Goal: Task Accomplishment & Management: Manage account settings

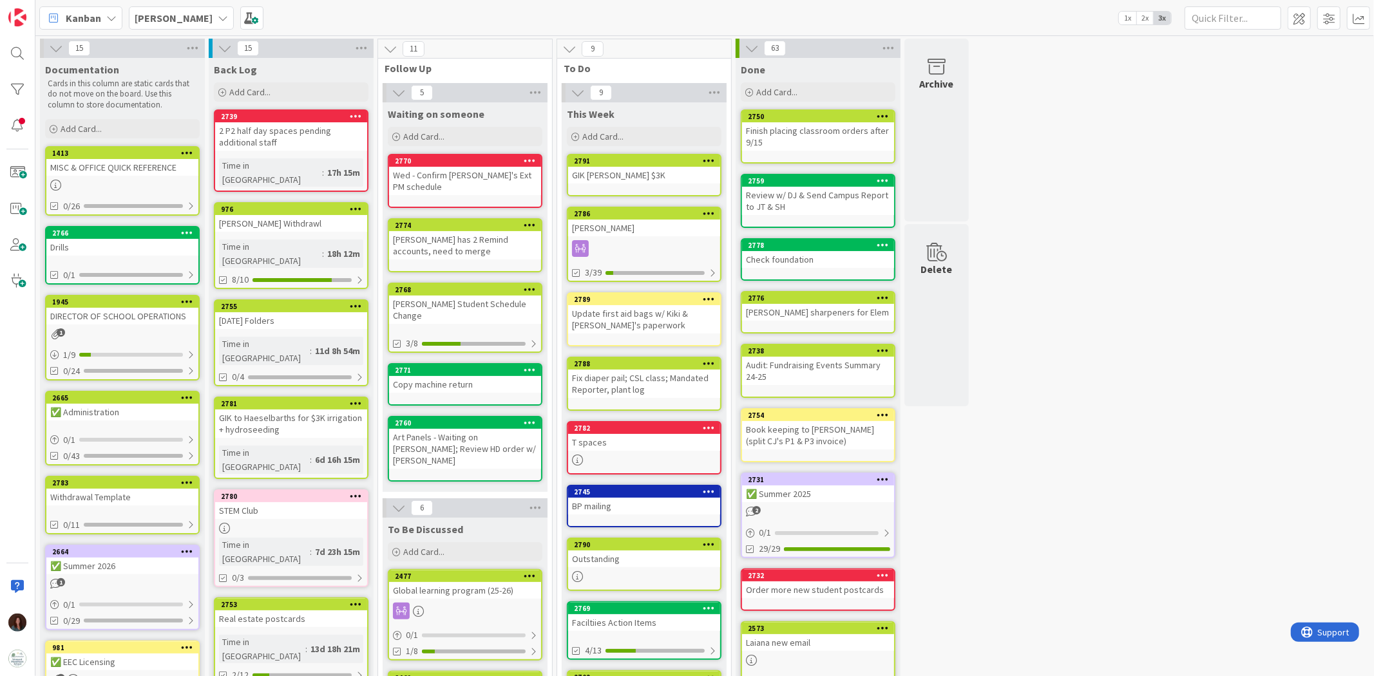
click at [665, 385] on div "Fix diaper pail; CSL class; Mandated Reporter, plant log" at bounding box center [644, 384] width 152 height 28
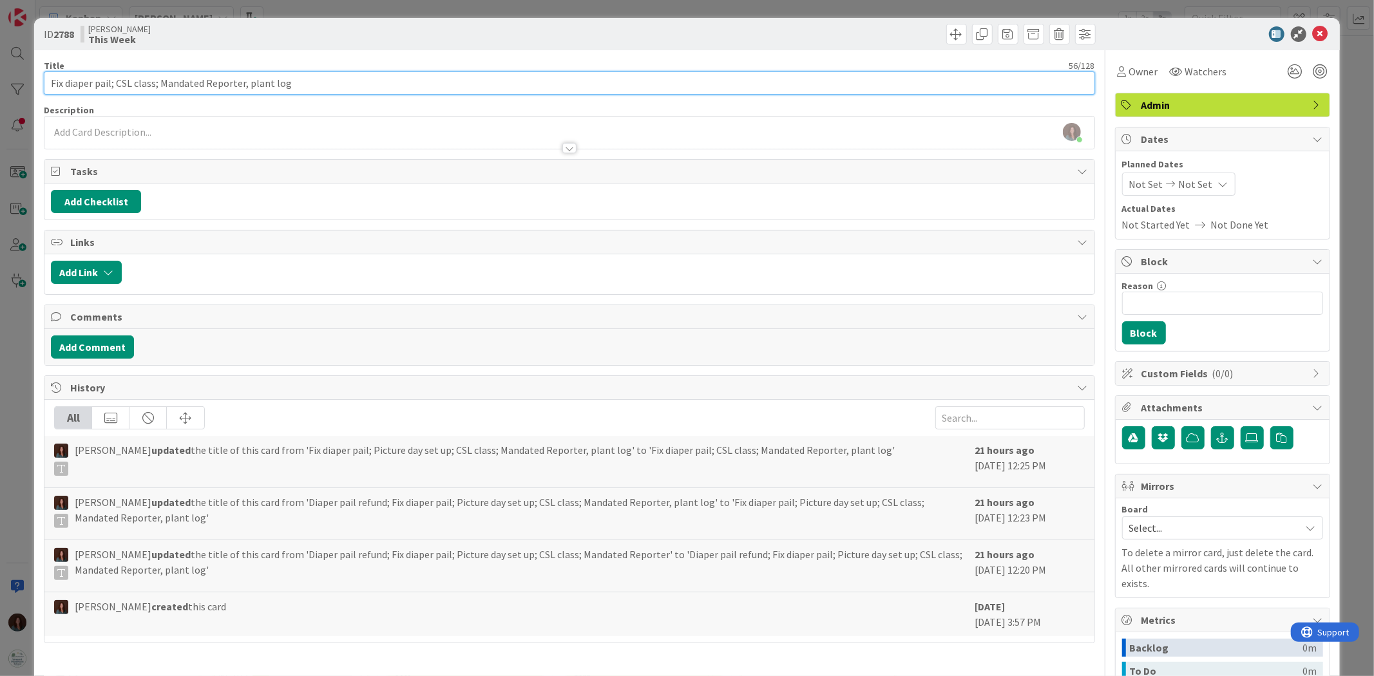
drag, startPoint x: 114, startPoint y: 81, endPoint x: 10, endPoint y: 82, distance: 103.7
click at [10, 82] on div "ID 2788 Rhiannon This Week Title 56 / 128 Fix diaper pail; CSL class; Mandated …" at bounding box center [687, 338] width 1374 height 676
type input "CSL class; Mandated Reporter, plant log"
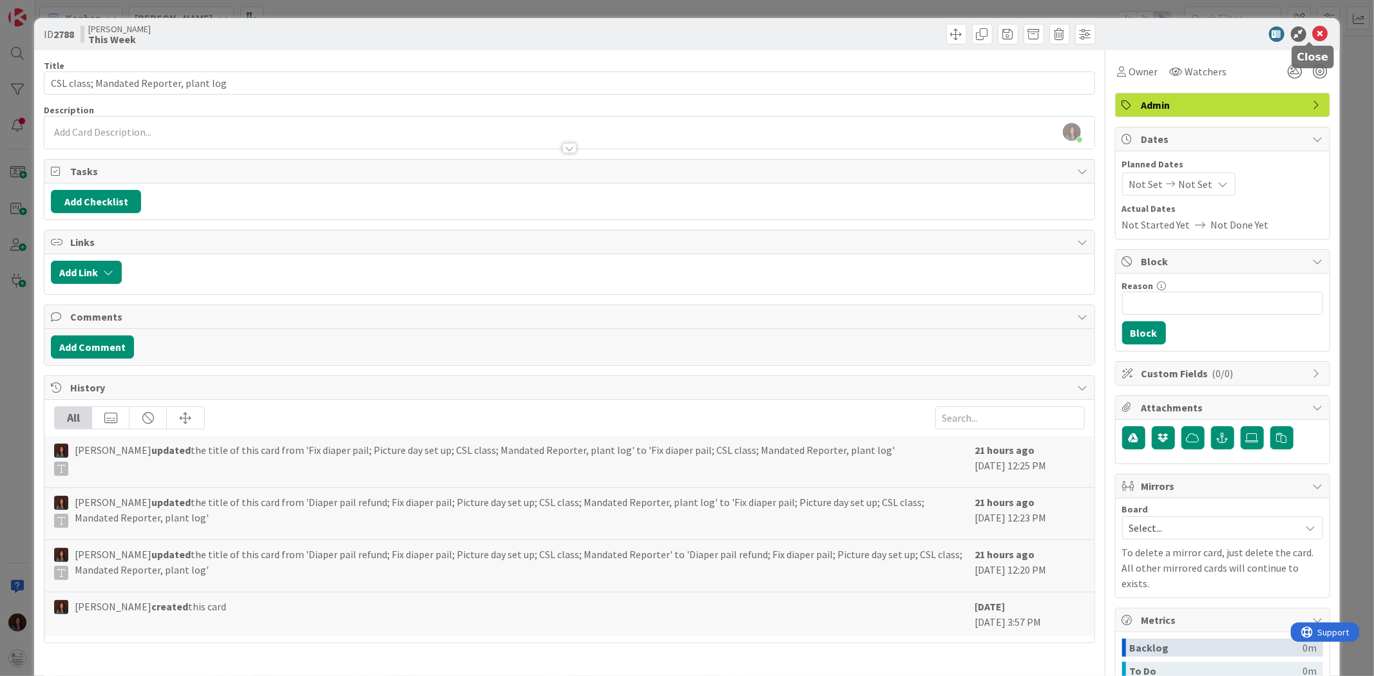
click at [915, 32] on icon at bounding box center [1320, 33] width 15 height 15
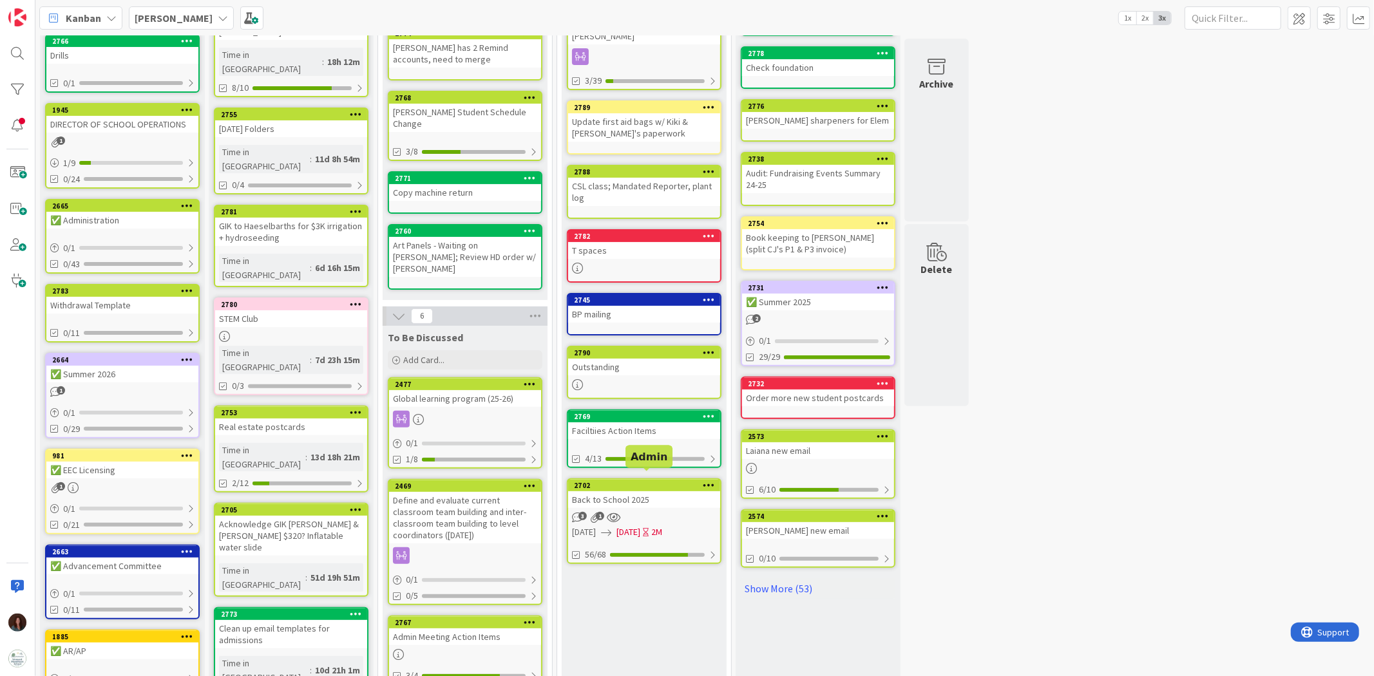
scroll to position [214, 0]
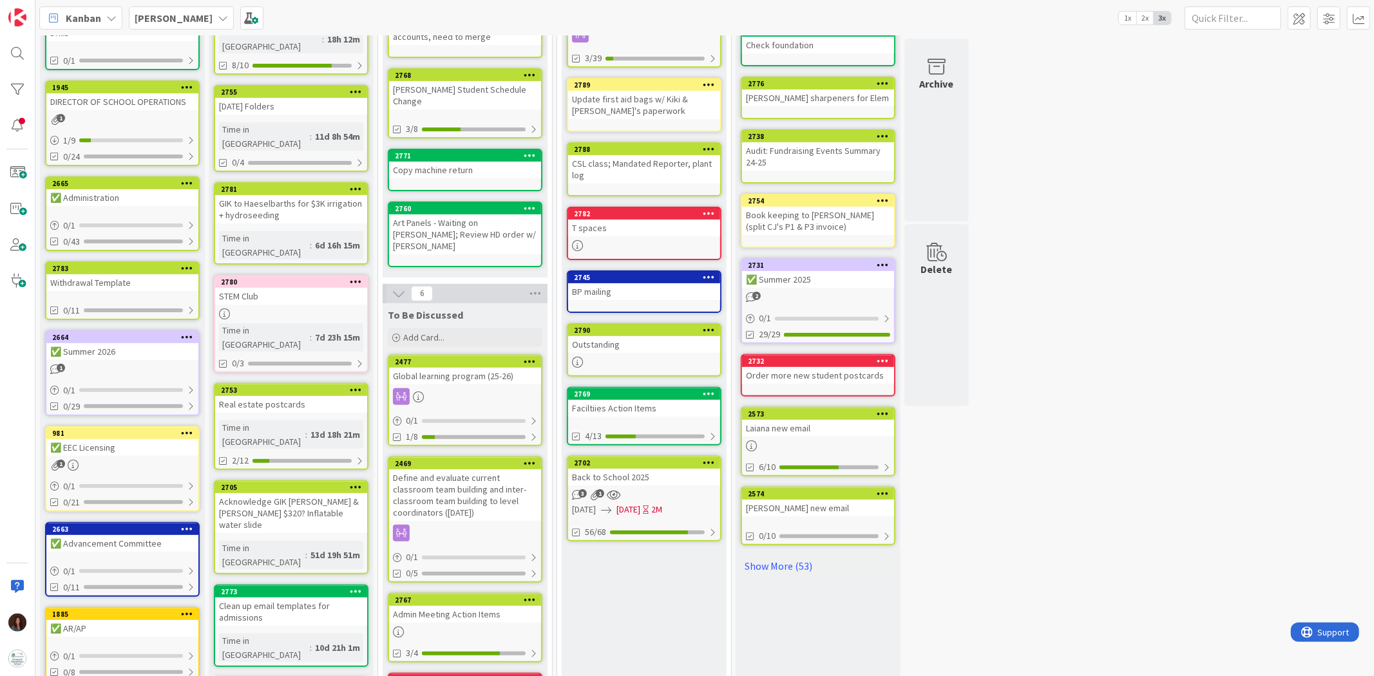
click at [660, 403] on div "Faciltiies Action Items" at bounding box center [644, 408] width 152 height 17
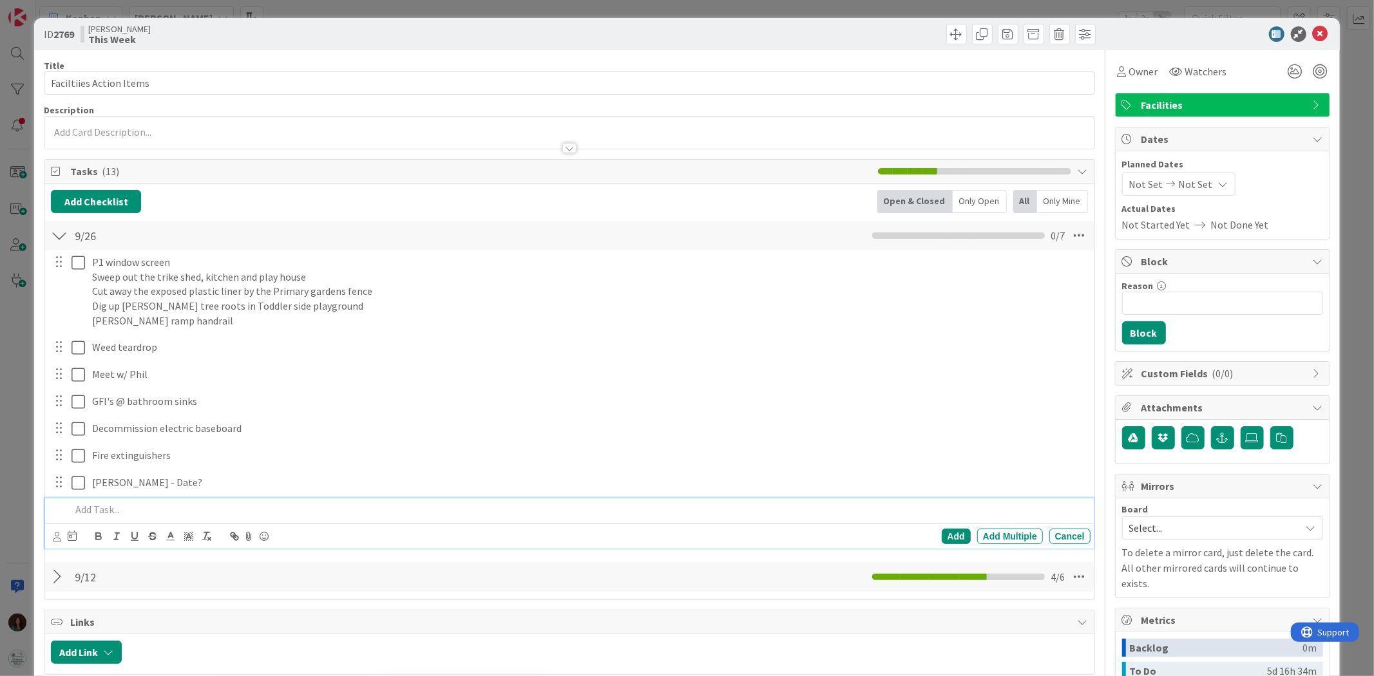
click at [214, 418] on p at bounding box center [578, 509] width 1014 height 15
paste div
click at [915, 418] on div "Add" at bounding box center [956, 536] width 29 height 15
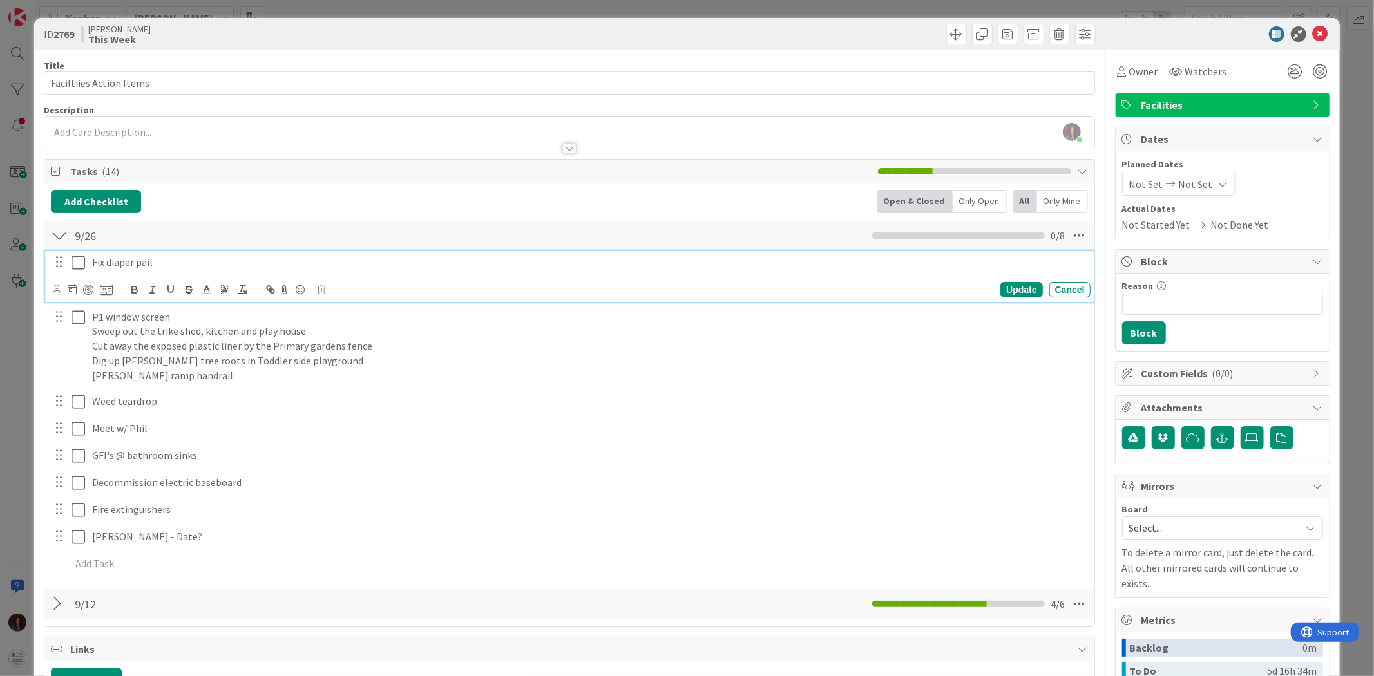
click at [79, 264] on icon at bounding box center [78, 262] width 14 height 15
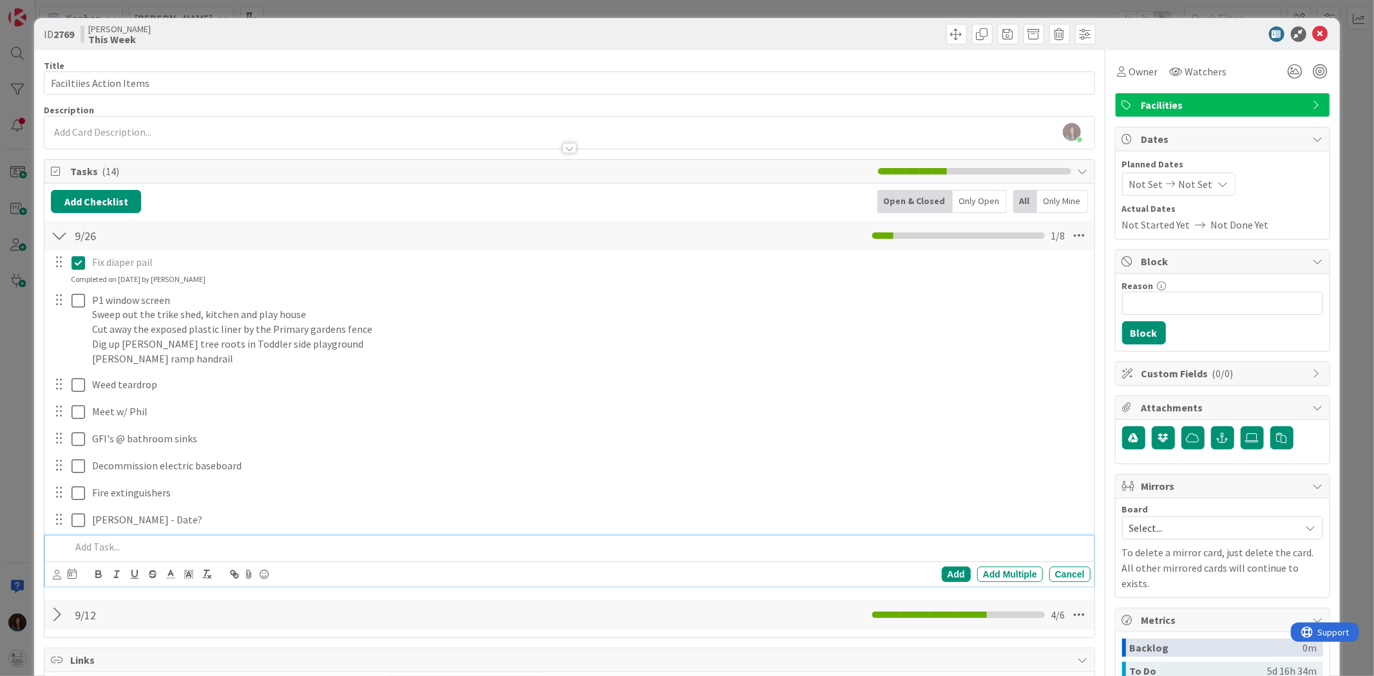
click at [133, 418] on p at bounding box center [578, 547] width 1014 height 15
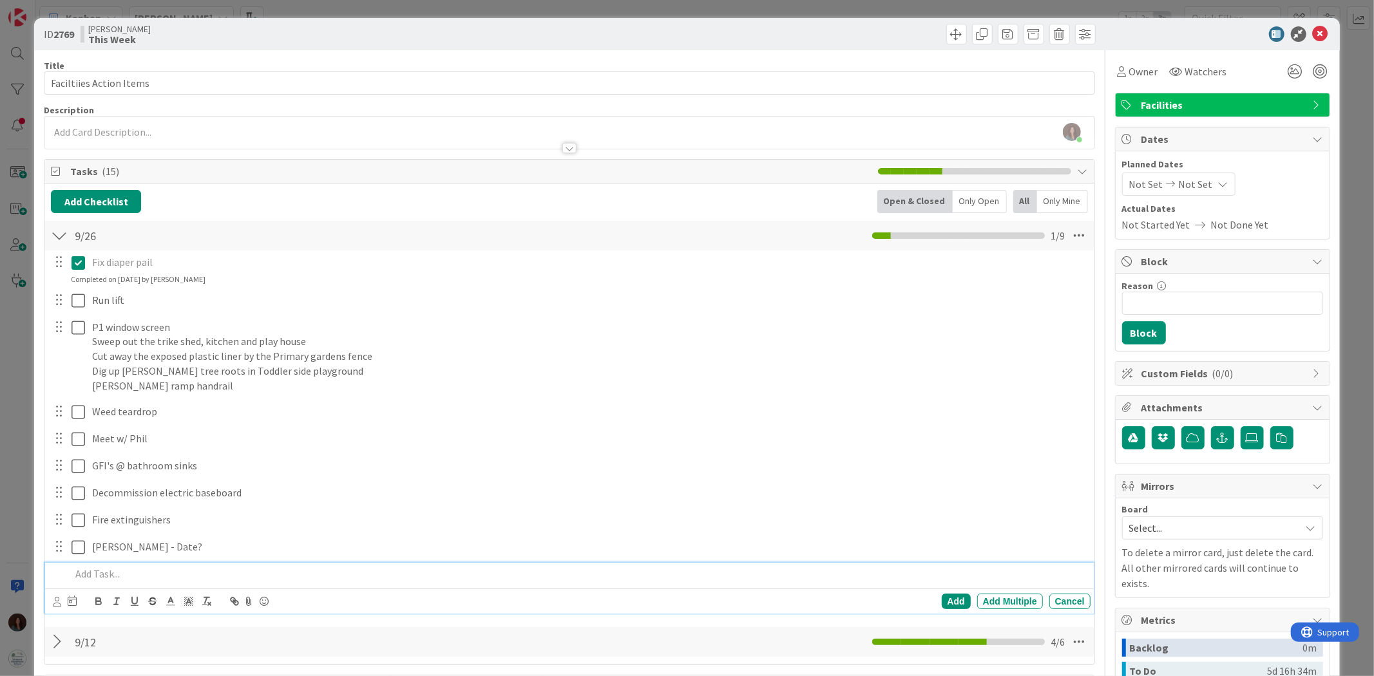
scroll to position [143, 0]
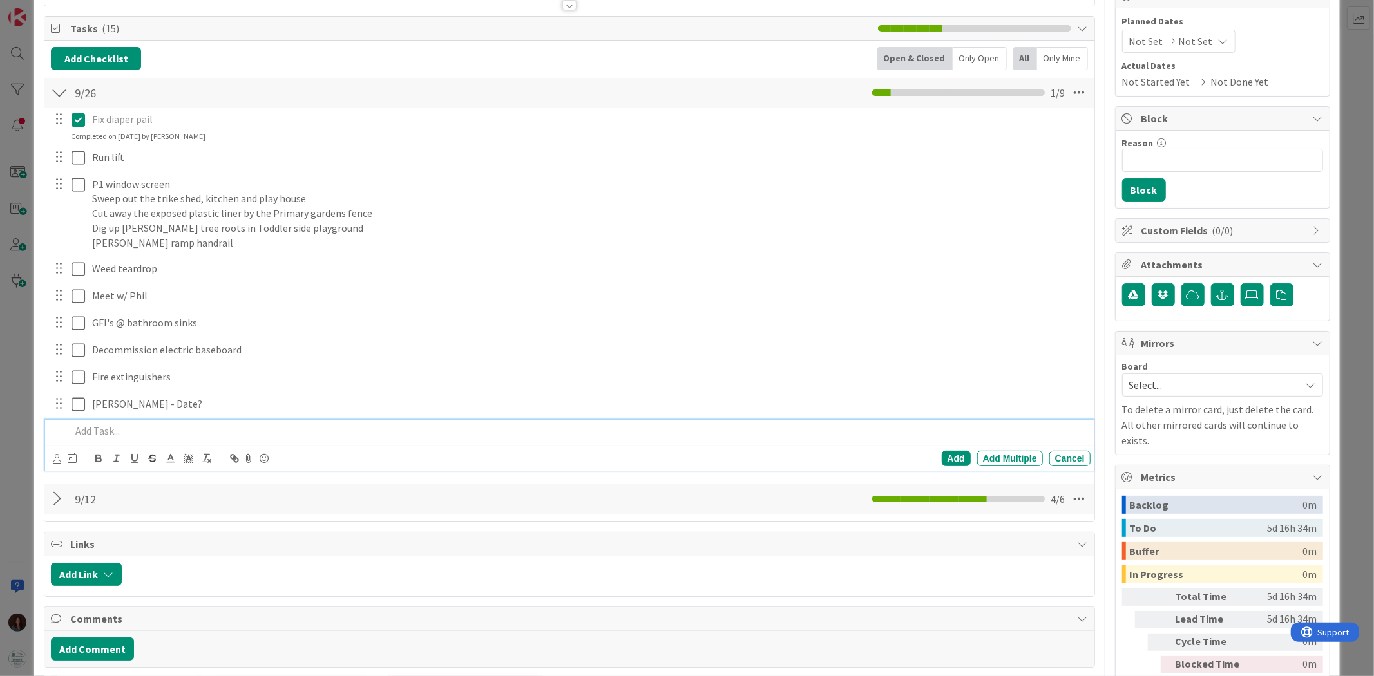
click at [55, 418] on div at bounding box center [59, 499] width 17 height 23
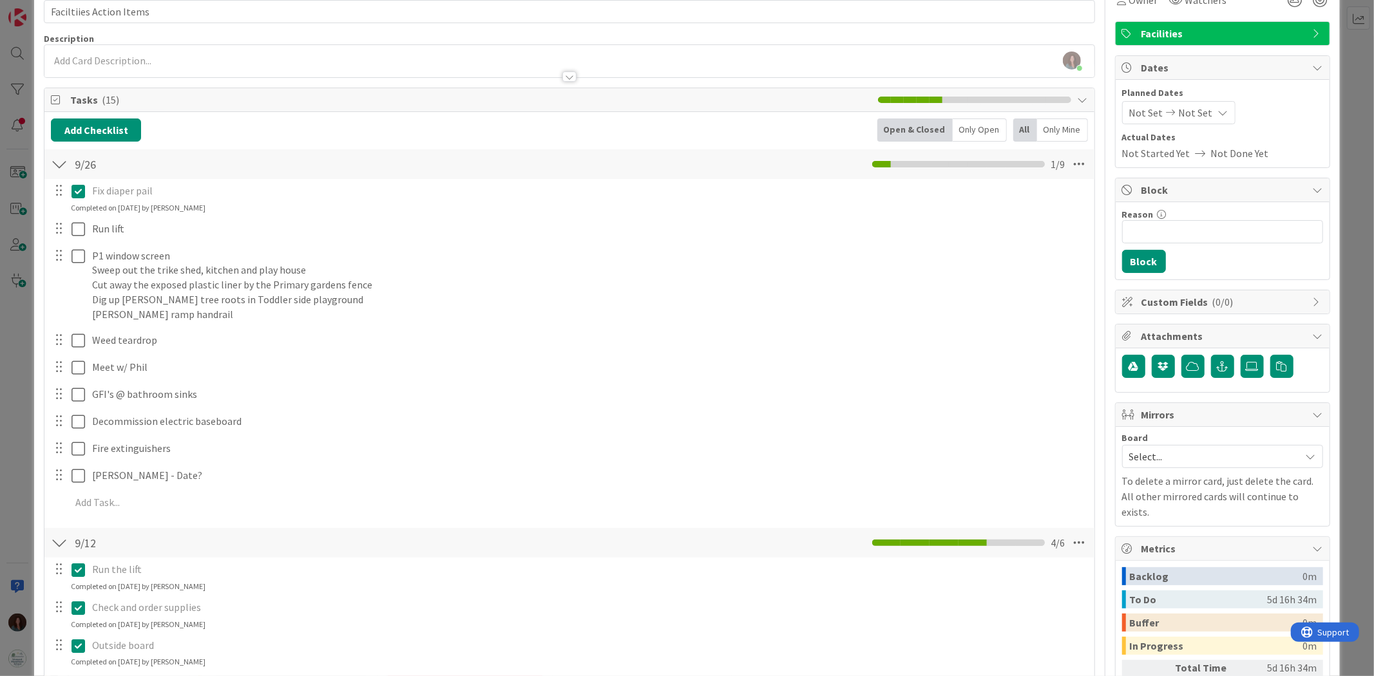
scroll to position [0, 0]
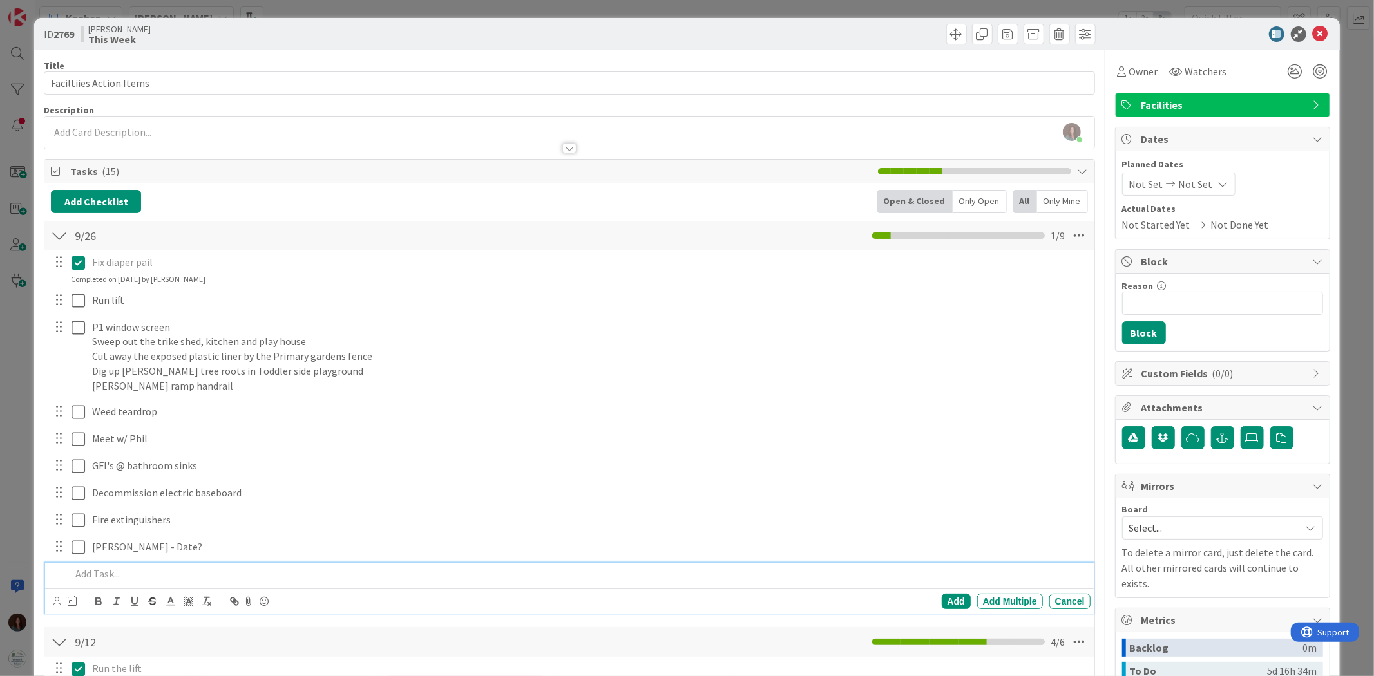
click at [164, 418] on p at bounding box center [578, 574] width 1014 height 15
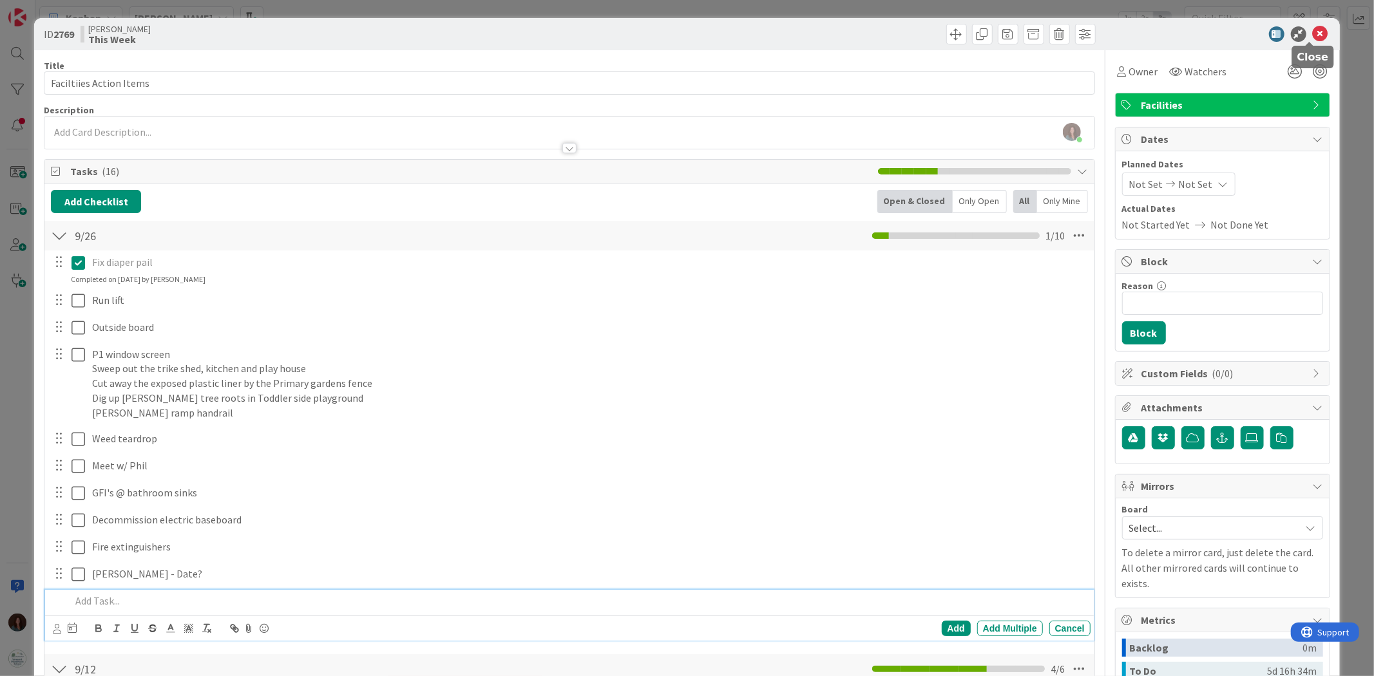
click at [915, 32] on icon at bounding box center [1320, 33] width 15 height 15
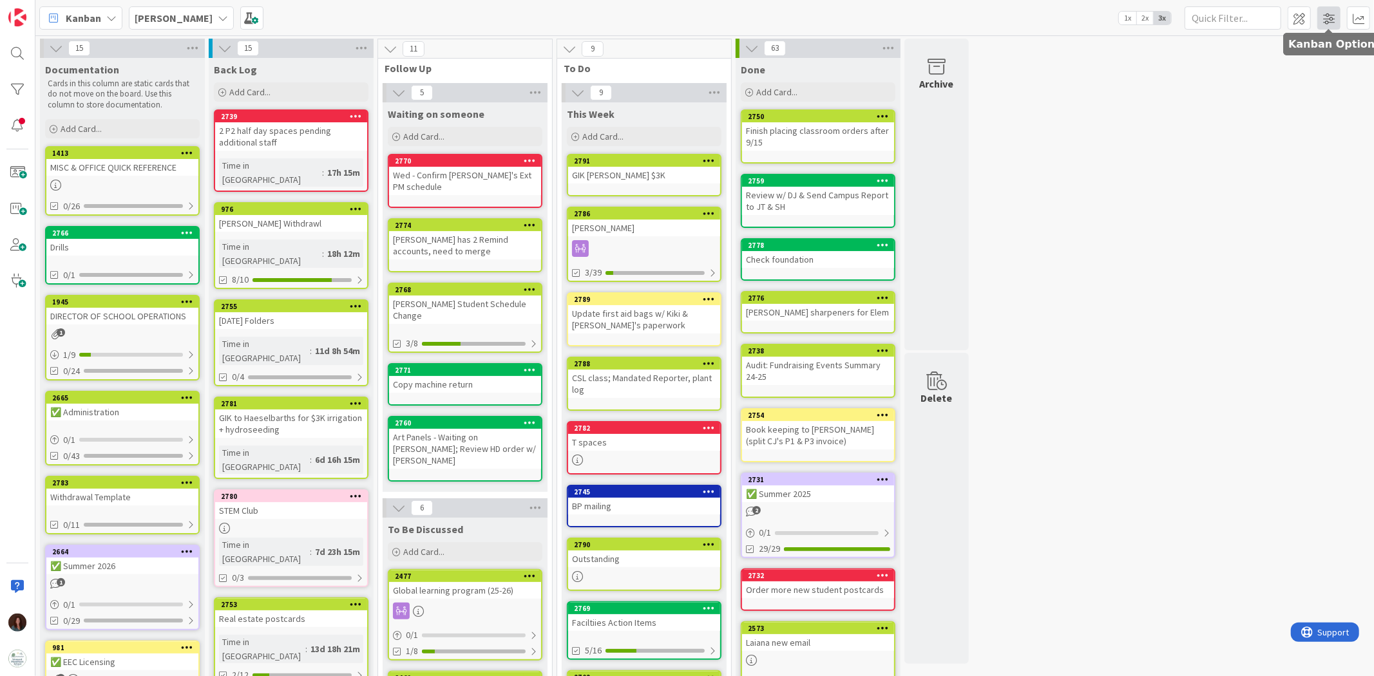
click at [915, 23] on span at bounding box center [1328, 17] width 23 height 23
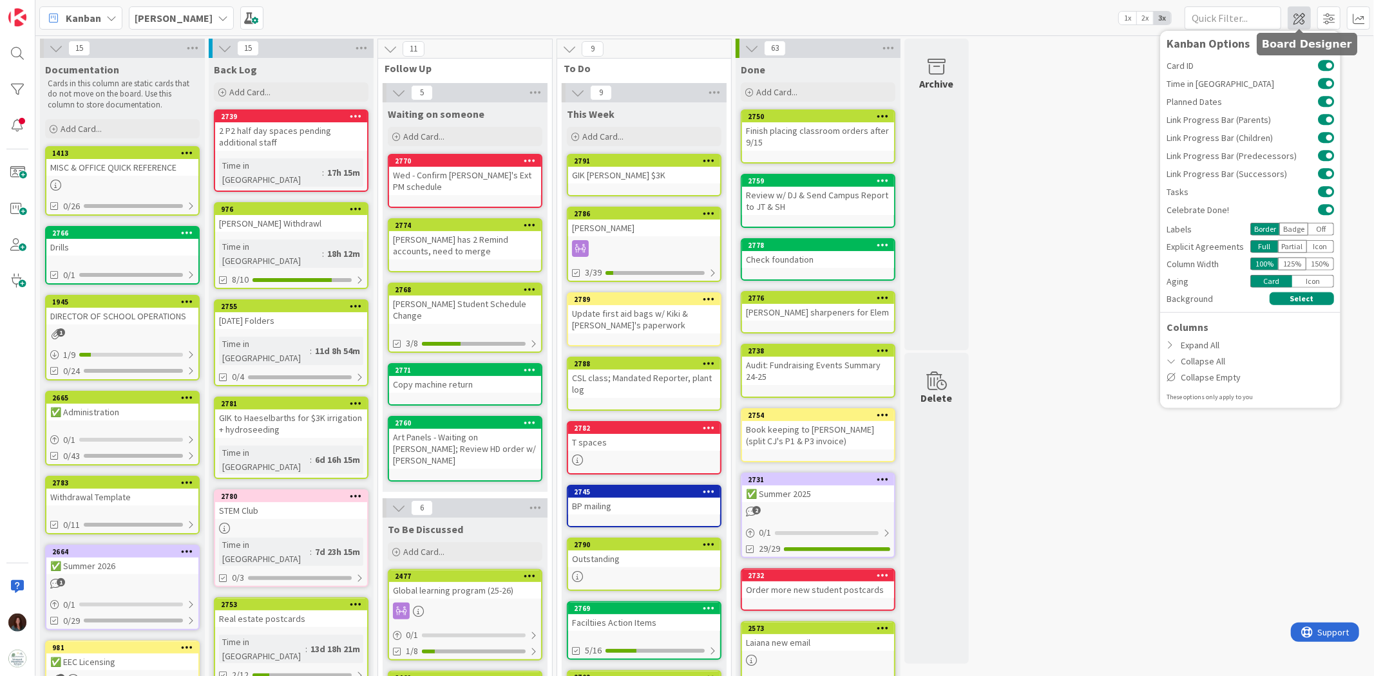
click at [915, 21] on span at bounding box center [1299, 17] width 23 height 23
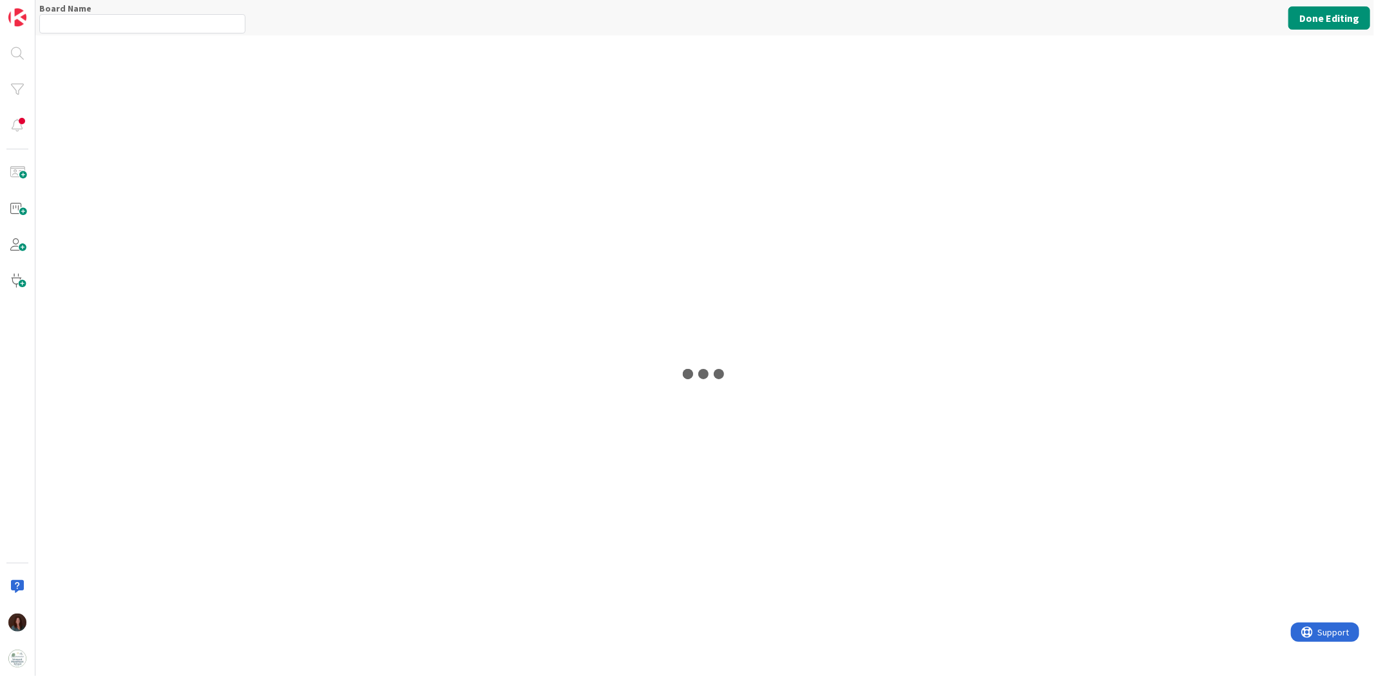
type input "[PERSON_NAME]"
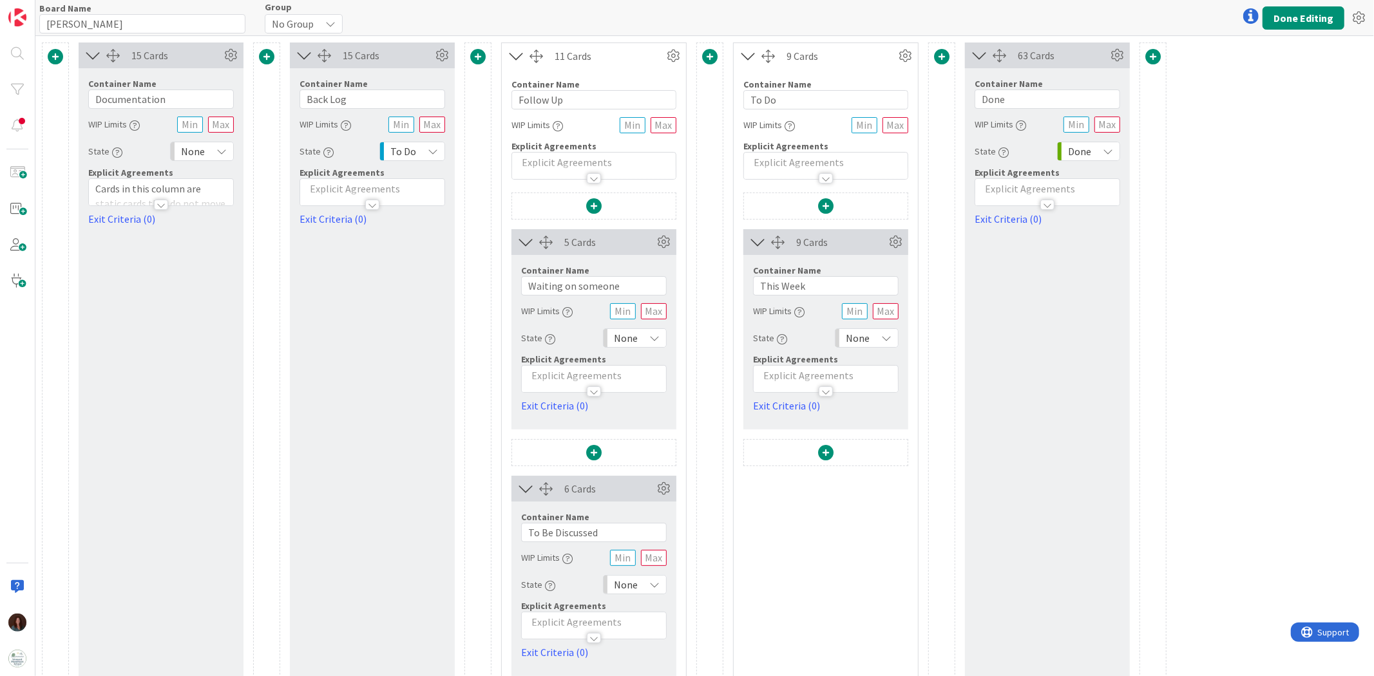
click at [823, 418] on span at bounding box center [825, 452] width 15 height 15
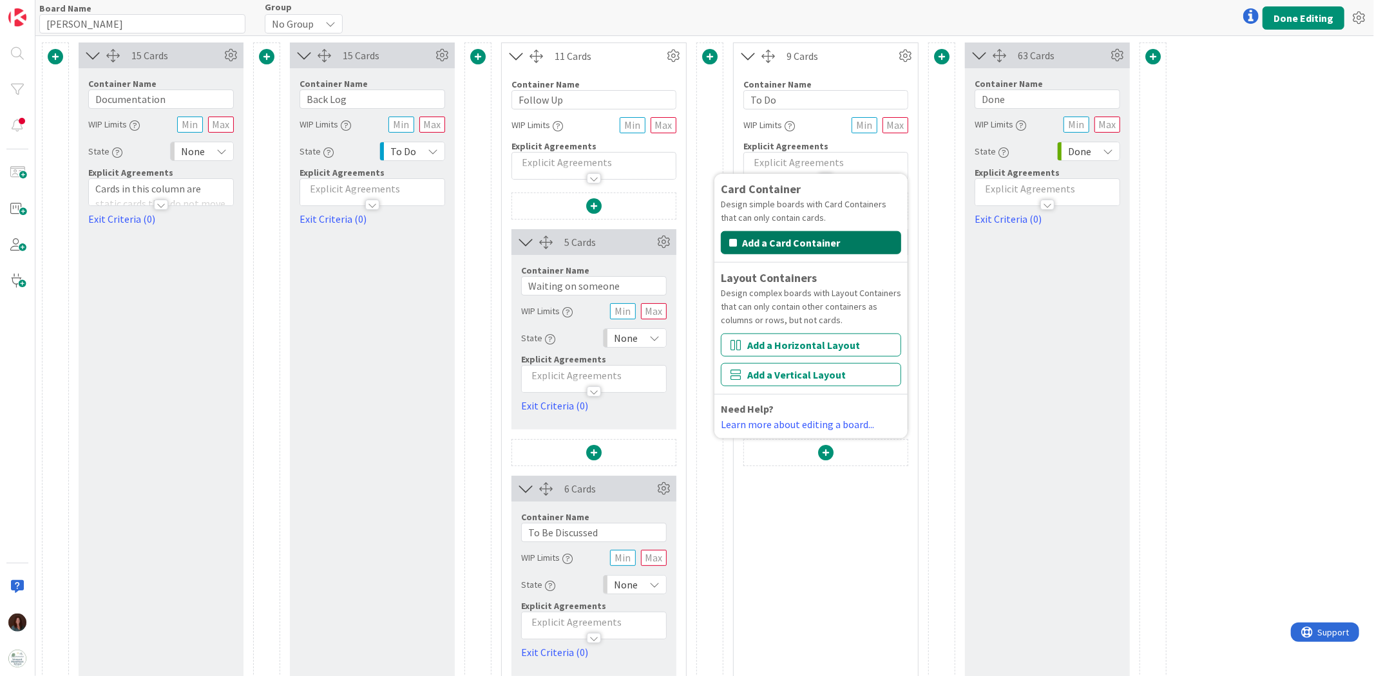
click at [777, 243] on button "Add a Card Container" at bounding box center [811, 242] width 180 height 23
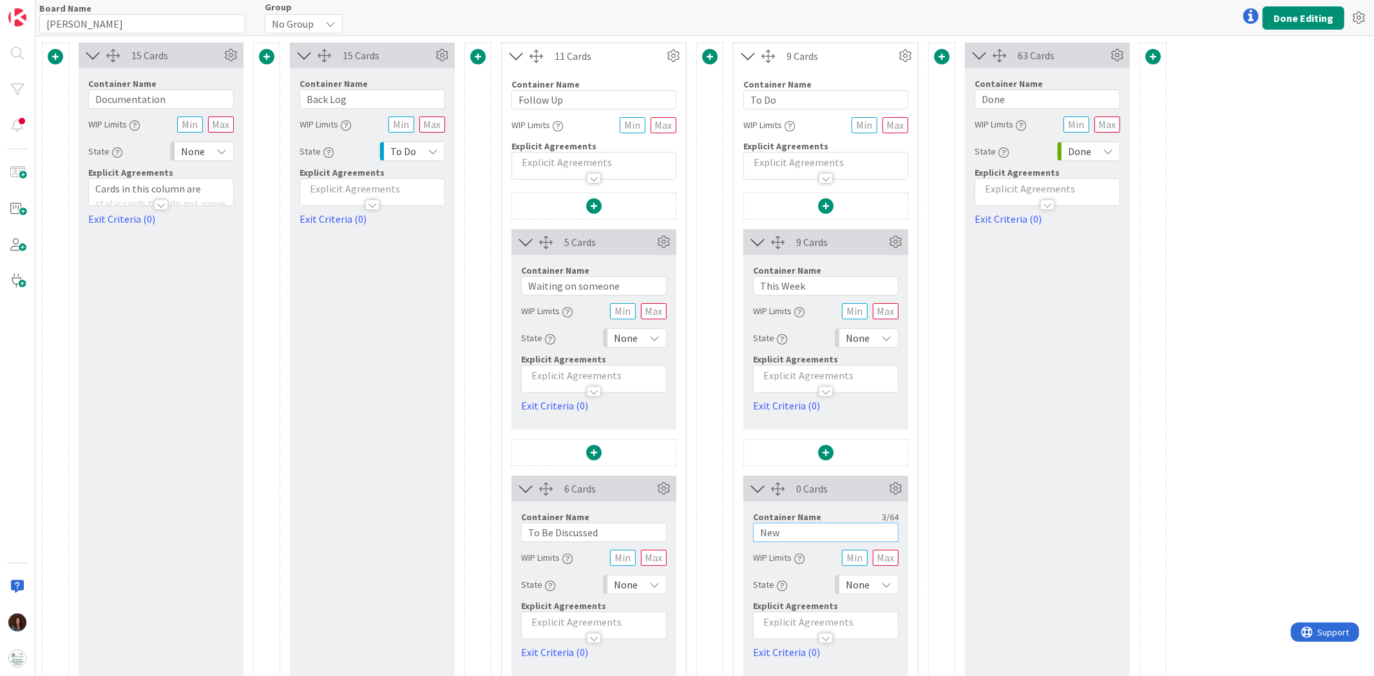
click at [814, 418] on input "New" at bounding box center [826, 532] width 146 height 19
type input "Recurring"
click at [915, 17] on button "Done Editing" at bounding box center [1303, 17] width 82 height 23
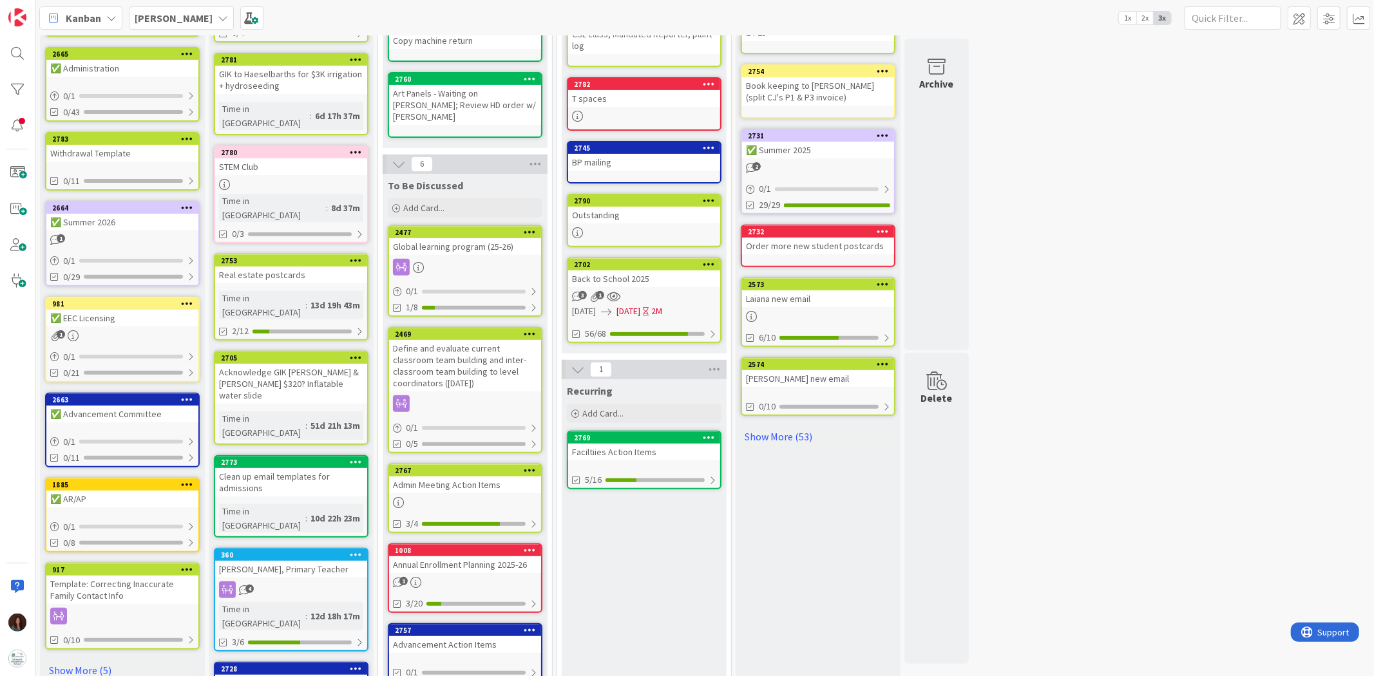
scroll to position [263, 0]
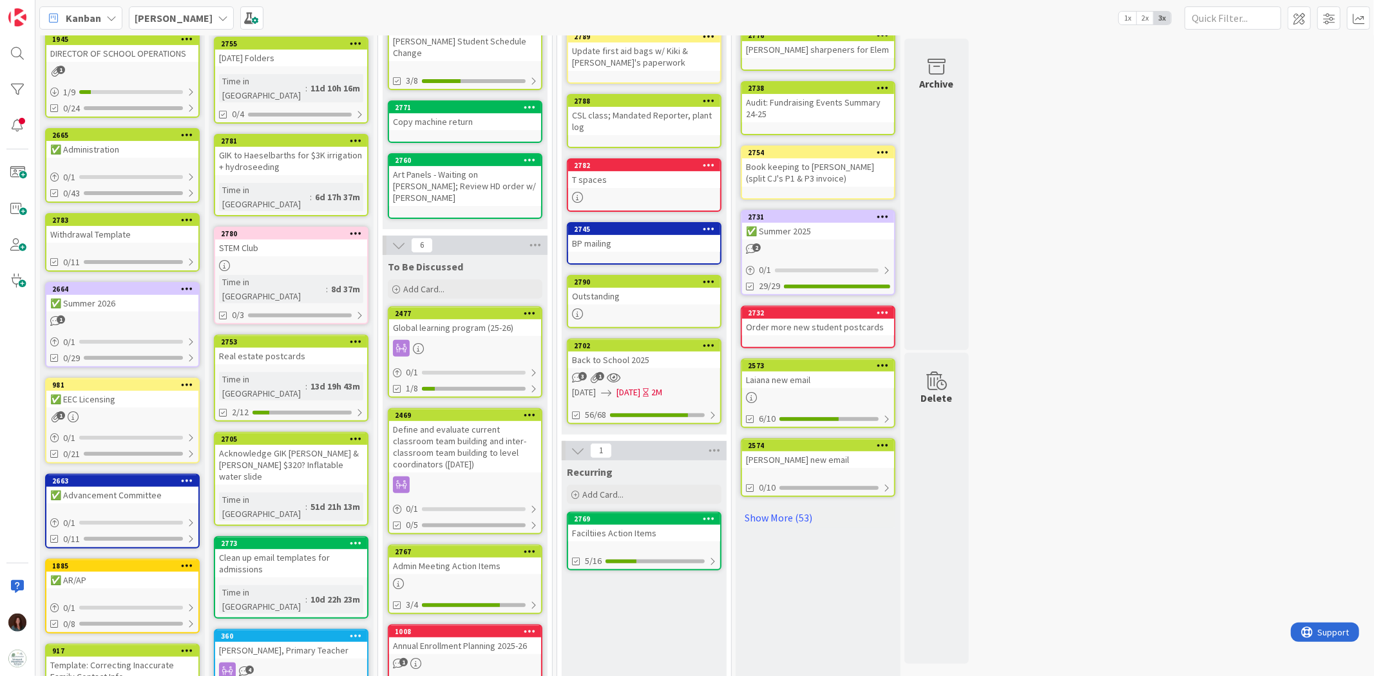
click at [667, 290] on div "Outstanding" at bounding box center [644, 296] width 152 height 17
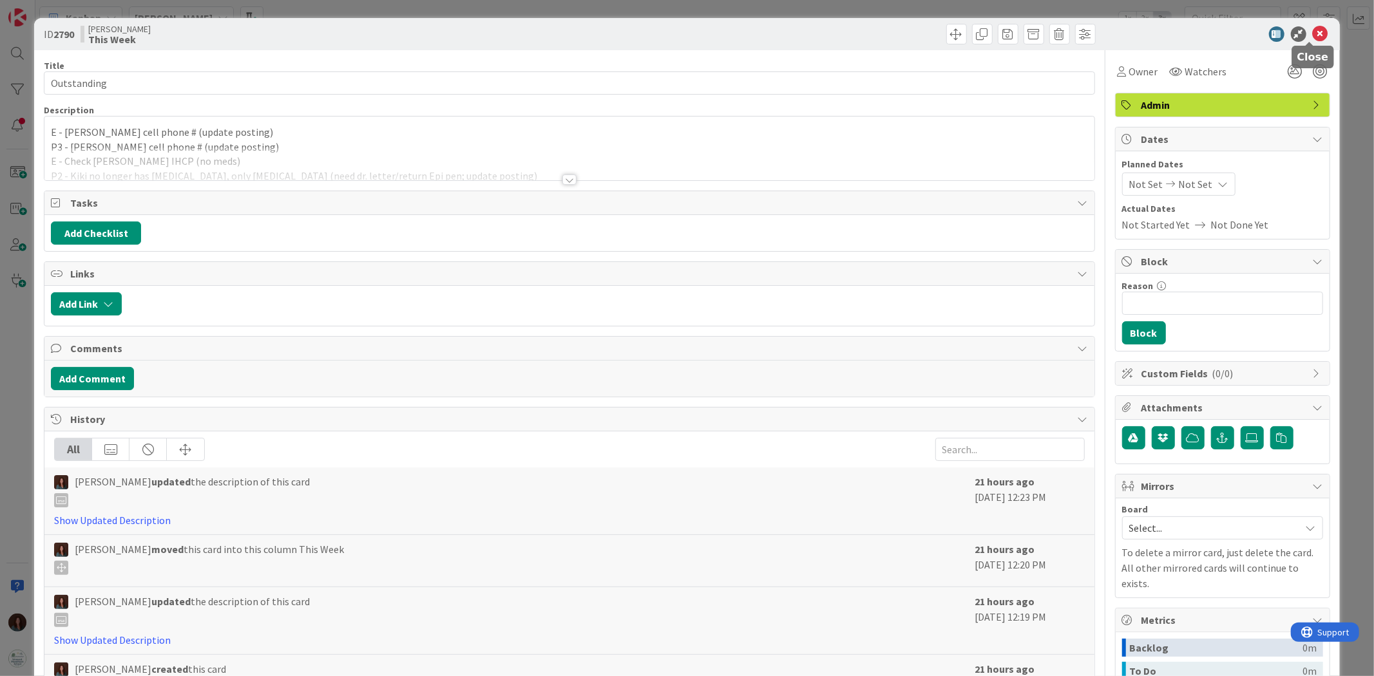
click at [915, 30] on icon at bounding box center [1320, 33] width 15 height 15
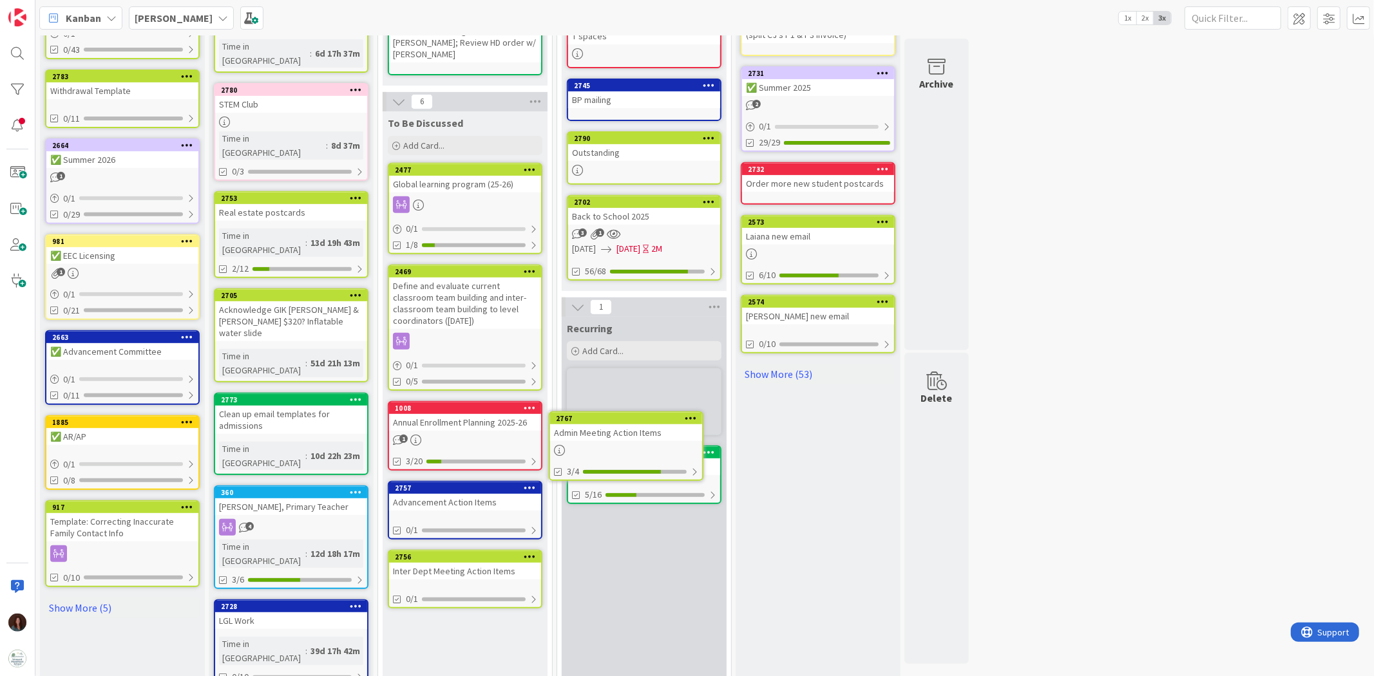
scroll to position [352, 0]
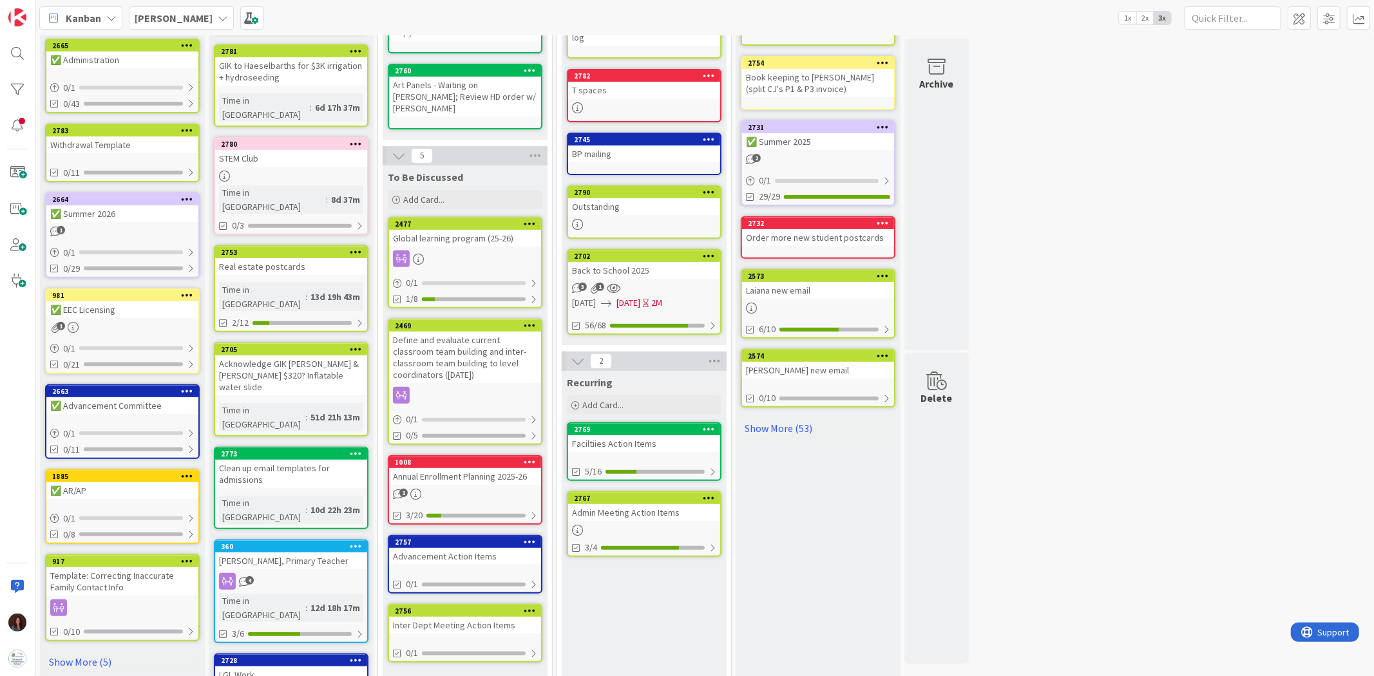
click at [663, 418] on div "Admin Meeting Action Items" at bounding box center [644, 512] width 152 height 17
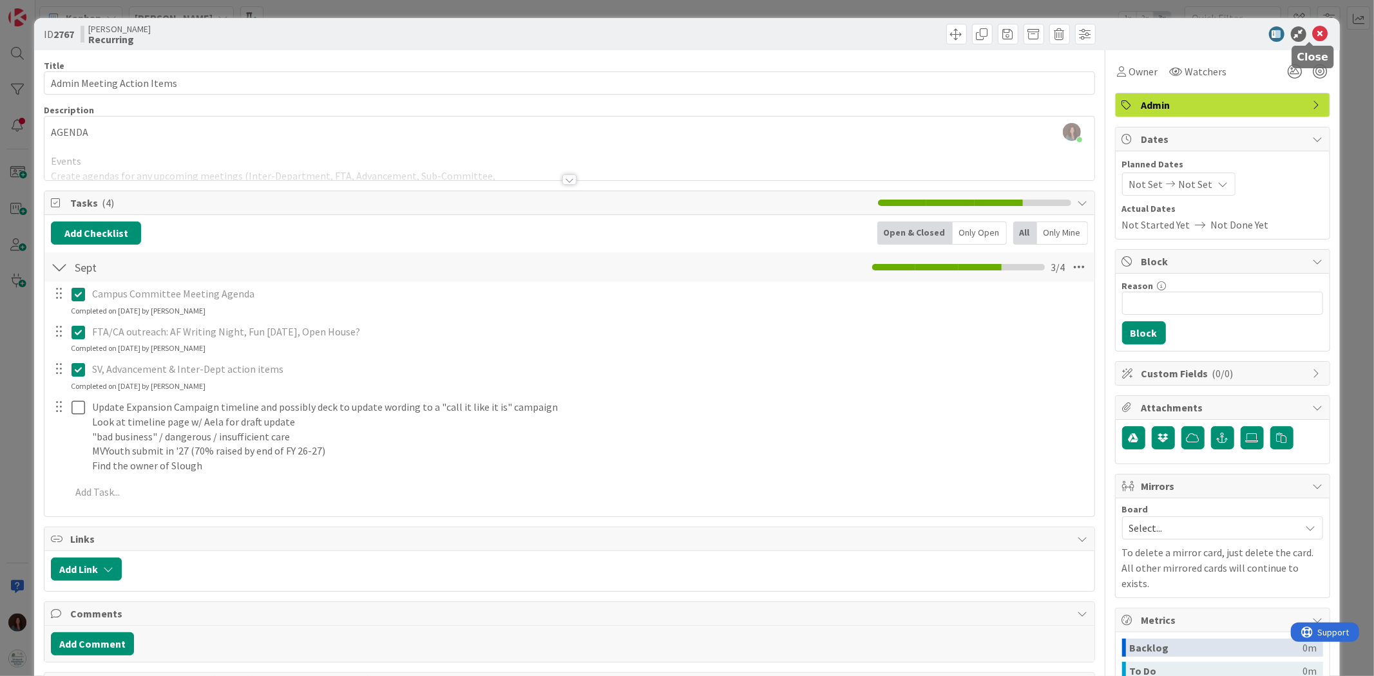
drag, startPoint x: 1311, startPoint y: 30, endPoint x: 1157, endPoint y: 129, distance: 182.2
click at [915, 30] on icon at bounding box center [1320, 33] width 15 height 15
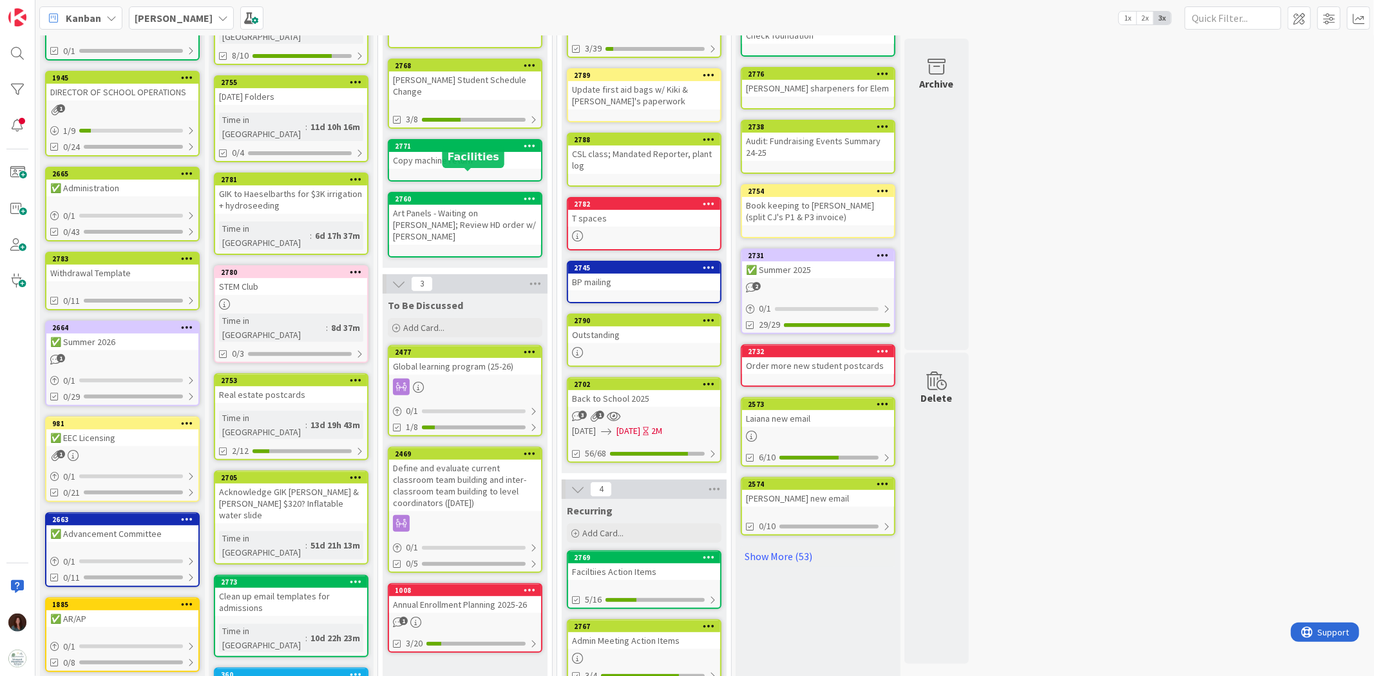
scroll to position [230, 0]
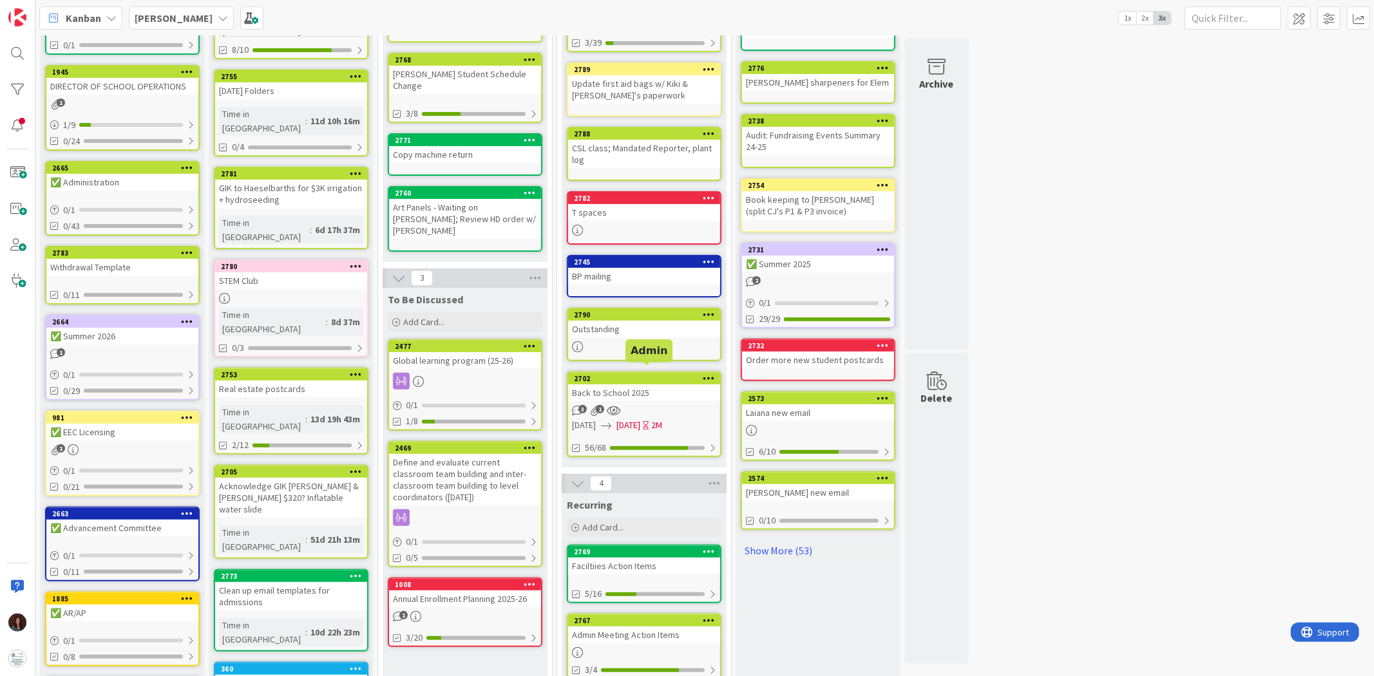
click at [641, 385] on div "Back to School 2025" at bounding box center [644, 393] width 152 height 17
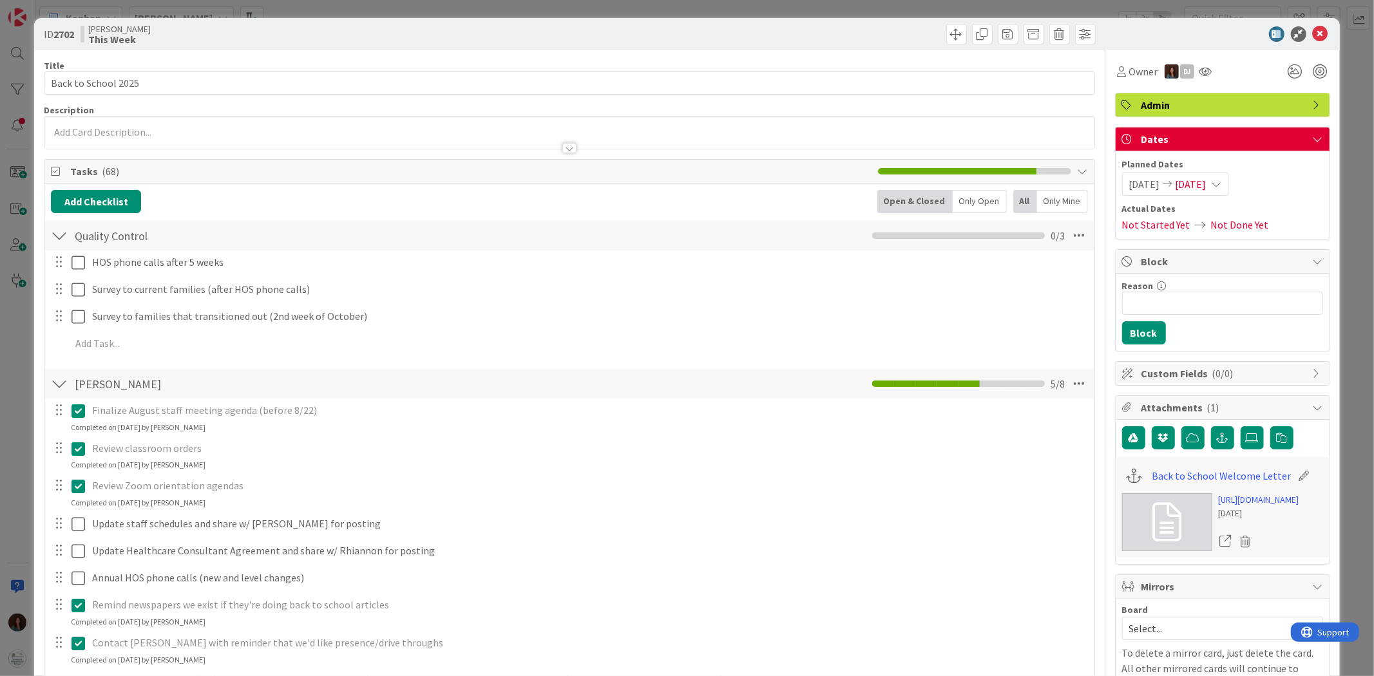
click at [915, 37] on icon at bounding box center [1320, 33] width 15 height 15
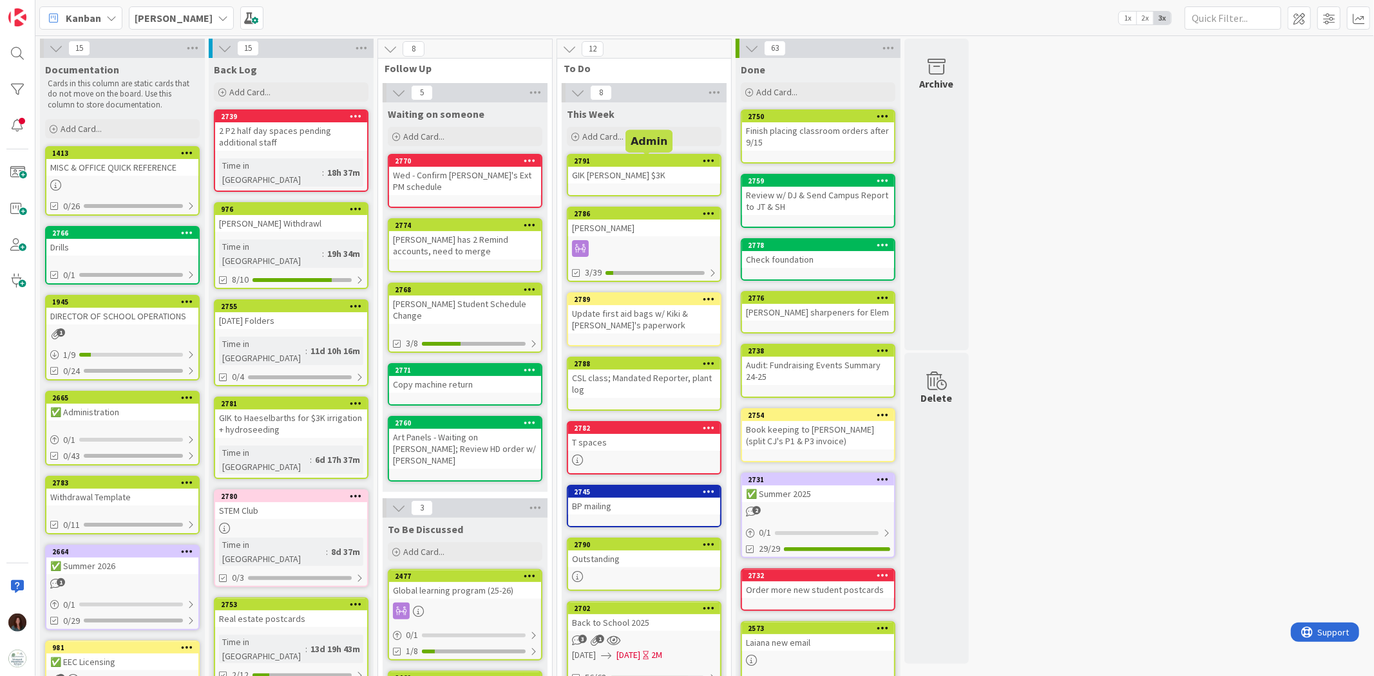
click at [705, 159] on icon at bounding box center [709, 160] width 12 height 9
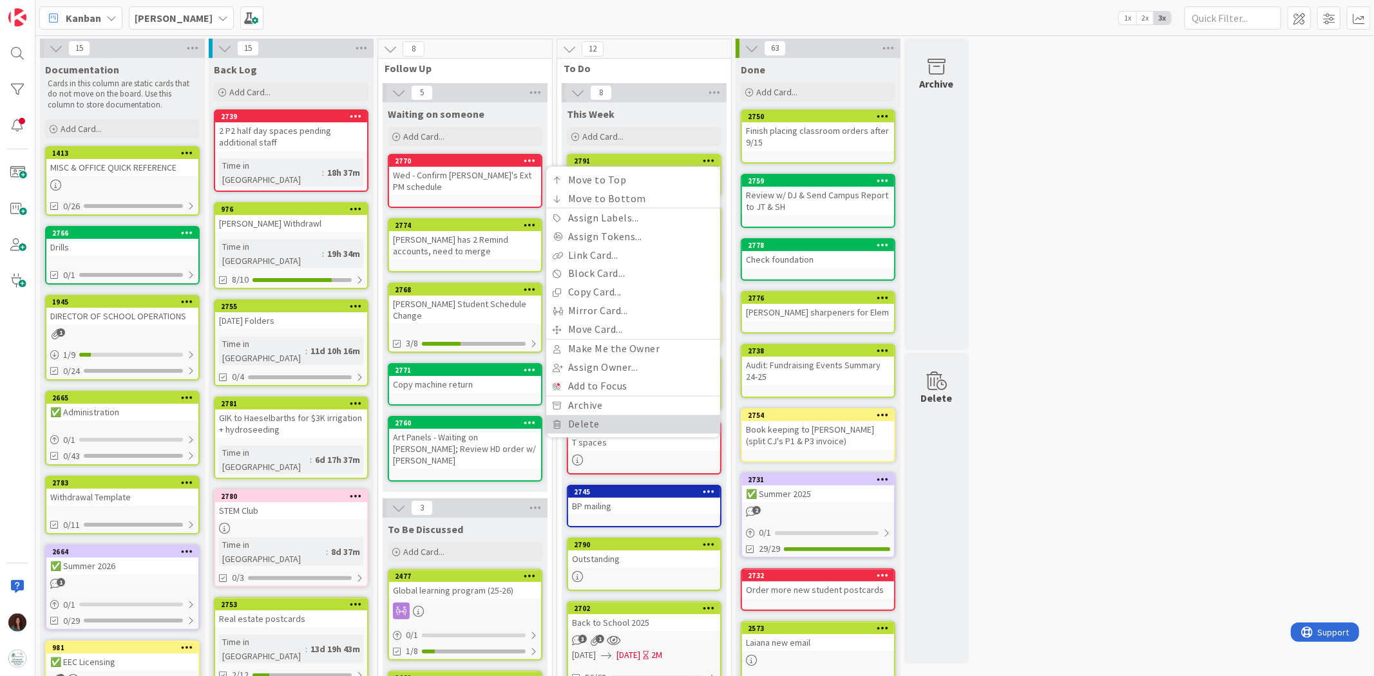
click at [612, 418] on link "Delete" at bounding box center [633, 424] width 174 height 19
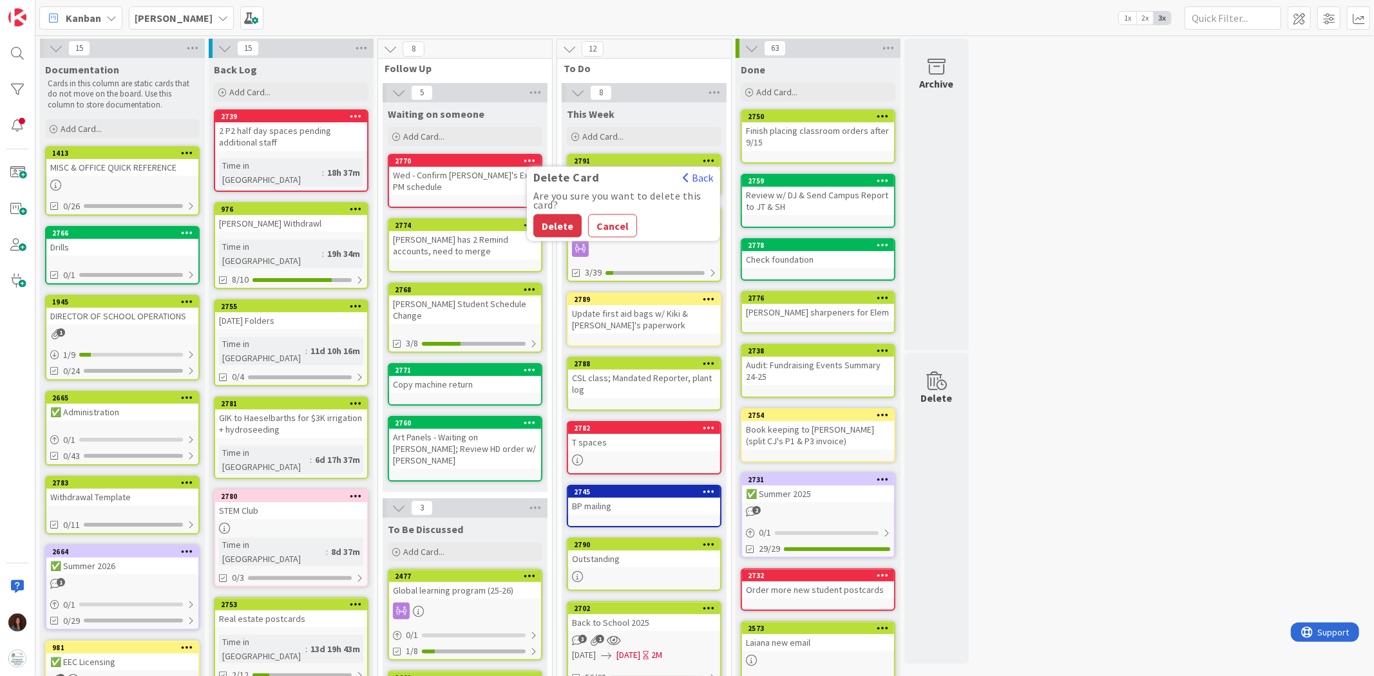
click at [557, 223] on button "Delete" at bounding box center [557, 225] width 48 height 23
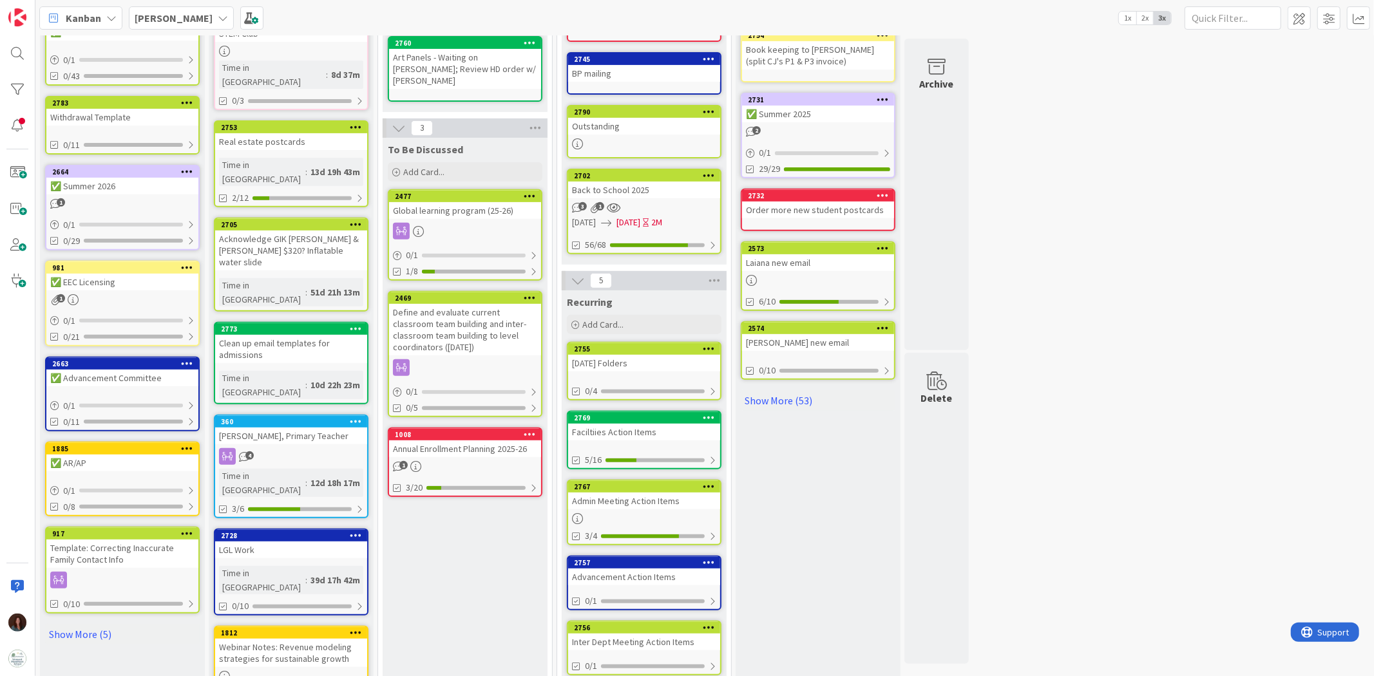
scroll to position [389, 0]
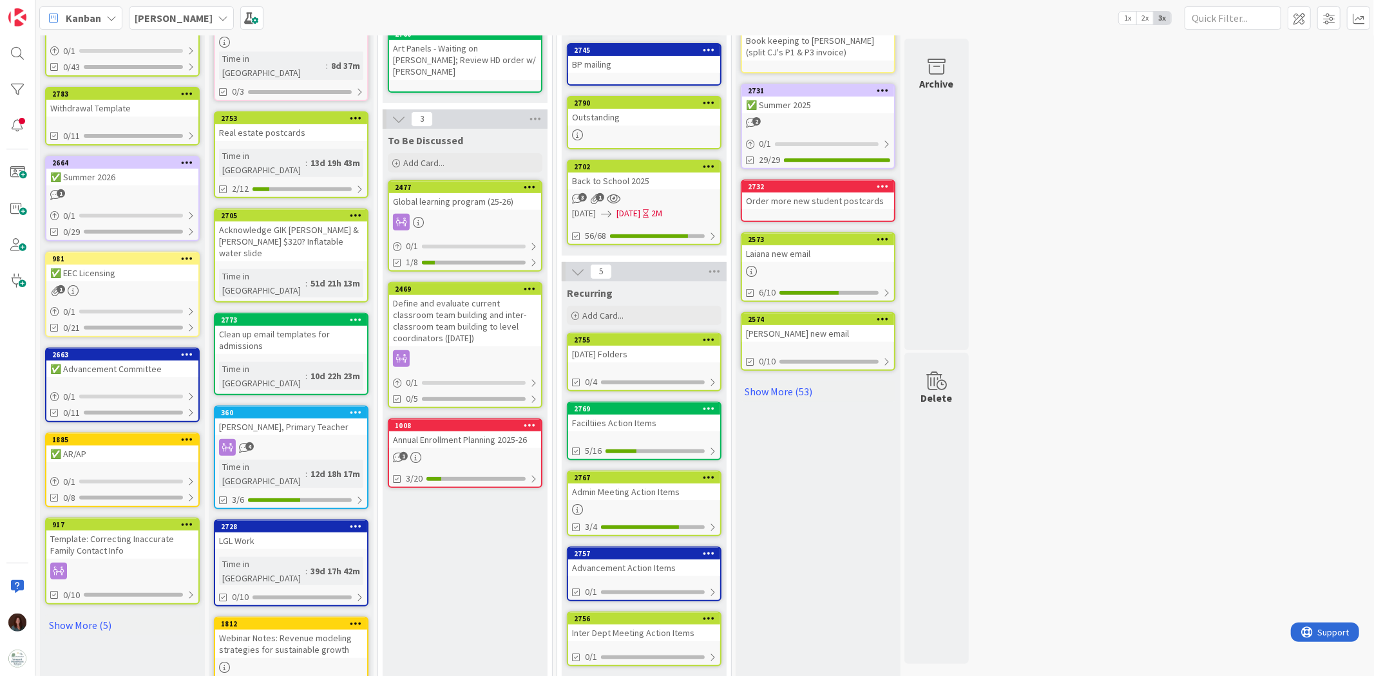
click at [333, 418] on div "[PERSON_NAME], Primary Teacher" at bounding box center [291, 427] width 152 height 17
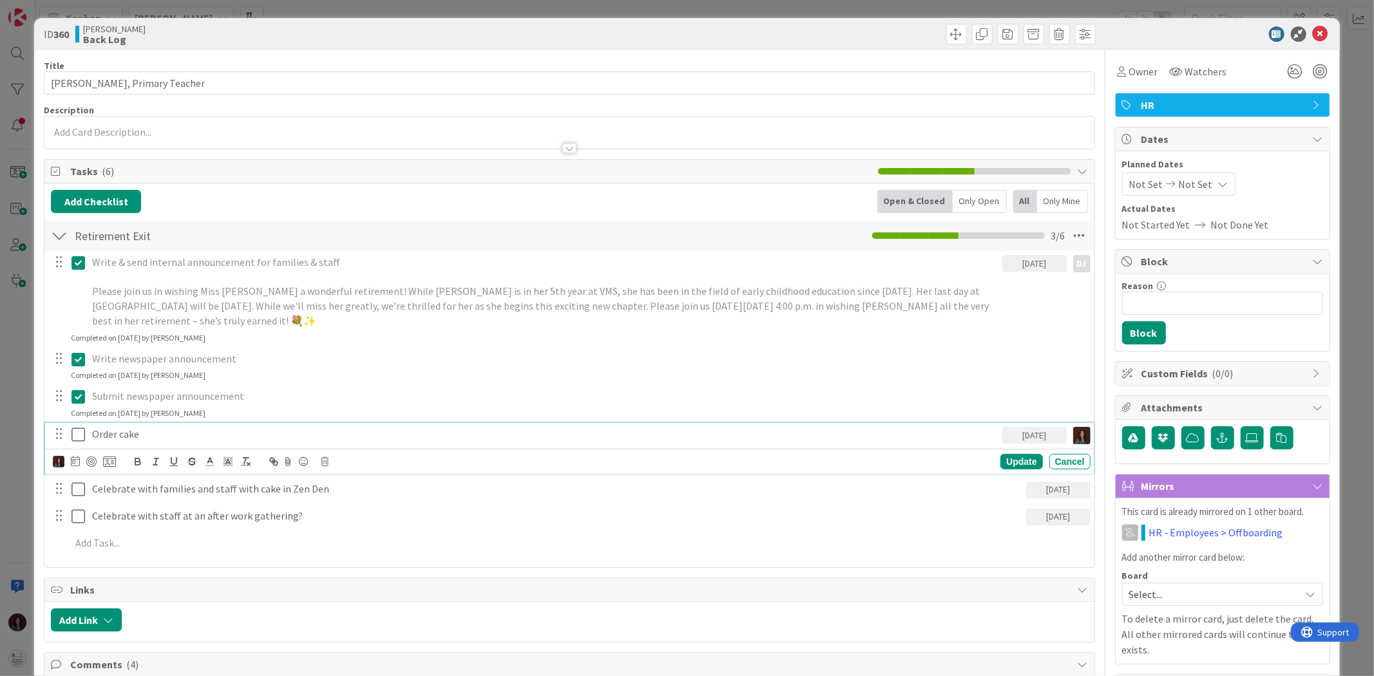
click at [211, 418] on p "Order cake" at bounding box center [544, 434] width 905 height 15
click at [363, 418] on p "Order cake (Half sheet 50 people?) Yellow w/ white buttercream "Congrats, [PERS…" at bounding box center [544, 434] width 905 height 15
click at [915, 418] on div "Update" at bounding box center [1021, 461] width 42 height 15
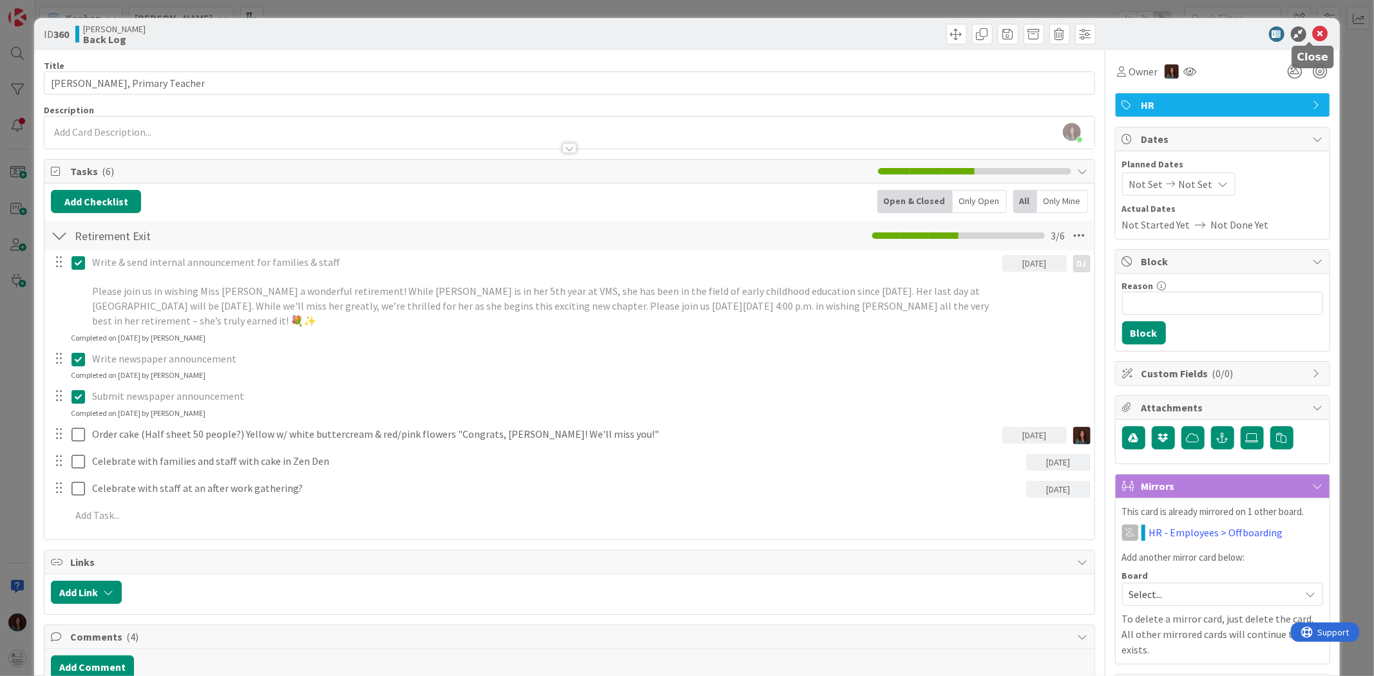
drag, startPoint x: 1310, startPoint y: 31, endPoint x: 1208, endPoint y: 193, distance: 191.9
click at [915, 31] on icon at bounding box center [1320, 33] width 15 height 15
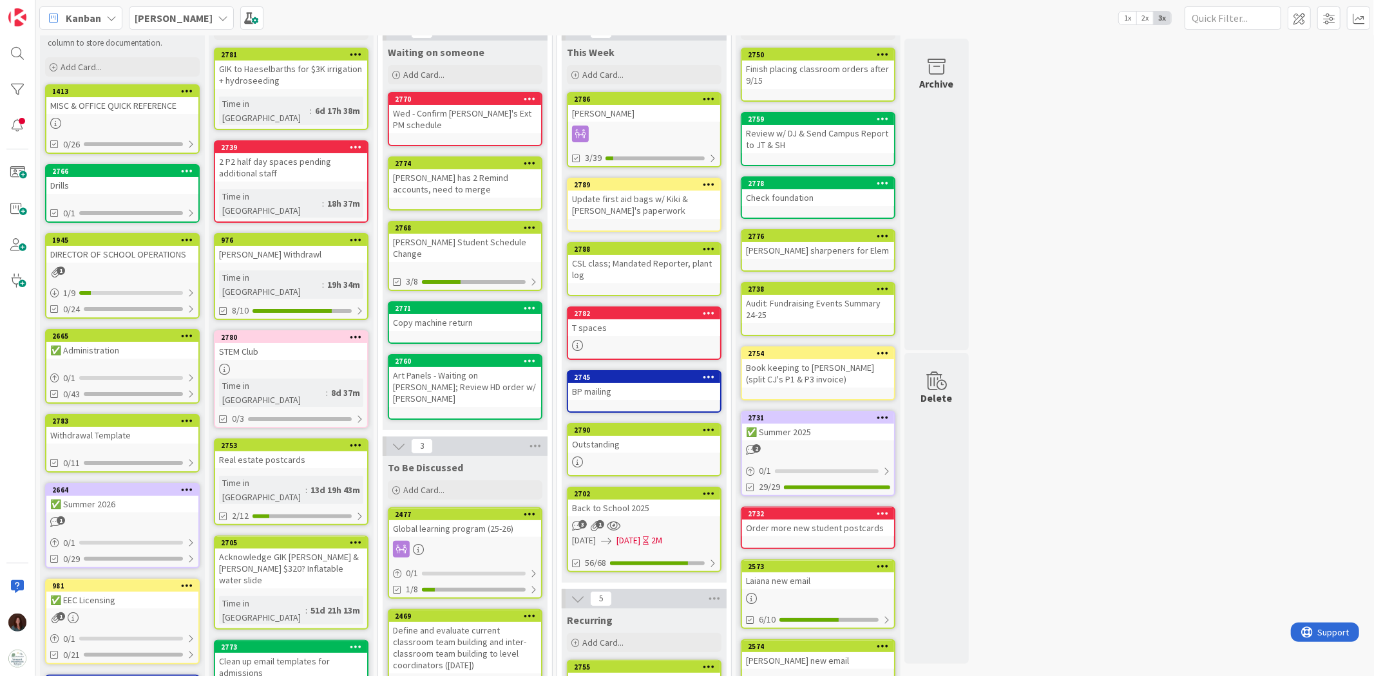
scroll to position [31, 0]
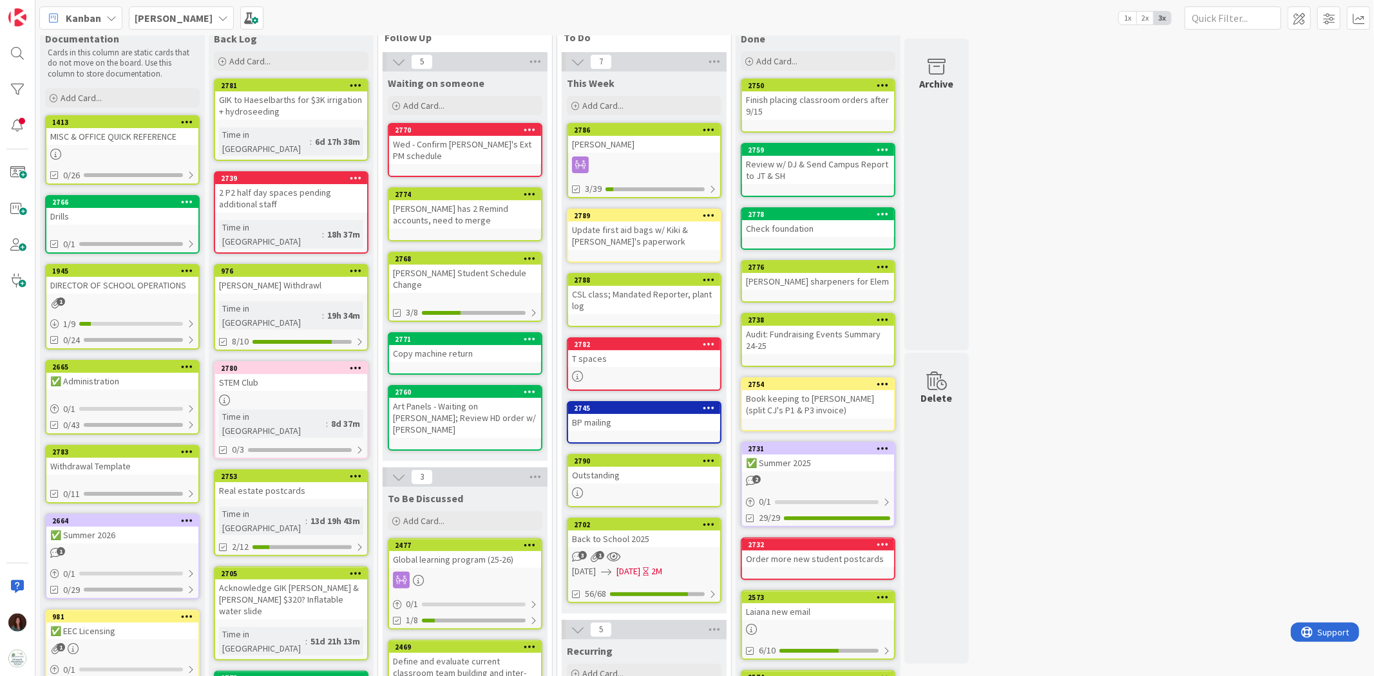
click at [658, 418] on div "Back to School 2025" at bounding box center [644, 539] width 152 height 17
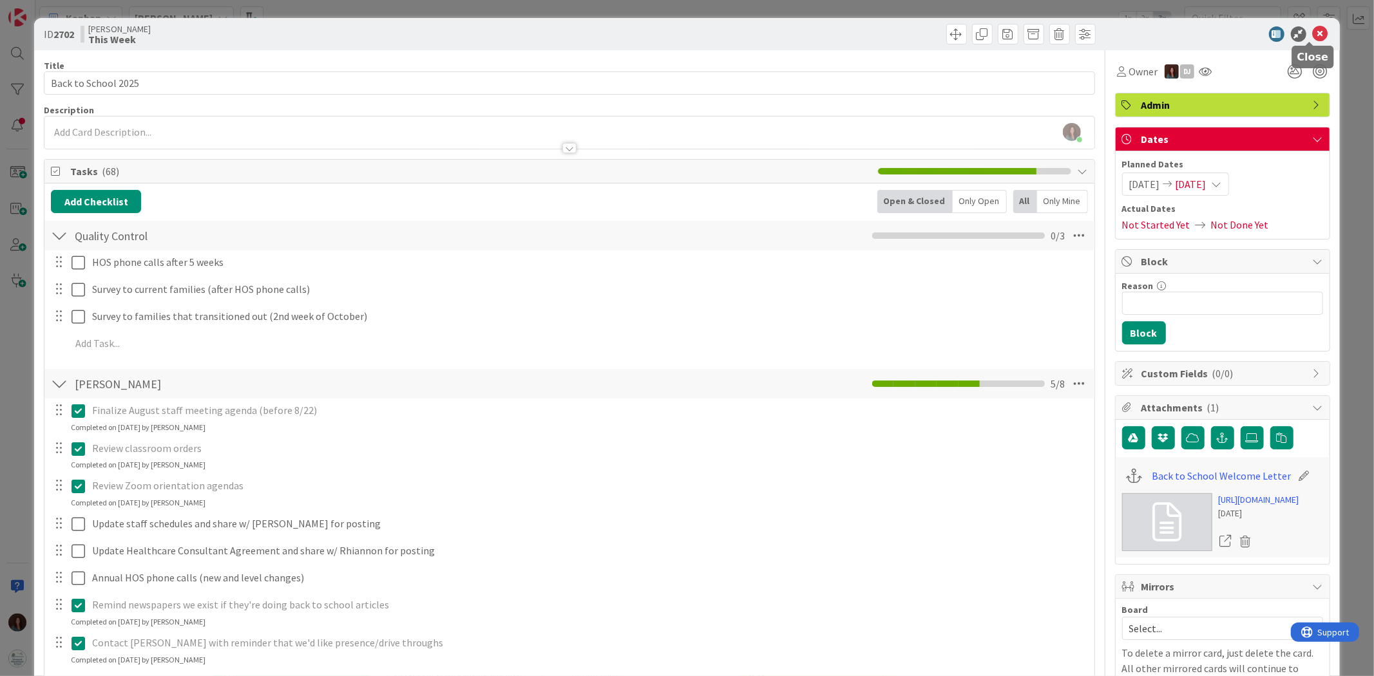
click at [915, 30] on icon at bounding box center [1320, 33] width 15 height 15
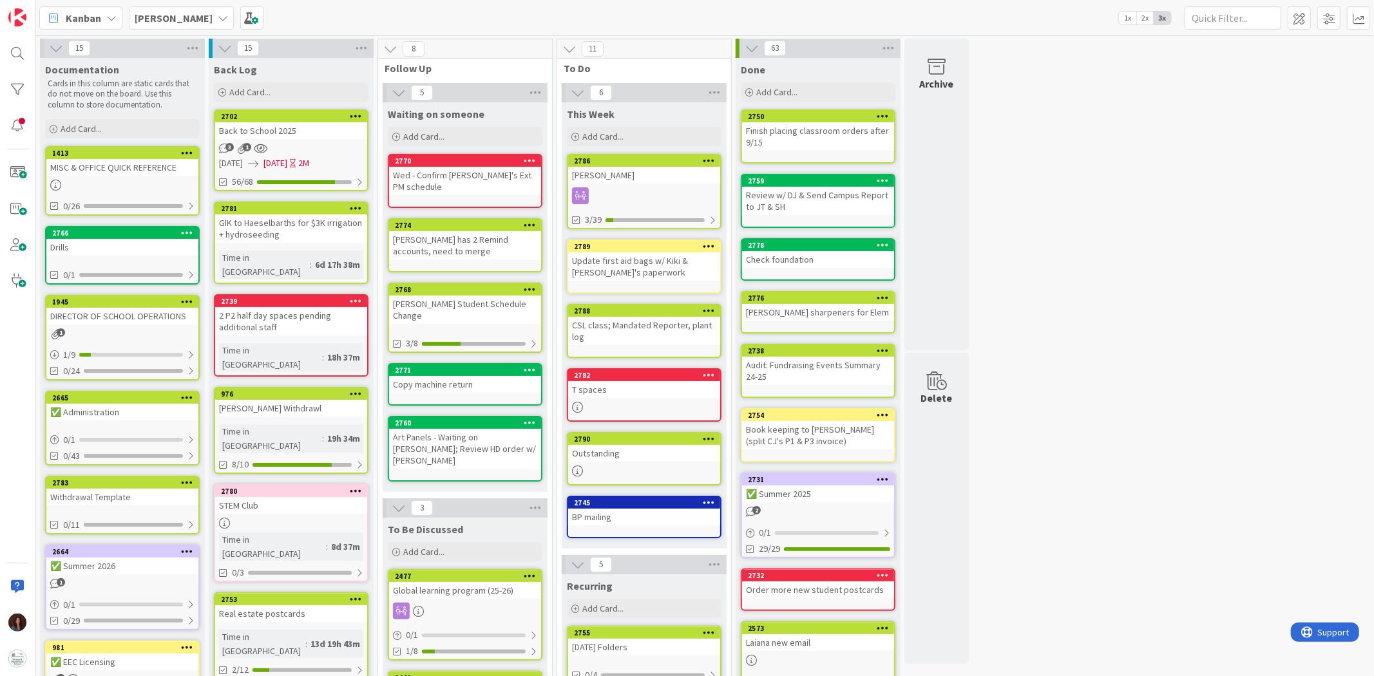
click at [691, 178] on div "[PERSON_NAME]" at bounding box center [644, 175] width 152 height 17
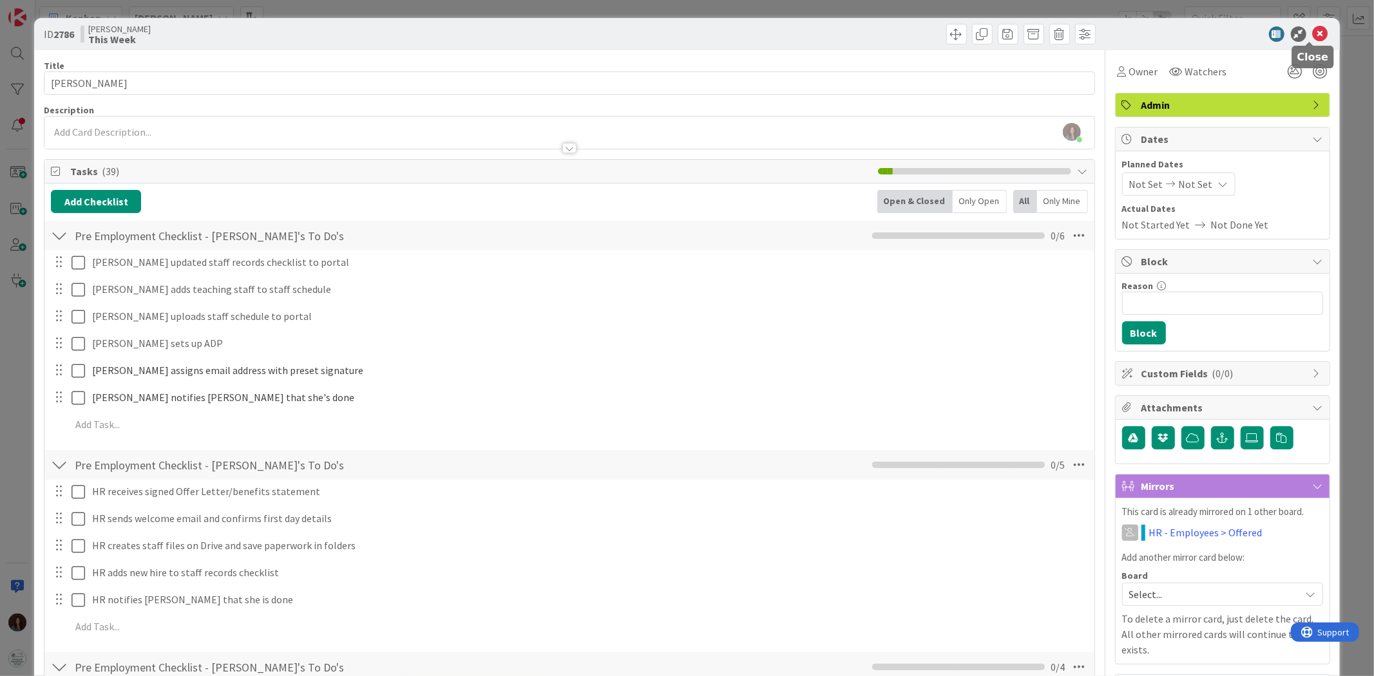
click at [915, 28] on icon at bounding box center [1320, 33] width 15 height 15
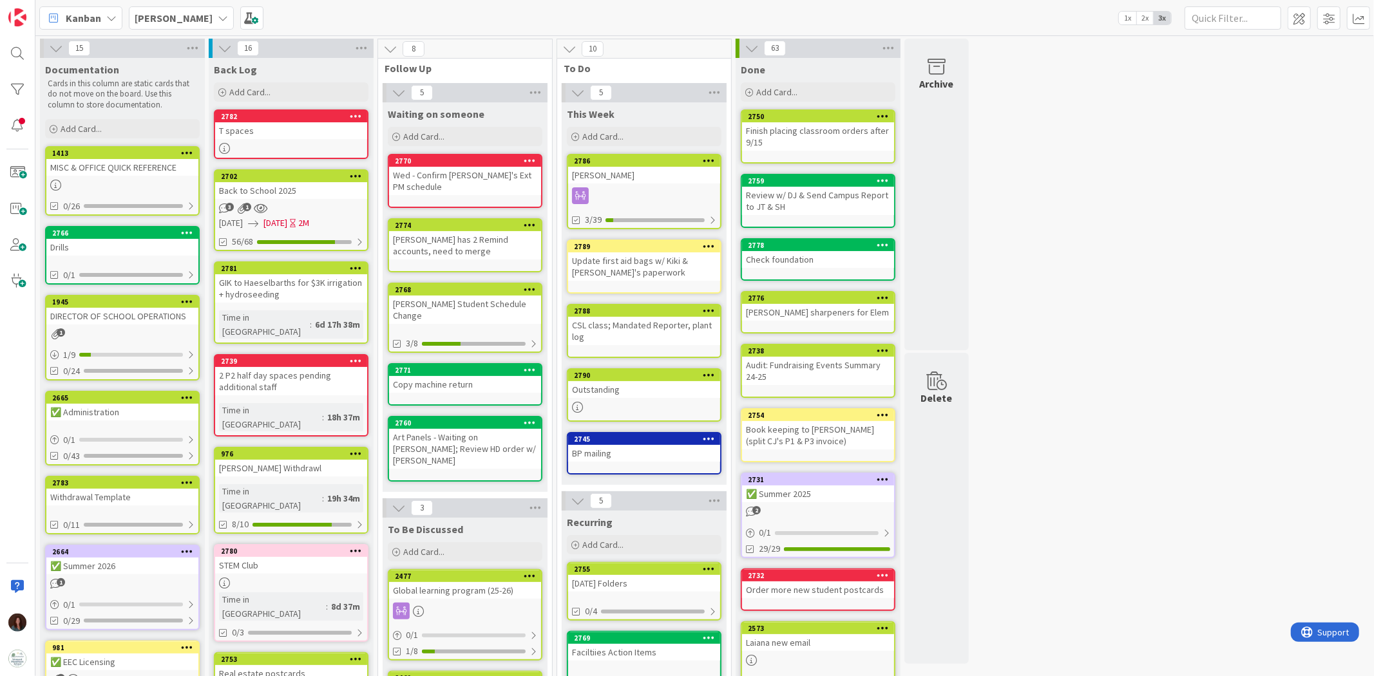
click at [638, 418] on div "BP mailing" at bounding box center [644, 453] width 152 height 17
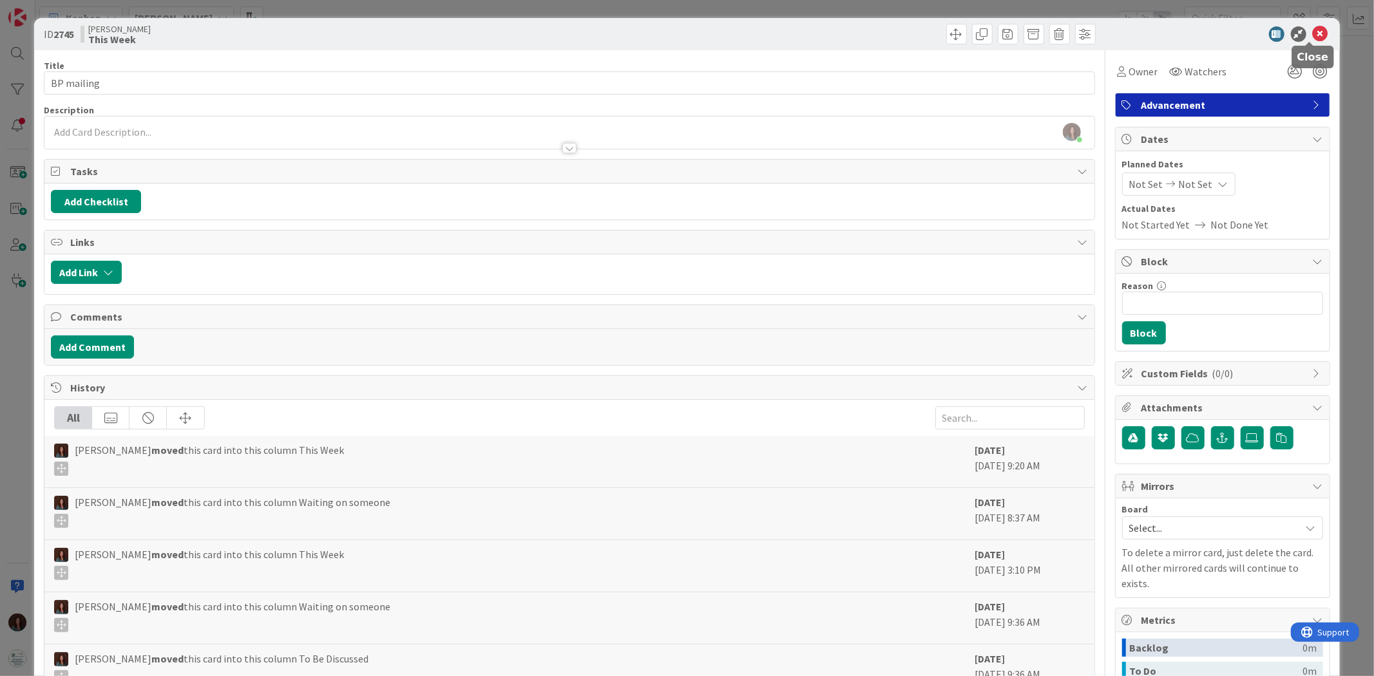
click at [915, 30] on icon at bounding box center [1320, 33] width 15 height 15
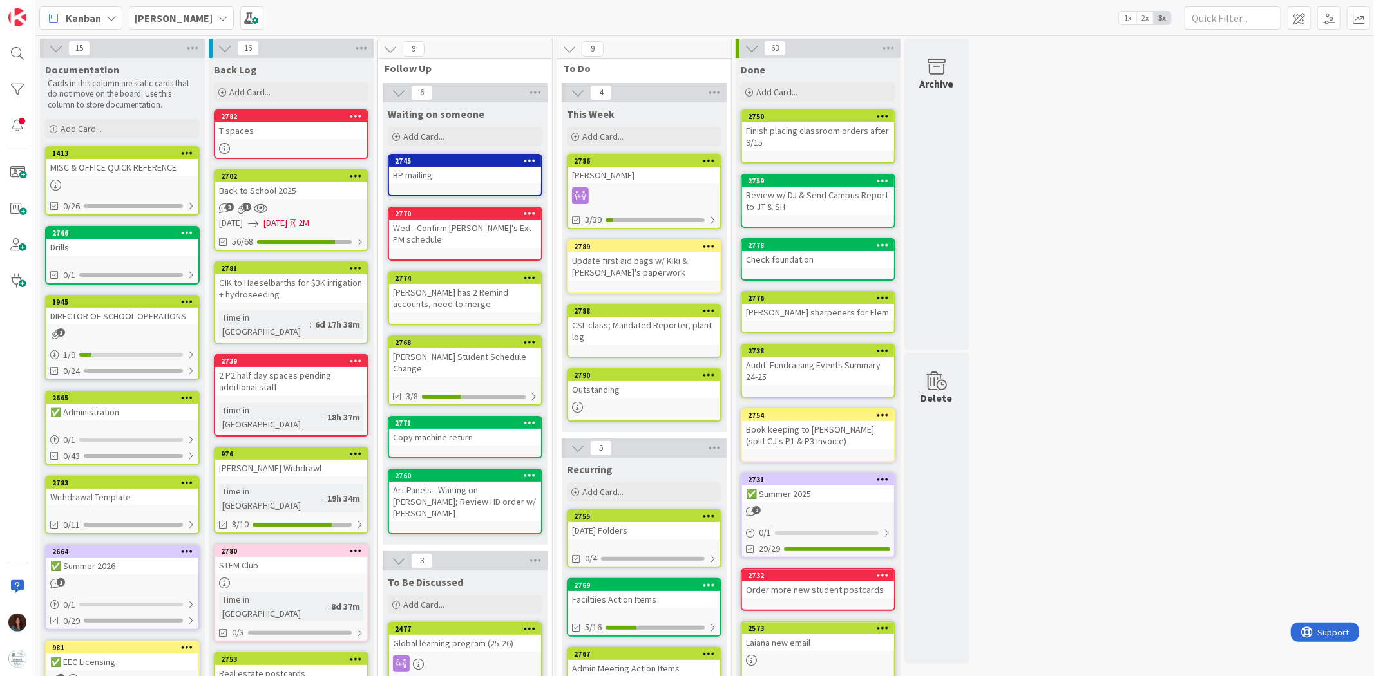
click at [528, 159] on icon at bounding box center [530, 160] width 12 height 9
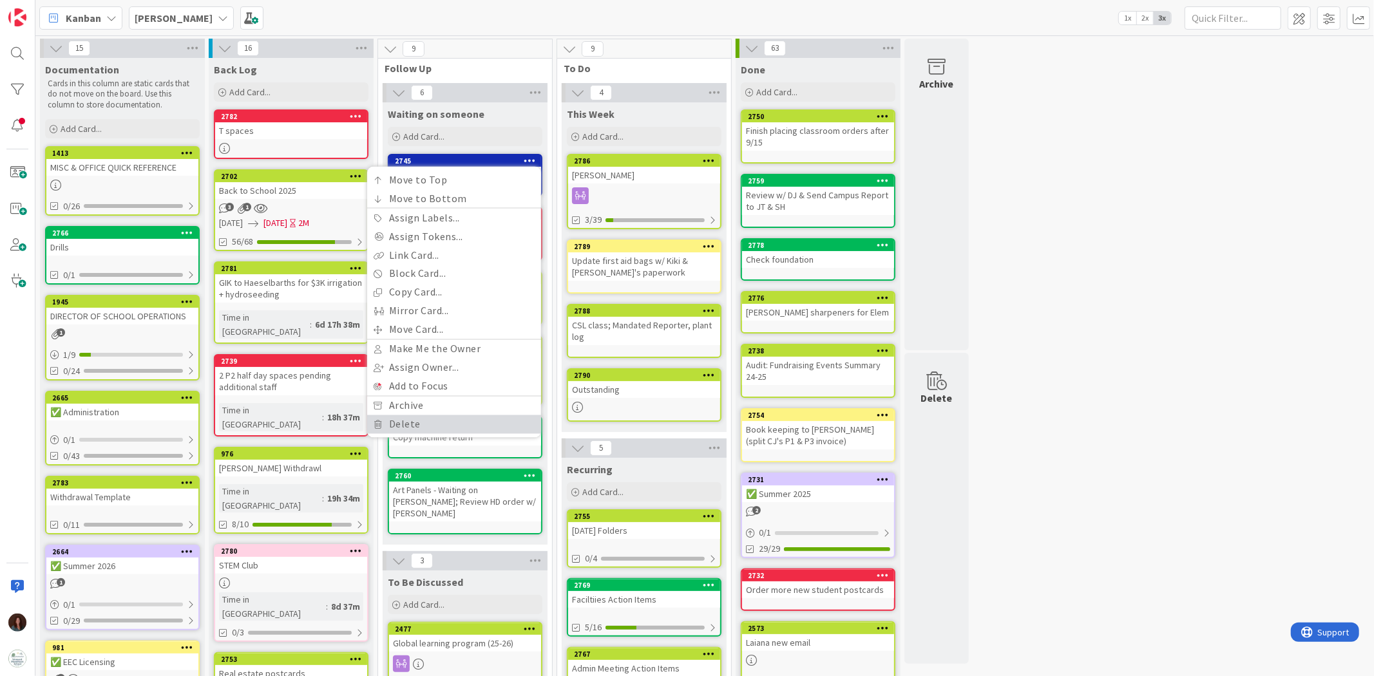
click at [473, 418] on link "Delete" at bounding box center [454, 424] width 174 height 19
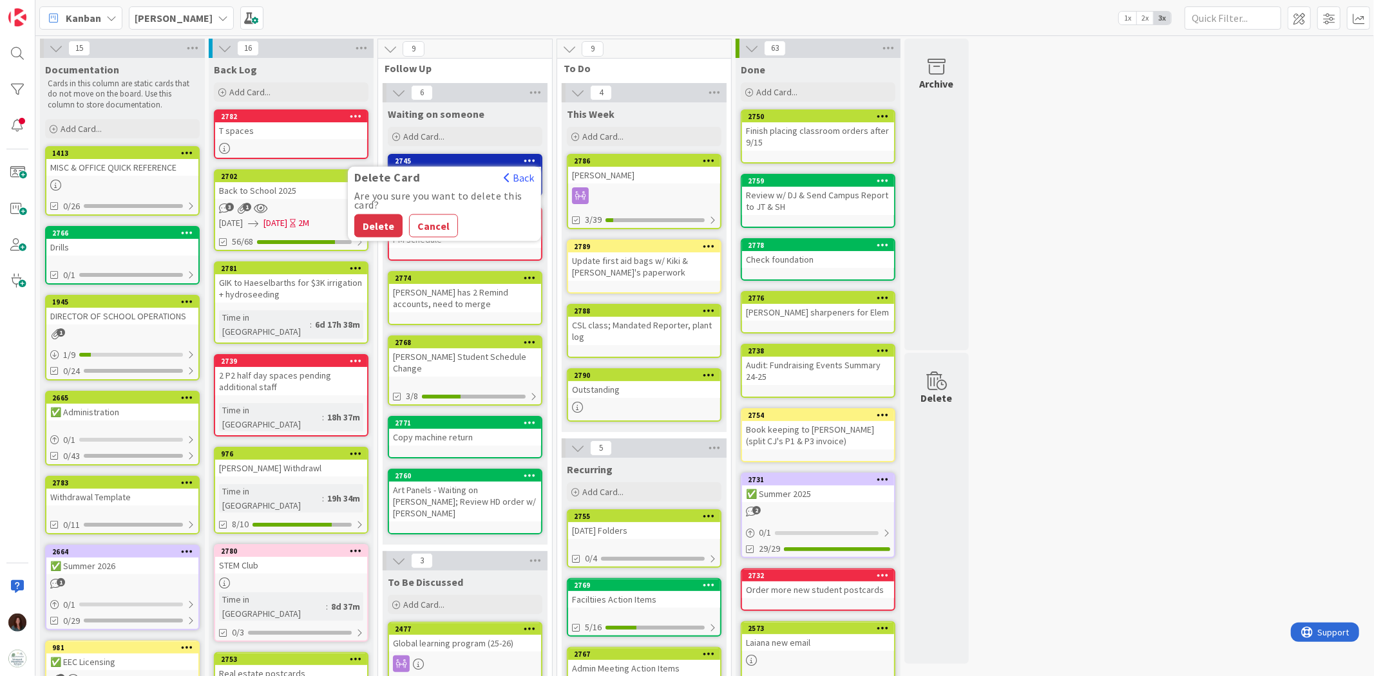
drag, startPoint x: 369, startPoint y: 230, endPoint x: 275, endPoint y: 37, distance: 214.9
click at [369, 229] on button "Delete" at bounding box center [378, 225] width 48 height 23
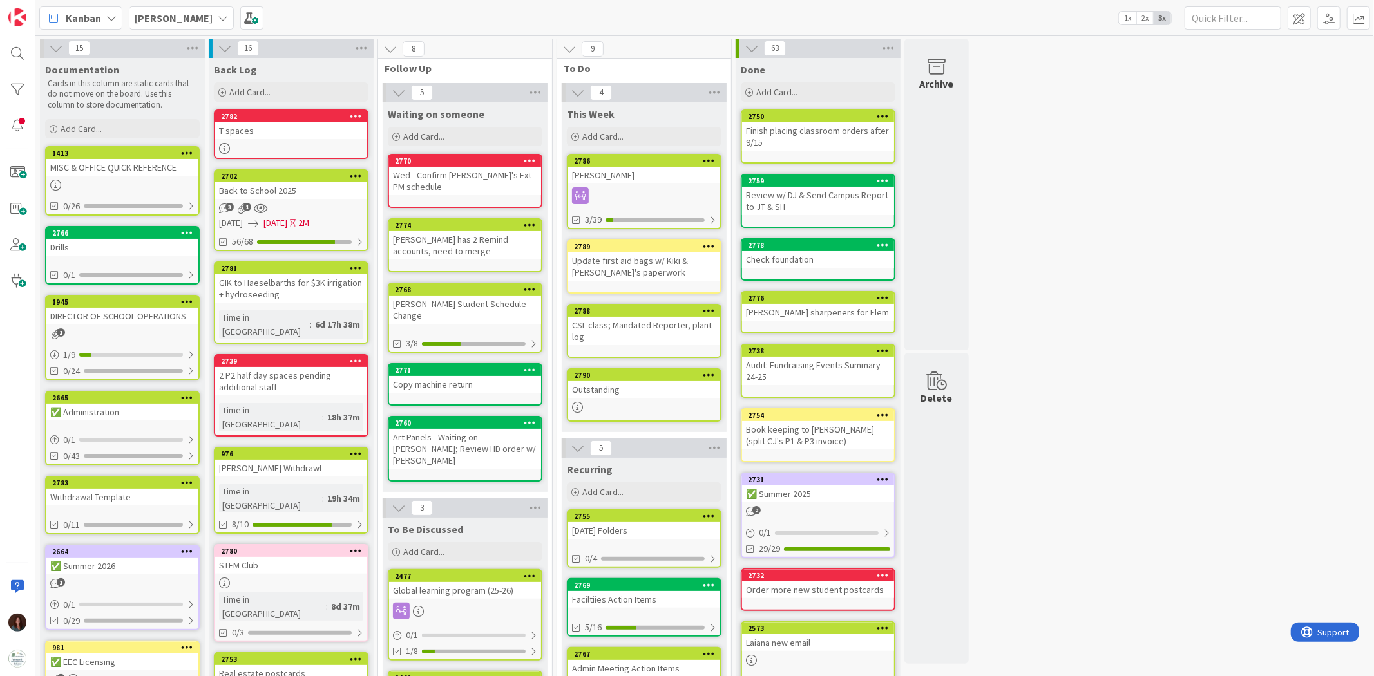
click at [169, 19] on b "[PERSON_NAME]" at bounding box center [174, 18] width 78 height 13
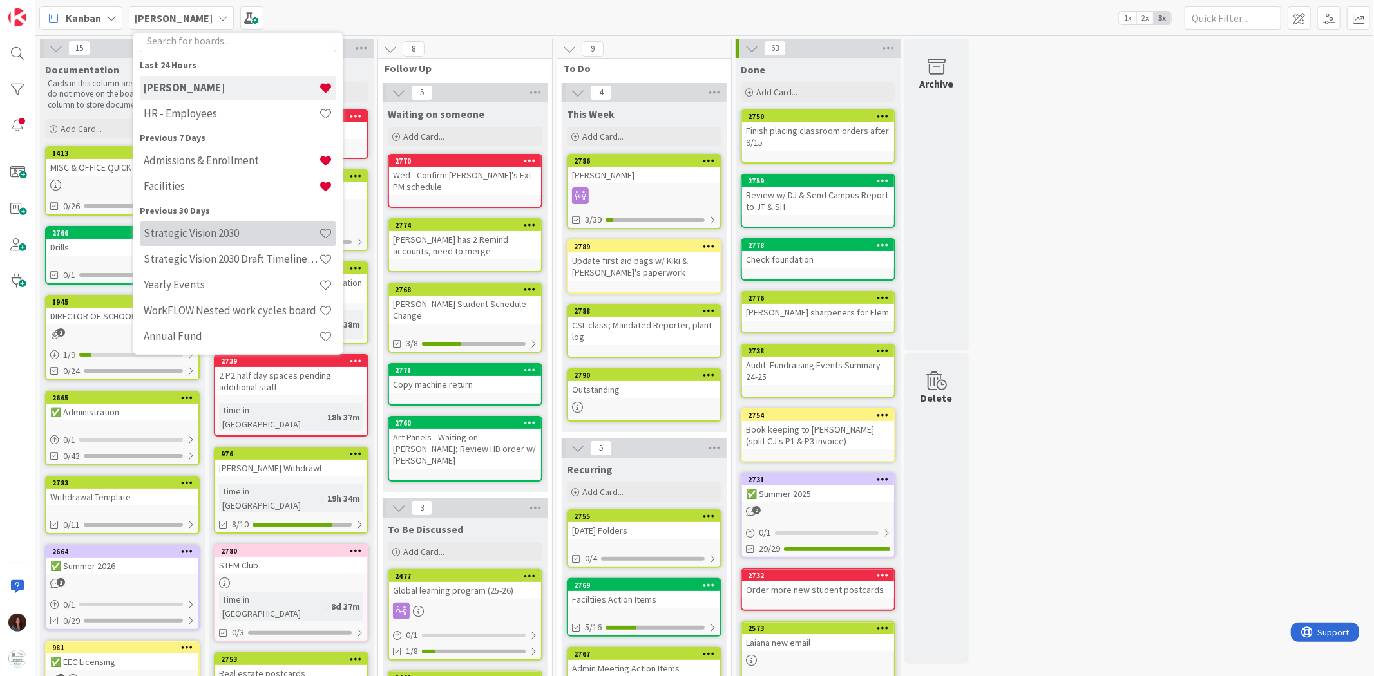
scroll to position [71, 0]
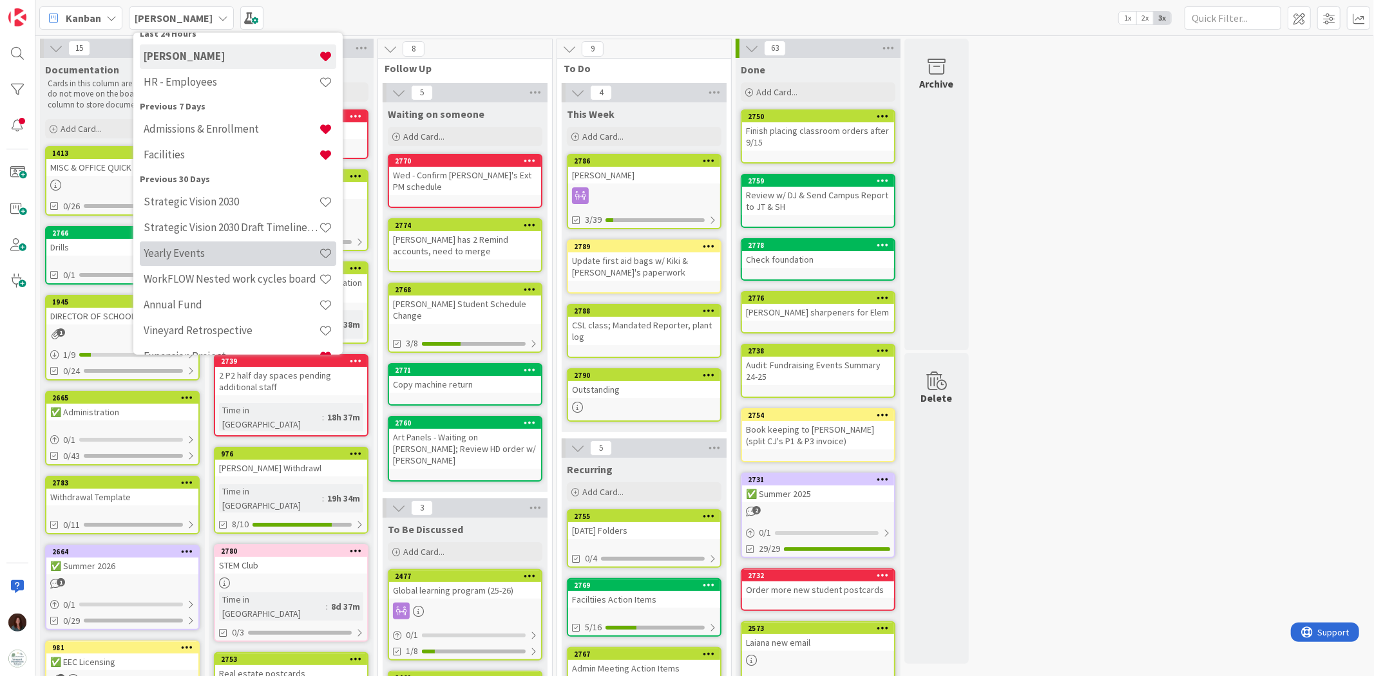
click at [226, 260] on div "Yearly Events" at bounding box center [238, 253] width 196 height 24
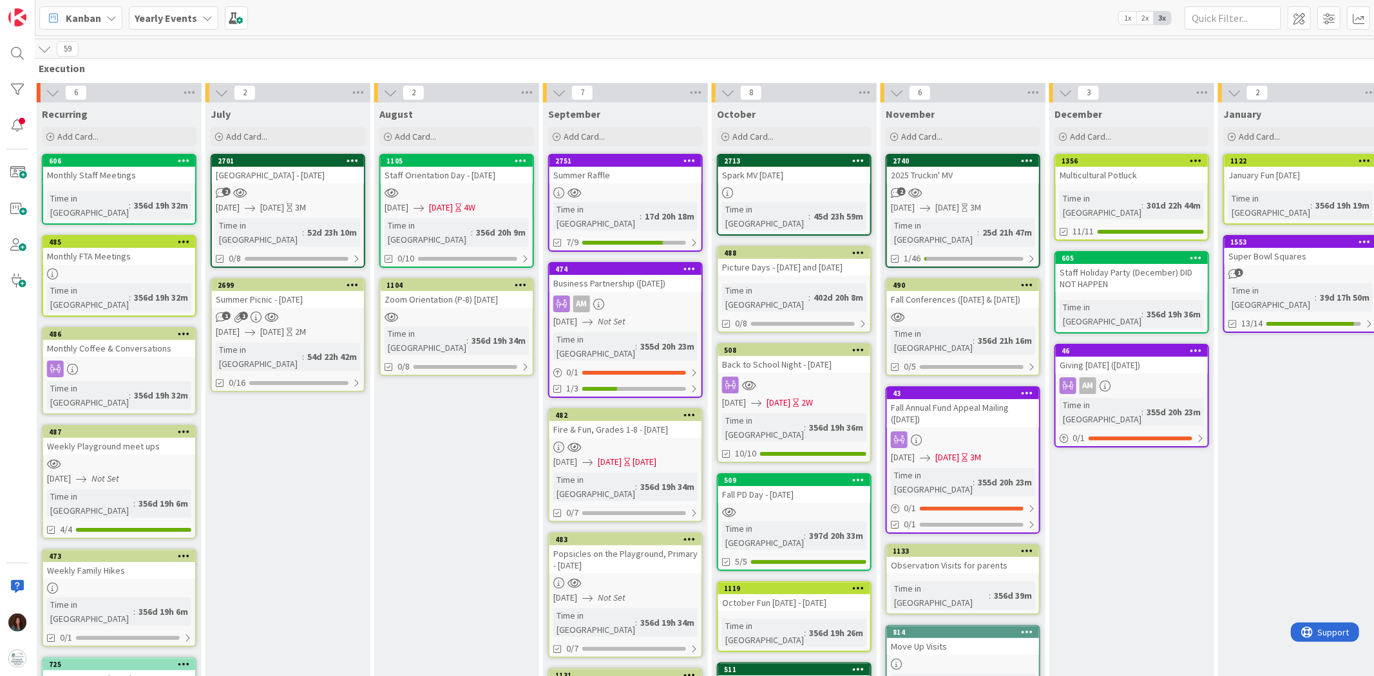
scroll to position [0, 681]
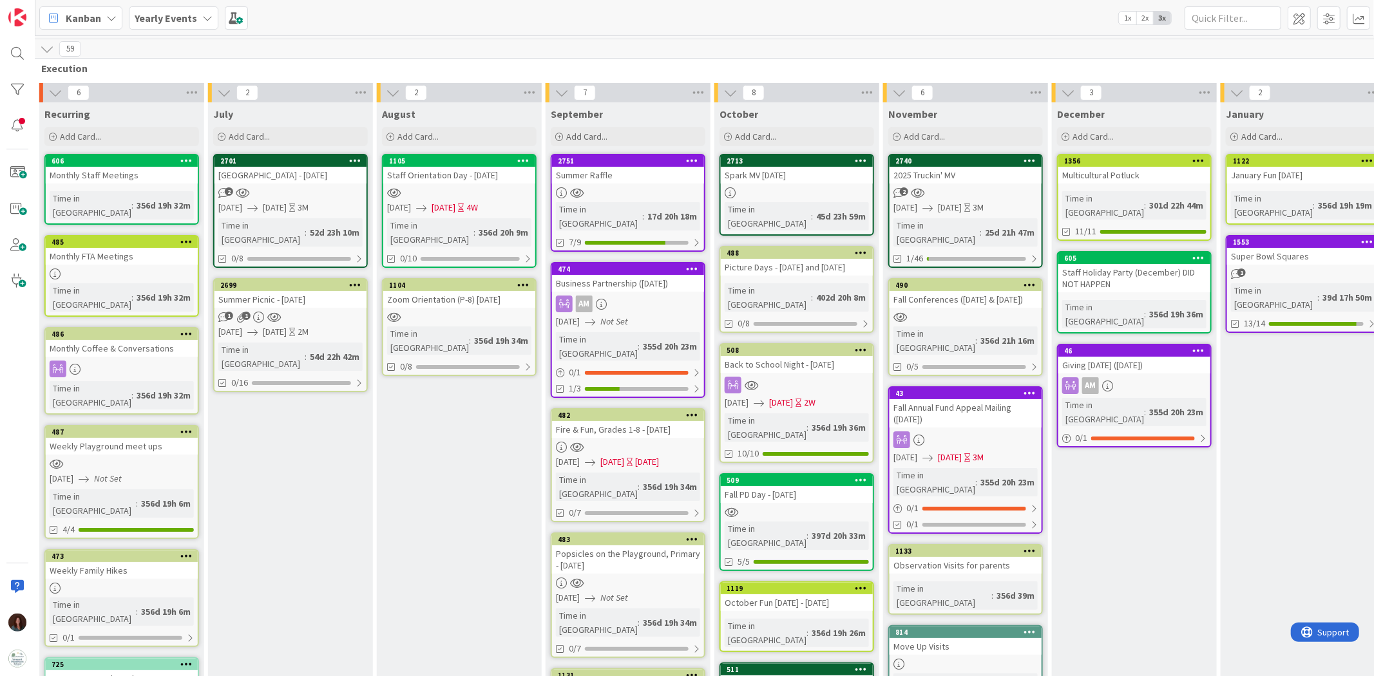
click at [611, 275] on div "Business Partnership ([DATE])" at bounding box center [628, 283] width 152 height 17
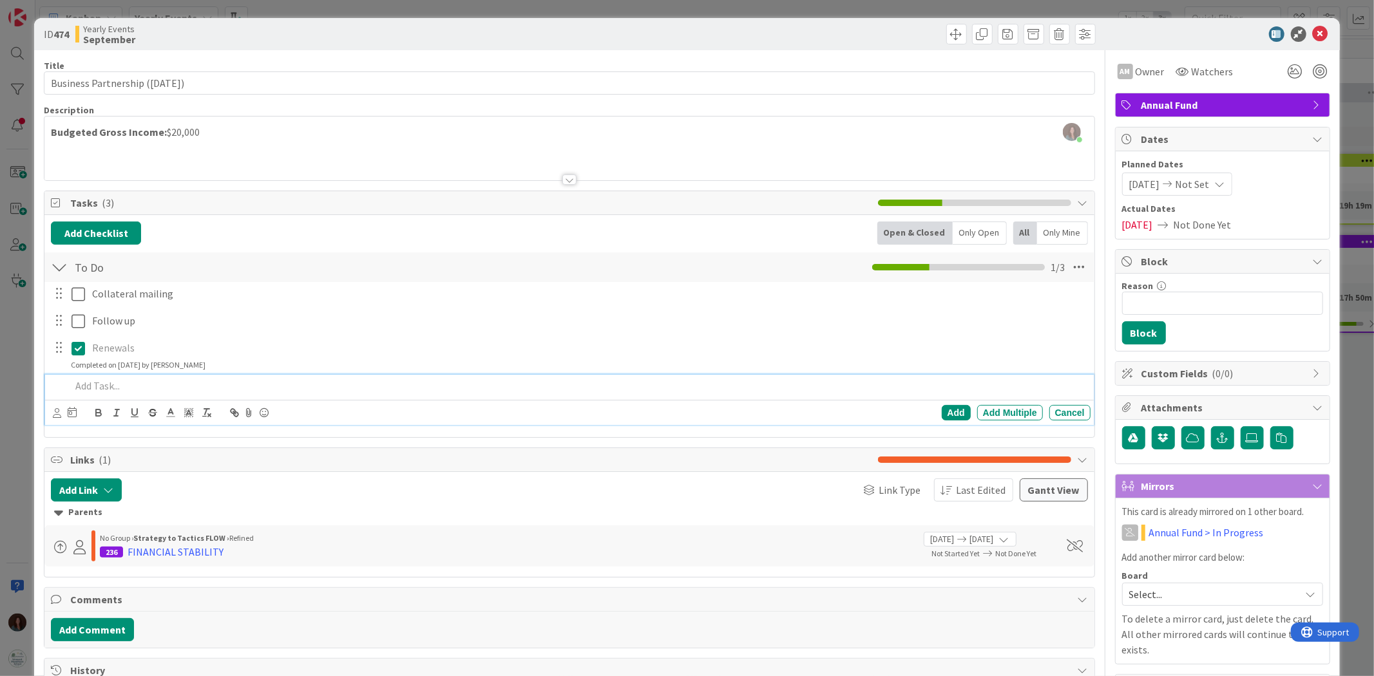
click at [113, 385] on p at bounding box center [578, 386] width 1014 height 15
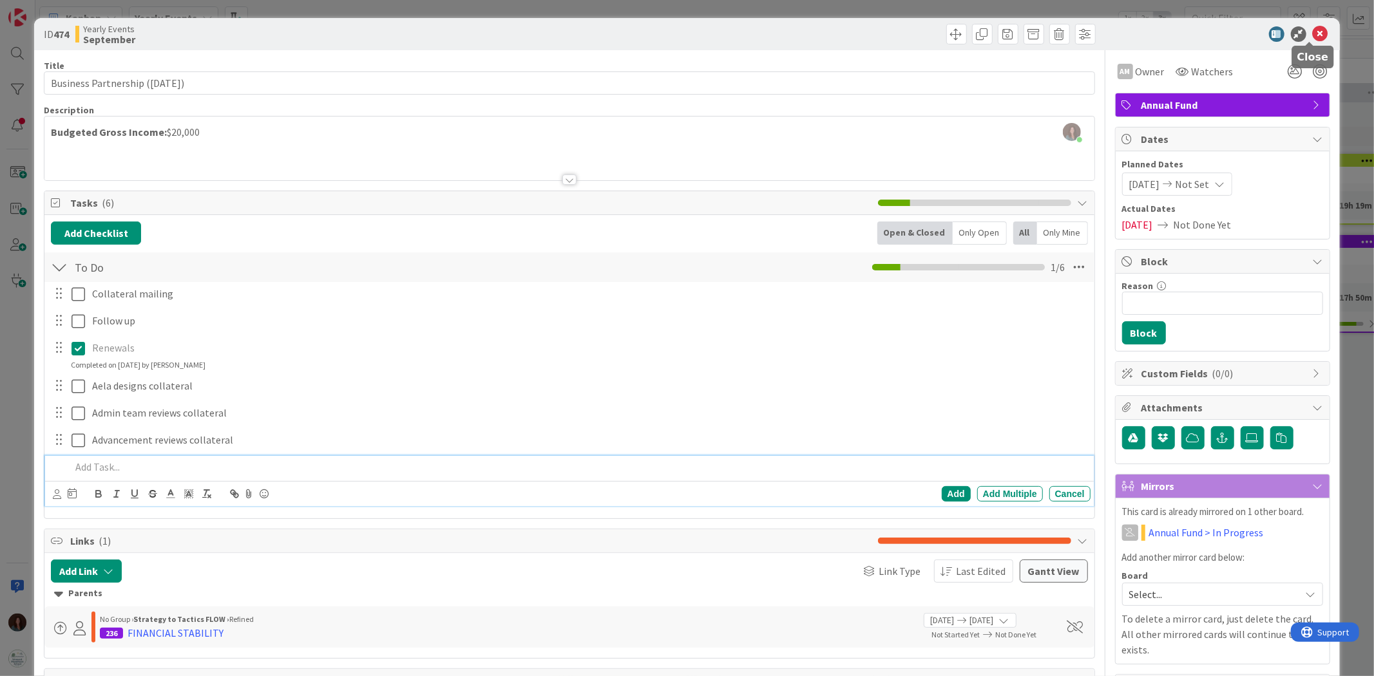
click at [915, 33] on icon at bounding box center [1320, 33] width 15 height 15
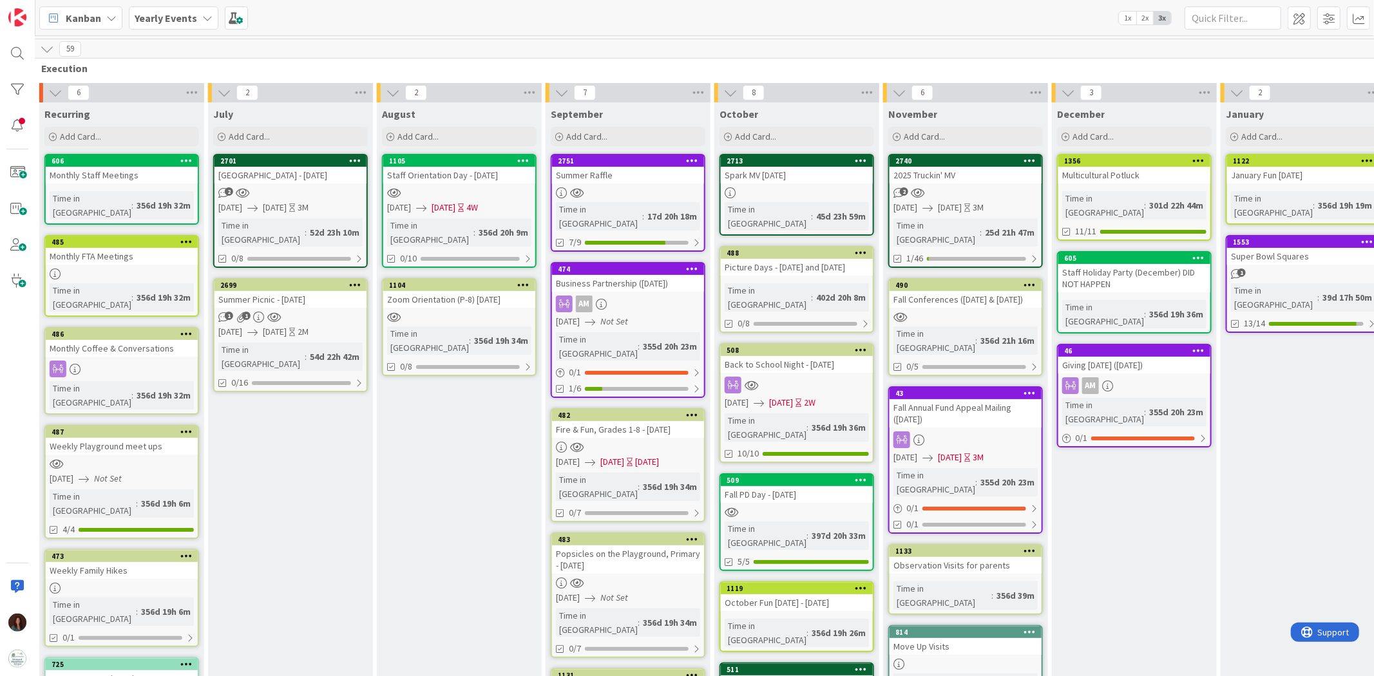
click at [694, 264] on icon at bounding box center [693, 268] width 12 height 9
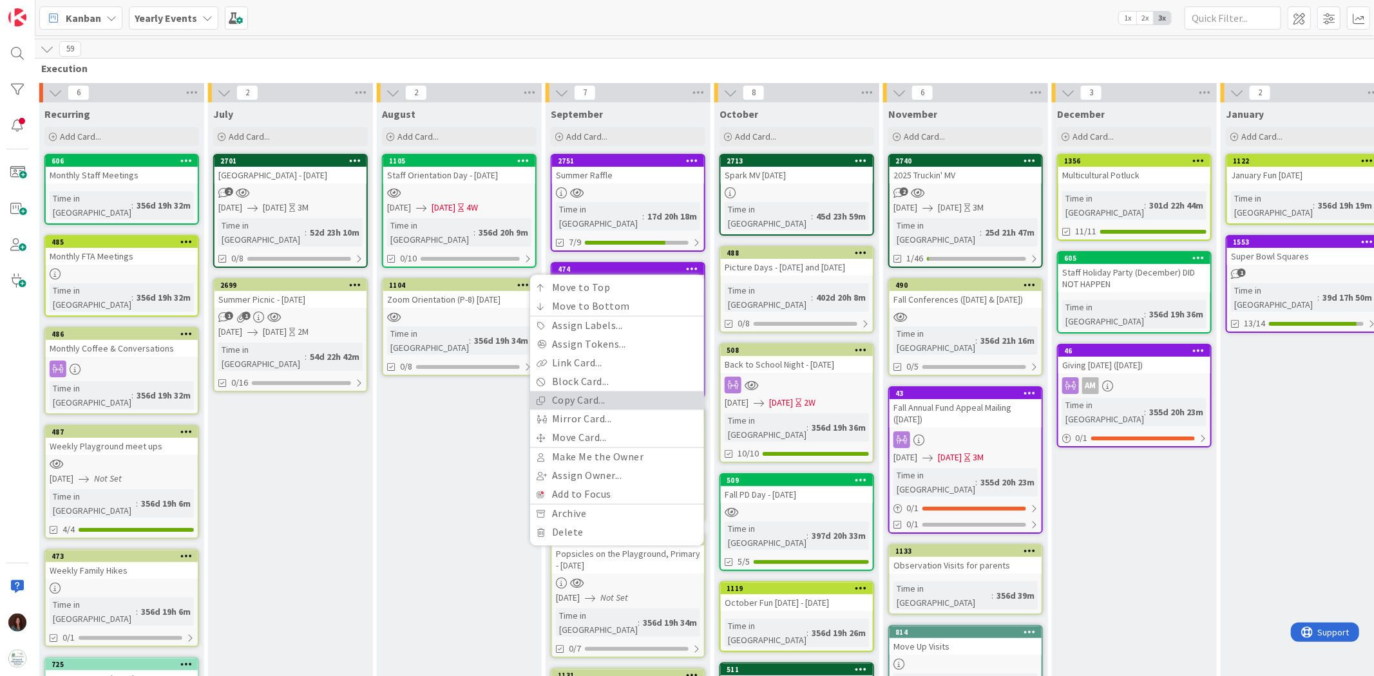
click at [633, 392] on link "Copy Card..." at bounding box center [617, 401] width 174 height 19
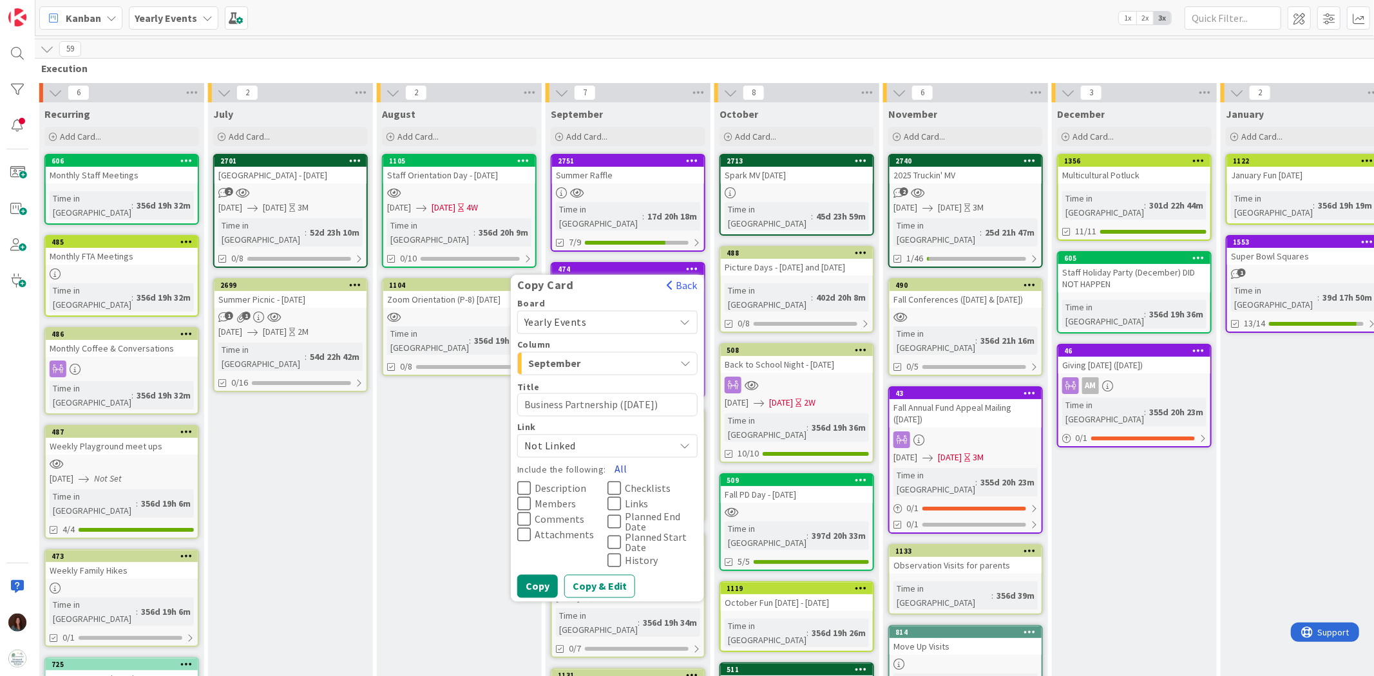
click at [616, 418] on button "All" at bounding box center [620, 469] width 29 height 23
click at [659, 394] on textarea "Business Partnership ([DATE])" at bounding box center [607, 405] width 180 height 23
type textarea "x"
type textarea "Business Partnership ([DATE]"
type textarea "x"
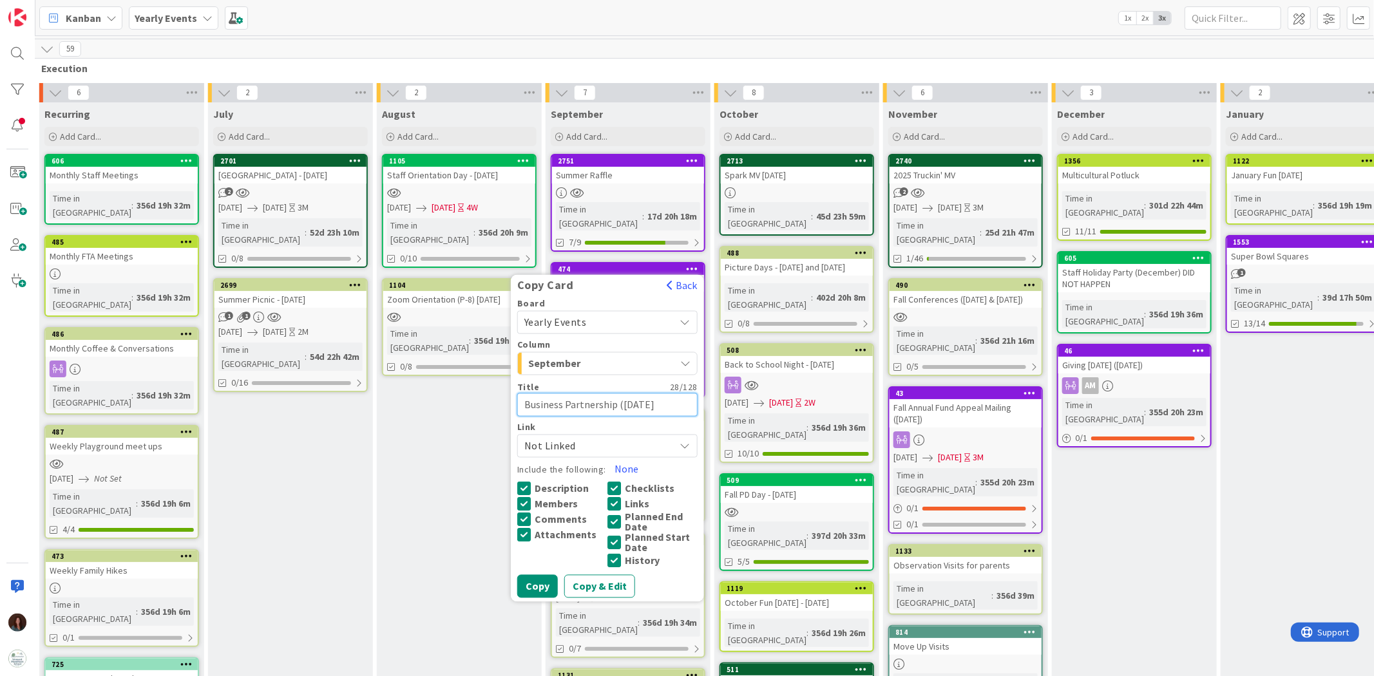
type textarea "Business Partnership (7/1/2"
type textarea "x"
type textarea "Business Partnership (7/1/"
type textarea "x"
type textarea "Business Partnership (7/1"
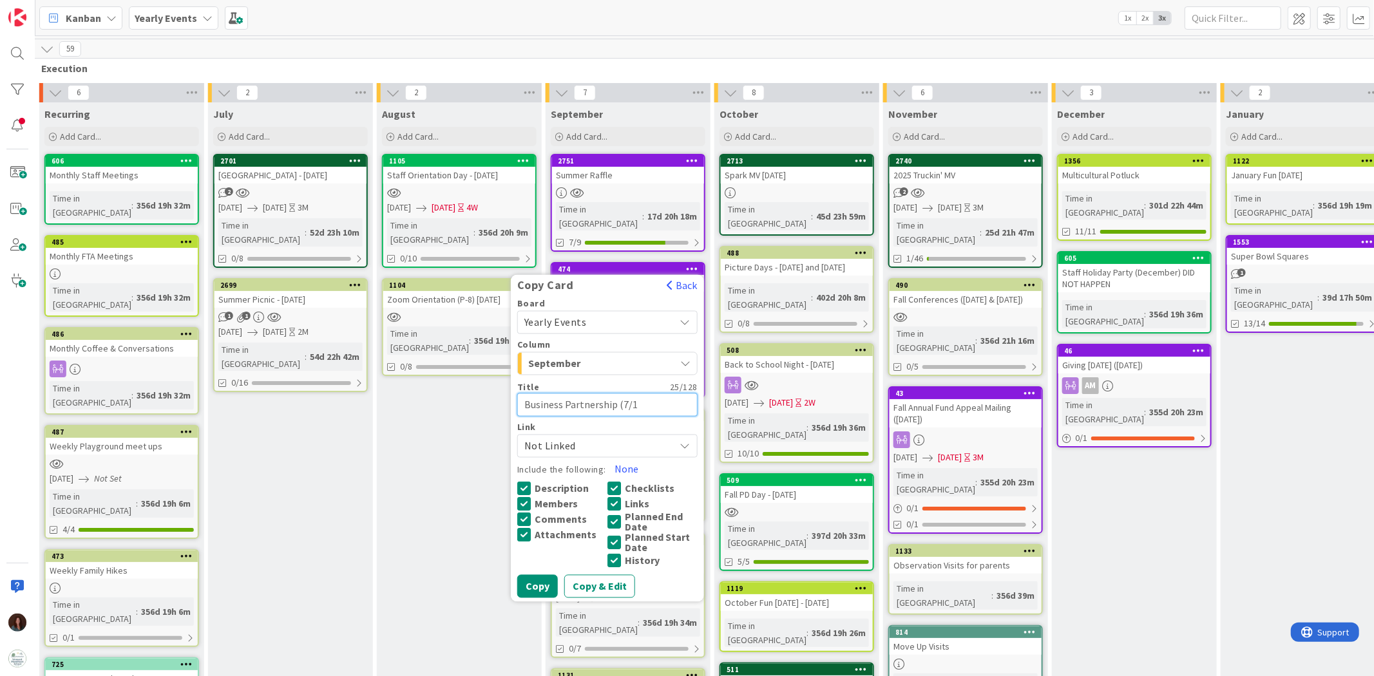
type textarea "x"
type textarea "Business Partnership (7/"
type textarea "x"
type textarea "Business Partnership (7"
type textarea "x"
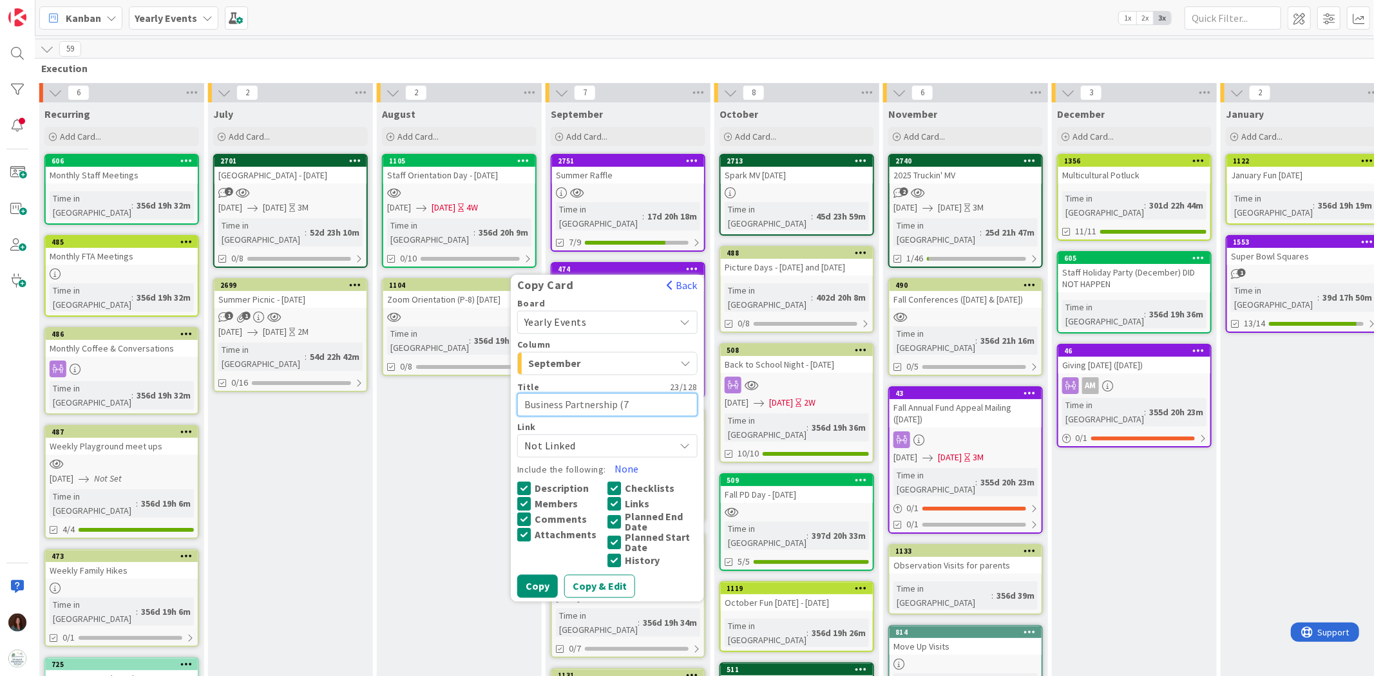
type textarea "Business Partnership ("
type textarea "x"
type textarea "Business Partnership"
type textarea "x"
type textarea "Business Partnership 20"
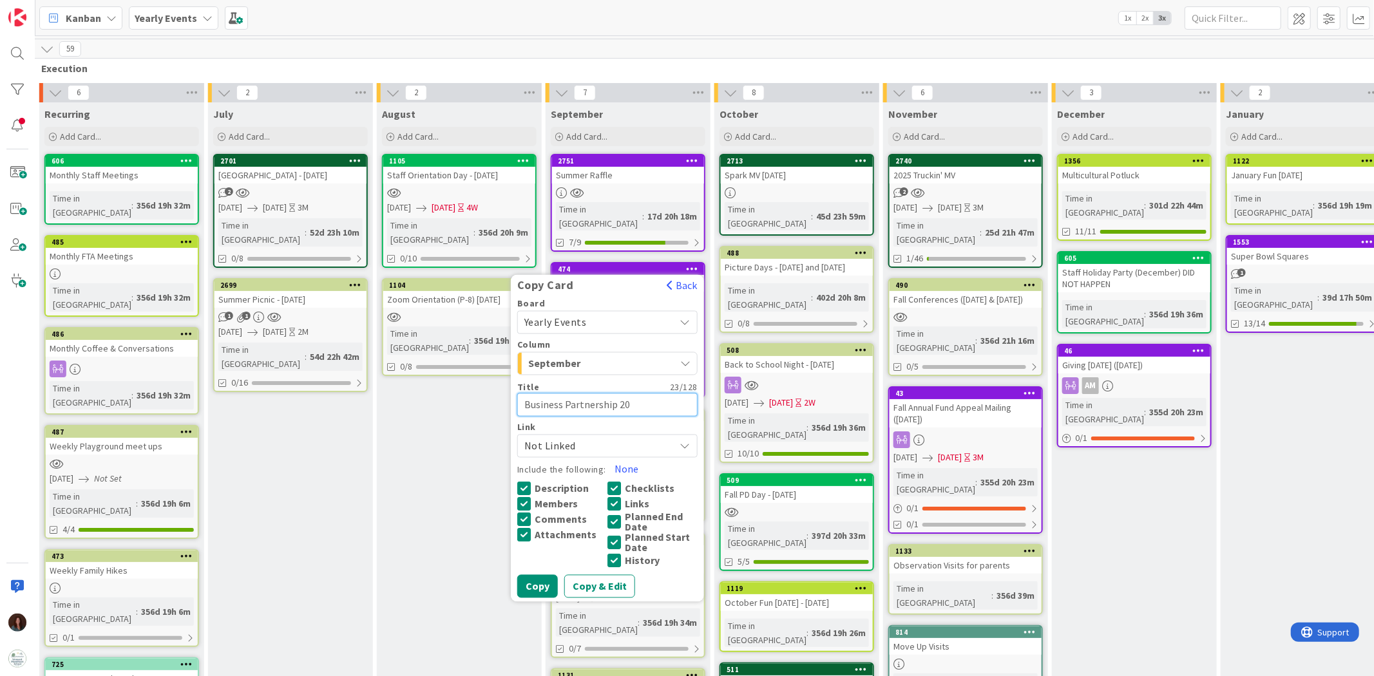
type textarea "x"
type textarea "Business Partnership 202"
type textarea "x"
type textarea "Business Partnership 2025"
click at [533, 418] on button "Copy" at bounding box center [537, 586] width 41 height 23
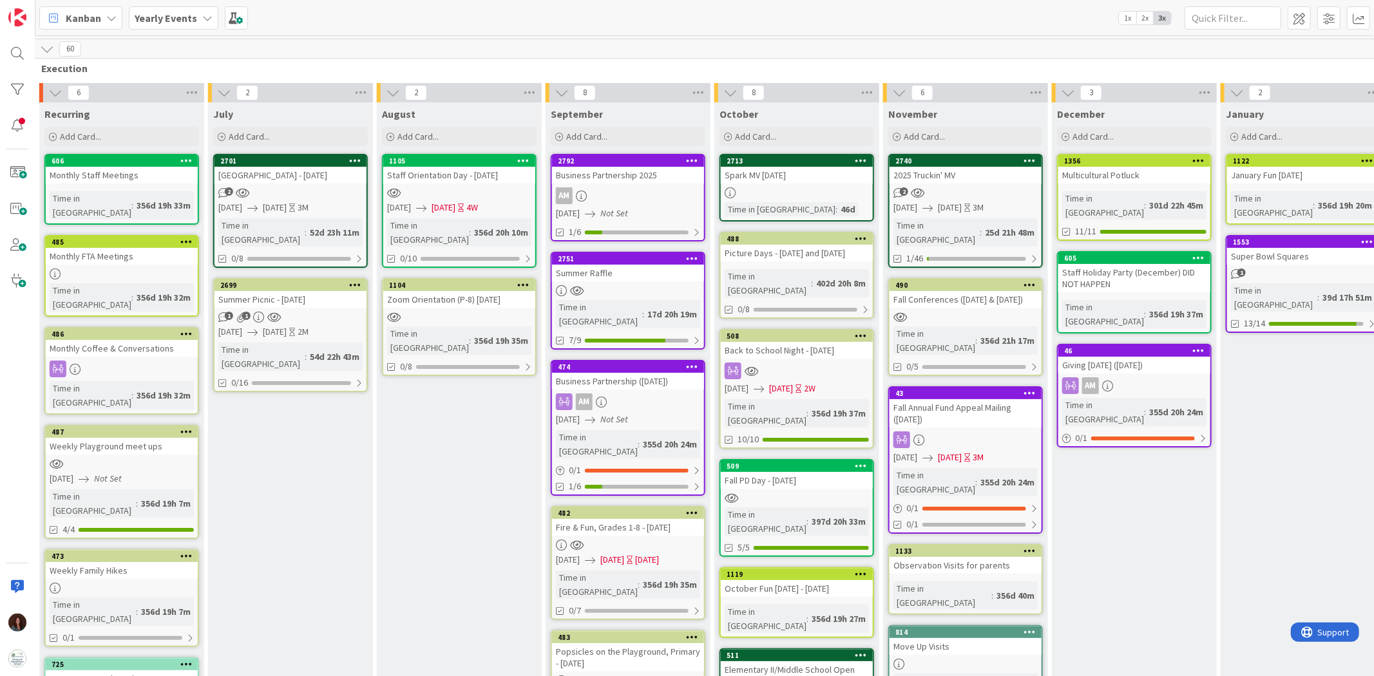
click at [647, 373] on div "Business Partnership ([DATE])" at bounding box center [628, 381] width 152 height 17
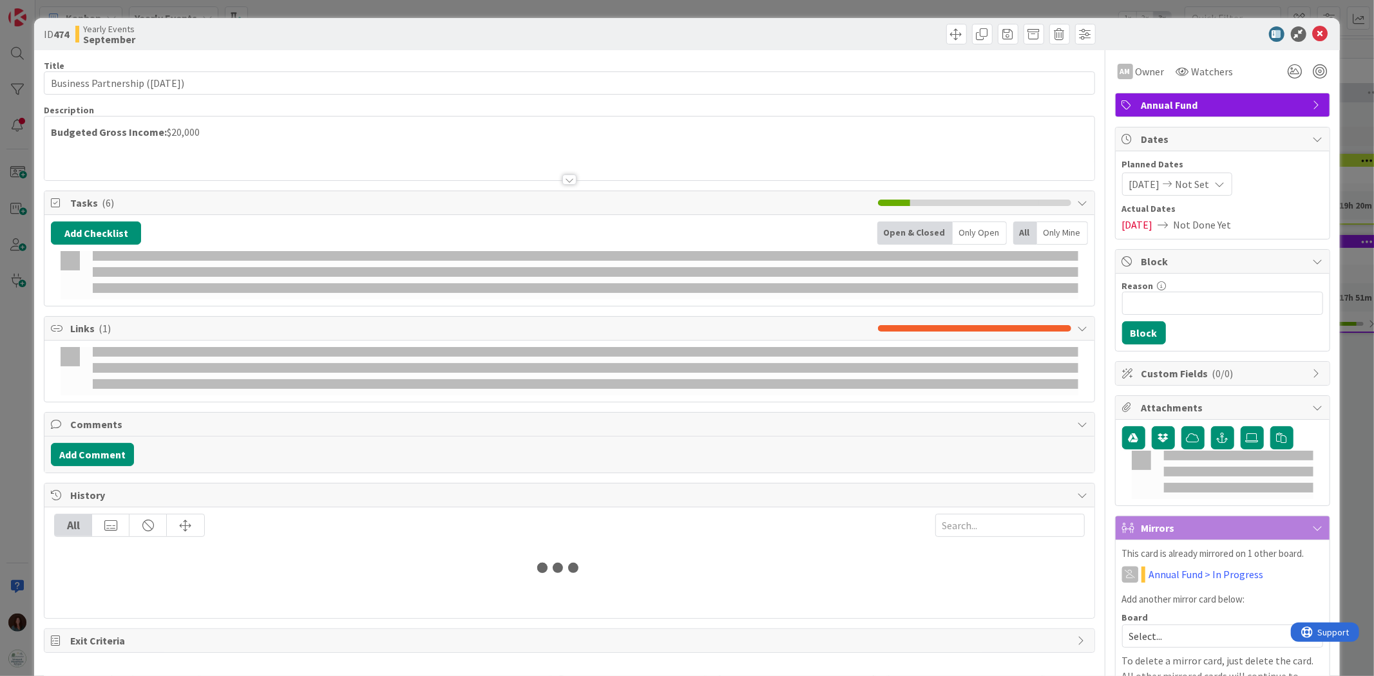
type textarea "x"
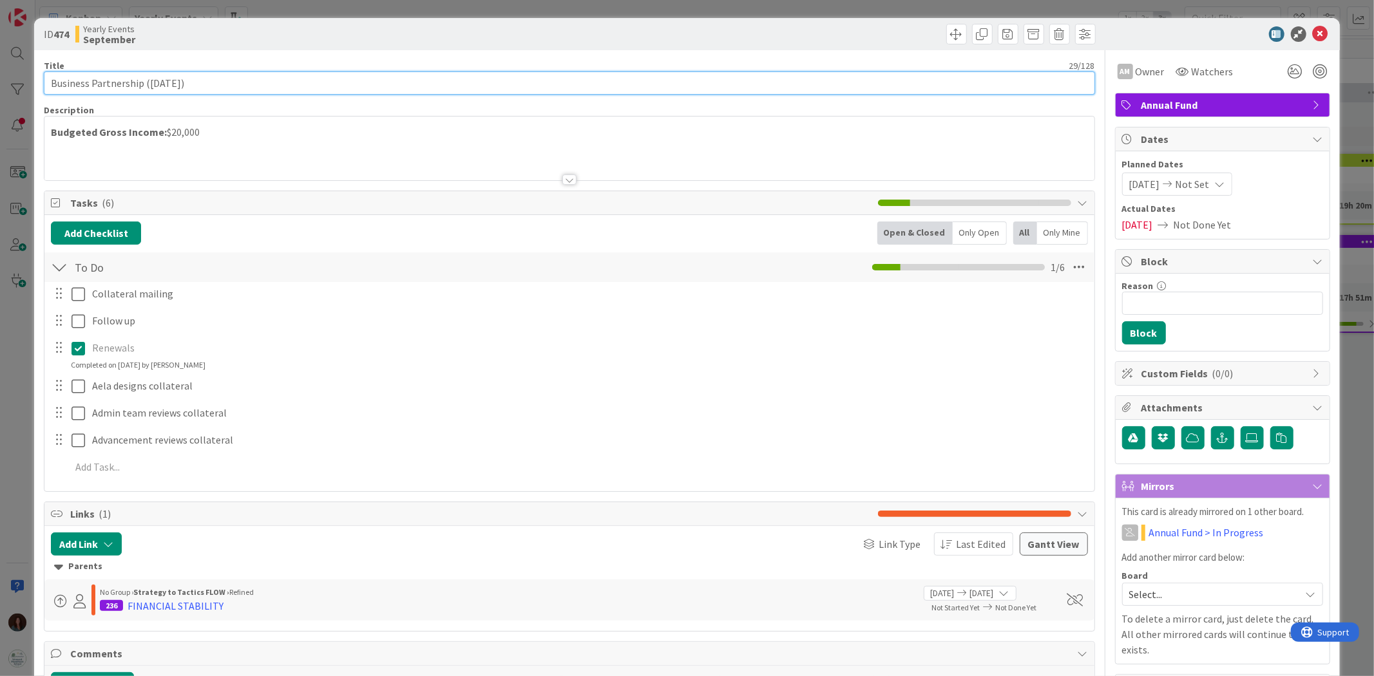
drag, startPoint x: 209, startPoint y: 81, endPoint x: 147, endPoint y: 80, distance: 61.8
click at [145, 81] on input "Business Partnership ([DATE])" at bounding box center [569, 82] width 1051 height 23
type input "Business Partnership 2024"
type textarea "x"
type input "Business Partnership 2024"
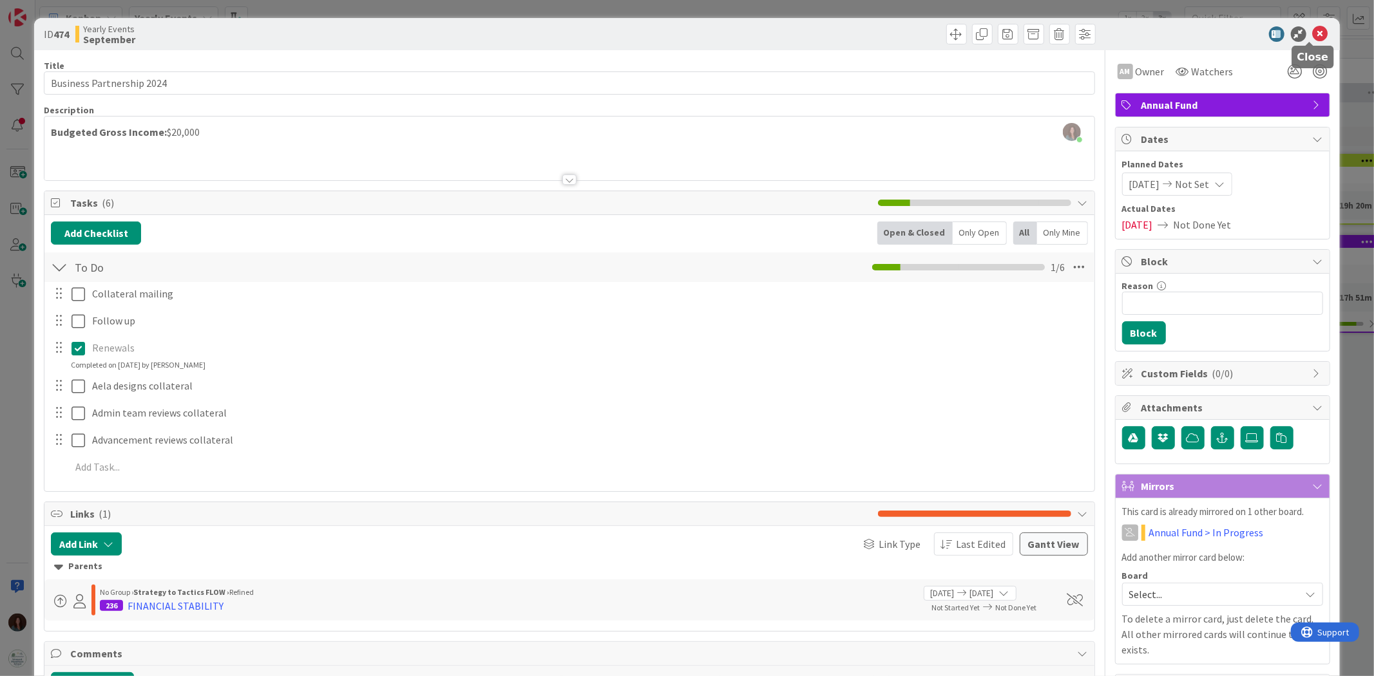
click at [915, 32] on icon at bounding box center [1320, 33] width 15 height 15
type textarea "x"
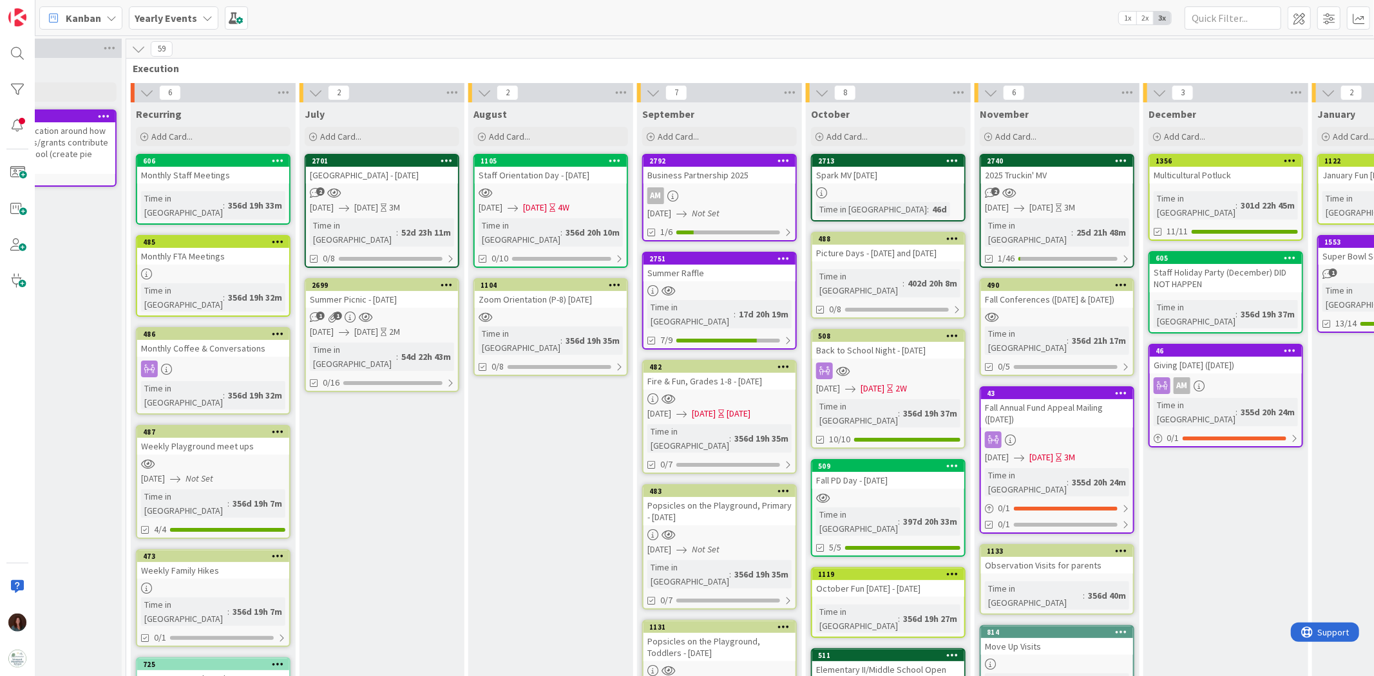
scroll to position [0, 551]
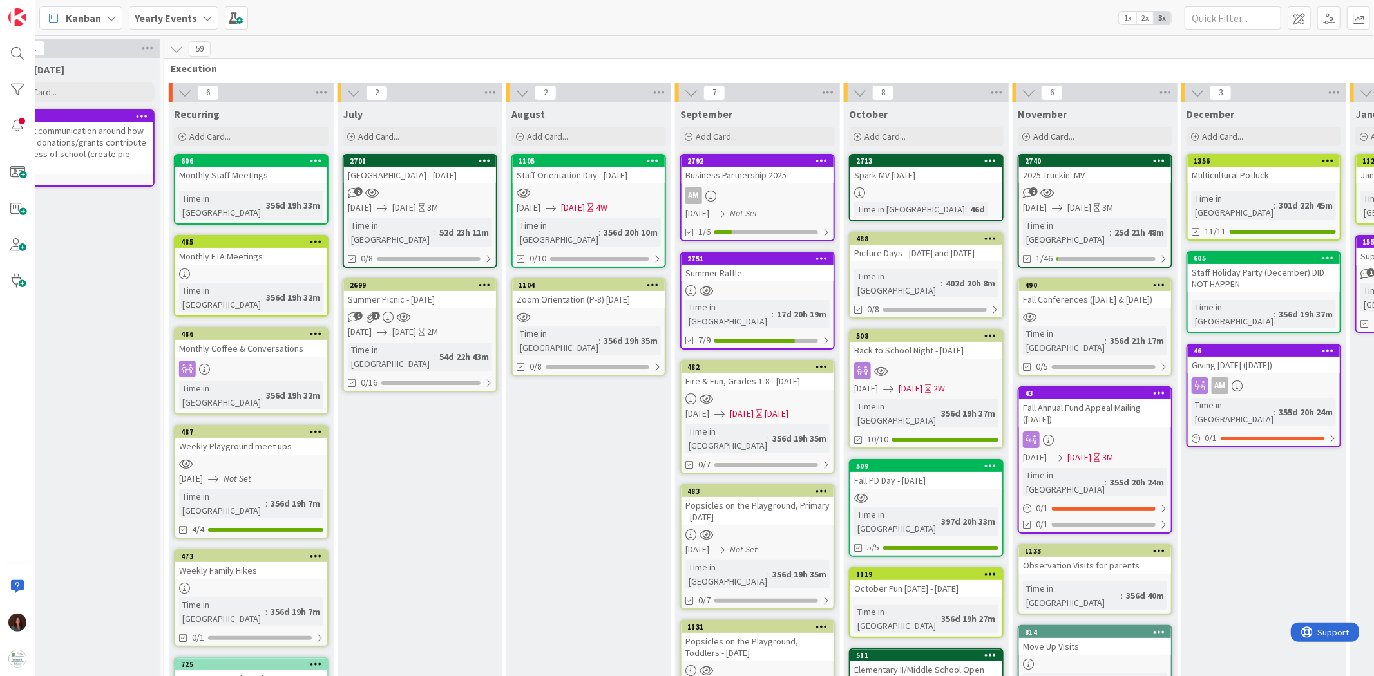
click at [761, 179] on div "Business Partnership 2025" at bounding box center [757, 175] width 152 height 17
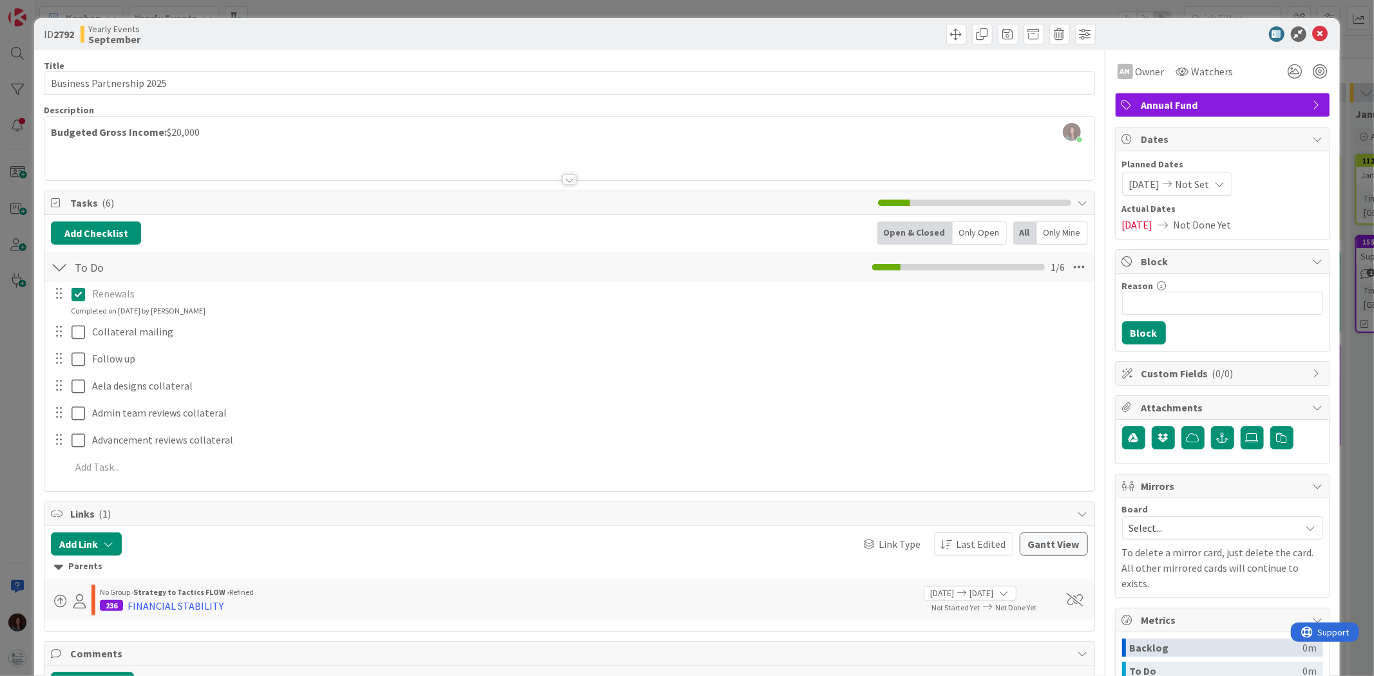
click at [77, 294] on icon at bounding box center [78, 294] width 14 height 15
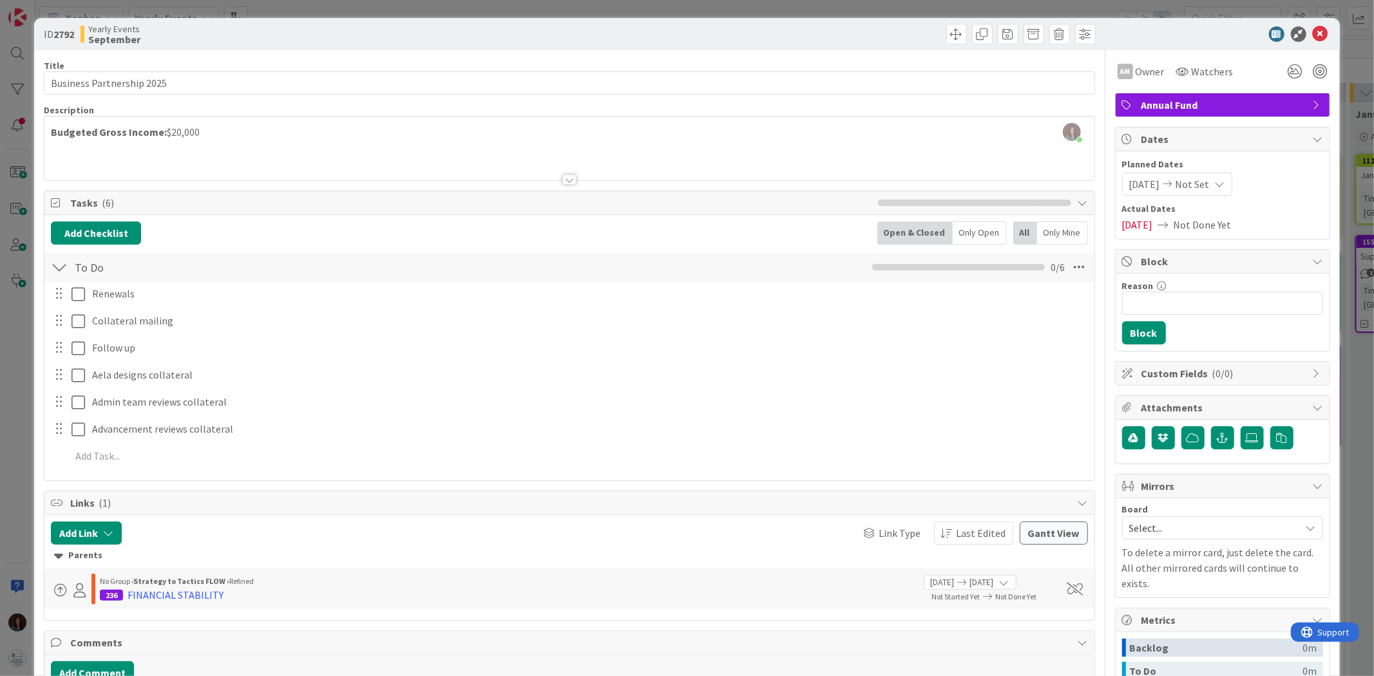
click at [915, 320] on div "Renewals Update Cancel Collateral mailing Update Cancel Follow up Update Cancel…" at bounding box center [569, 377] width 1036 height 191
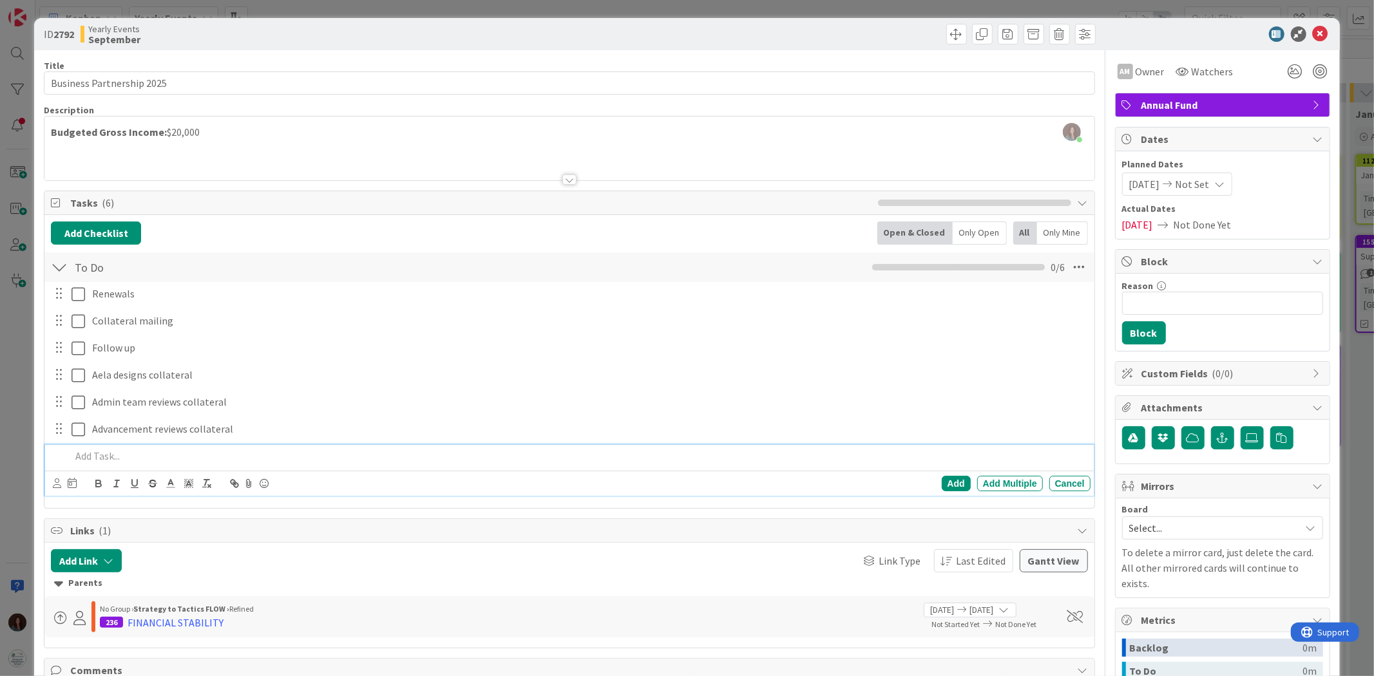
click at [87, 418] on p at bounding box center [578, 456] width 1014 height 15
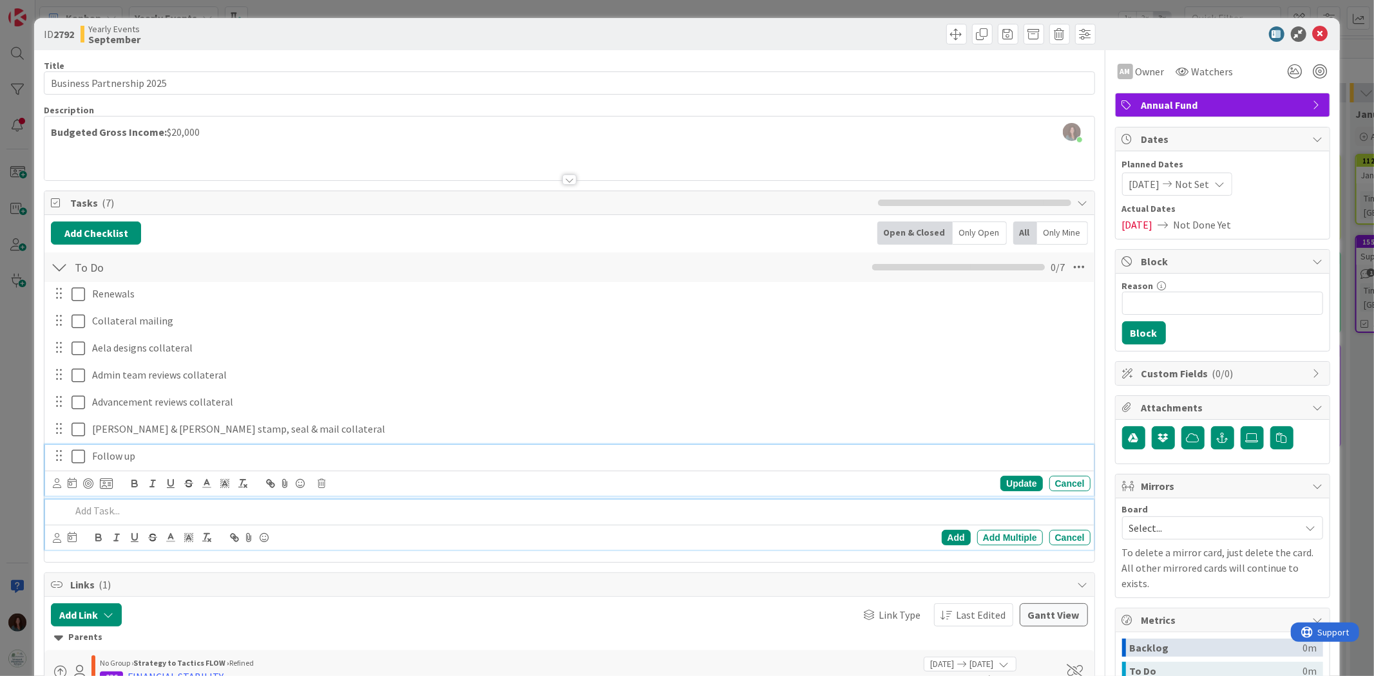
click at [93, 418] on p "Follow up" at bounding box center [588, 456] width 993 height 15
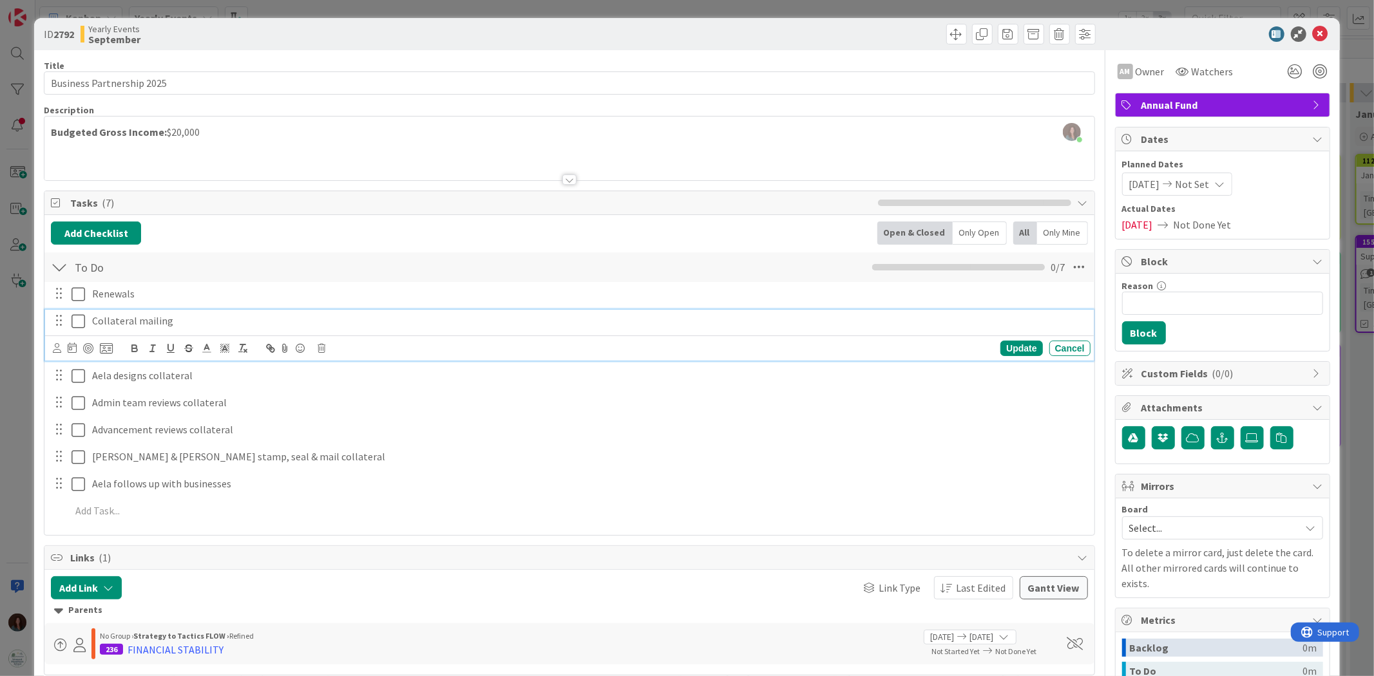
click at [176, 322] on p "Collateral mailing" at bounding box center [588, 321] width 993 height 15
click at [323, 346] on icon at bounding box center [322, 348] width 8 height 9
click at [363, 404] on div "Delete" at bounding box center [354, 402] width 48 height 23
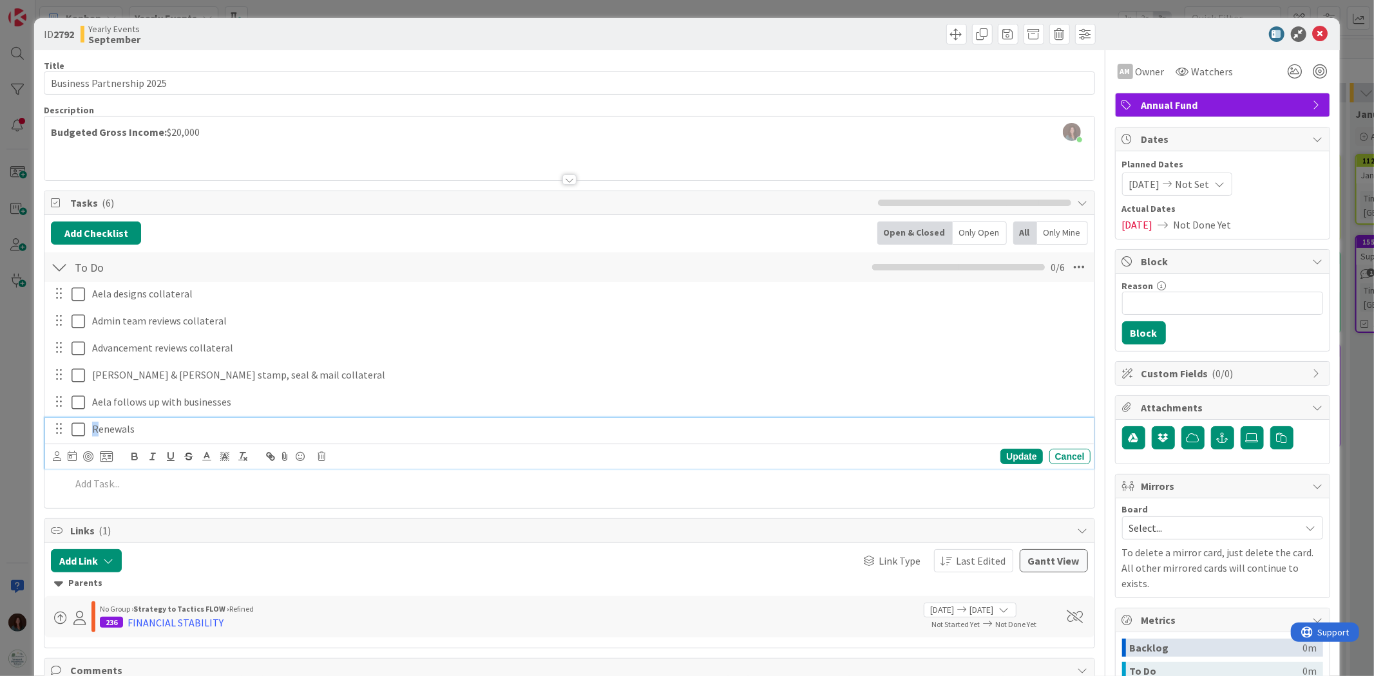
drag, startPoint x: 97, startPoint y: 426, endPoint x: 103, endPoint y: 506, distance: 80.1
click at [91, 418] on div "Renewals" at bounding box center [589, 429] width 1004 height 23
click at [915, 418] on div "Update" at bounding box center [1021, 456] width 42 height 15
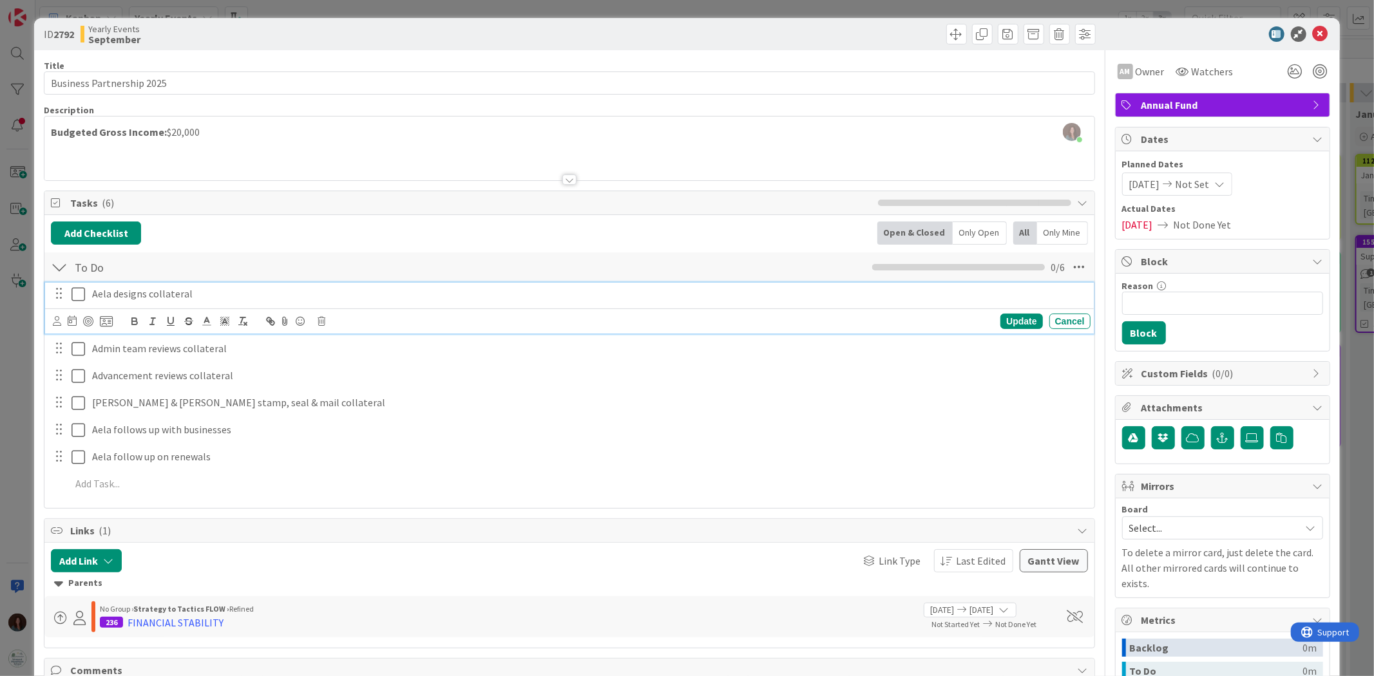
click at [71, 296] on icon at bounding box center [78, 294] width 14 height 15
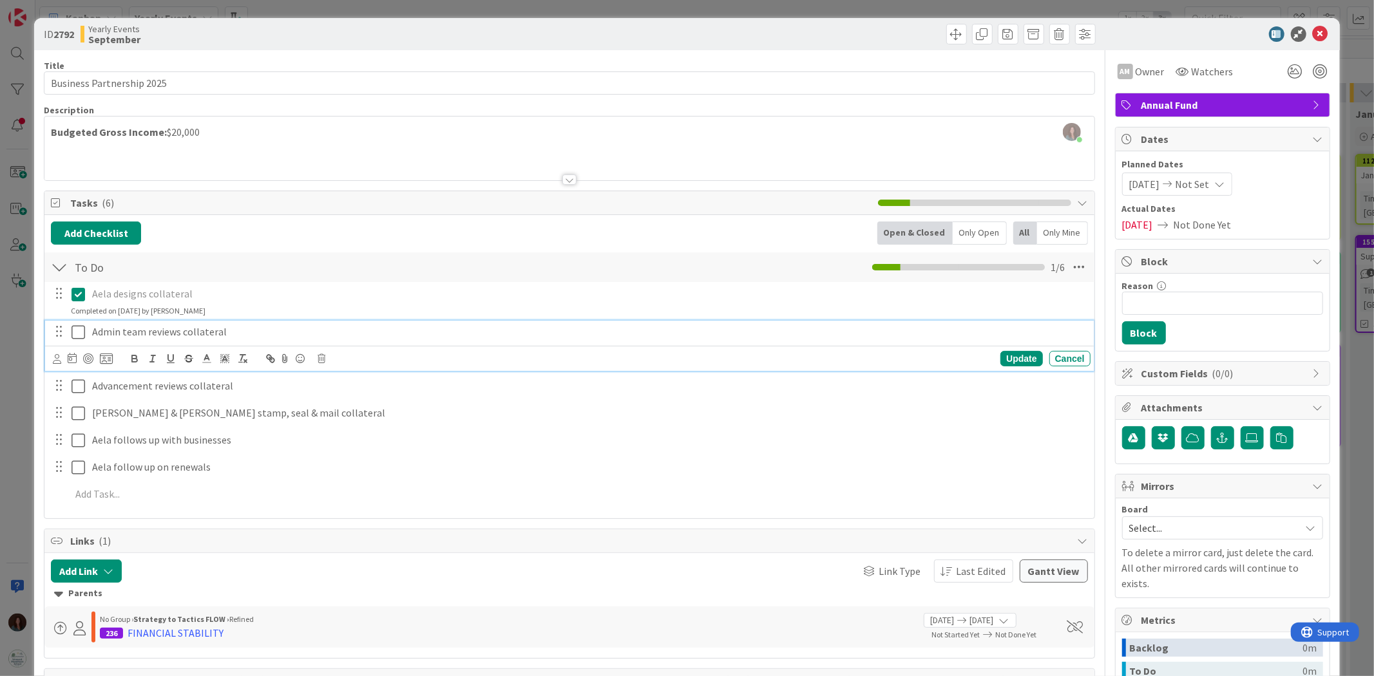
click at [74, 332] on icon at bounding box center [78, 332] width 14 height 15
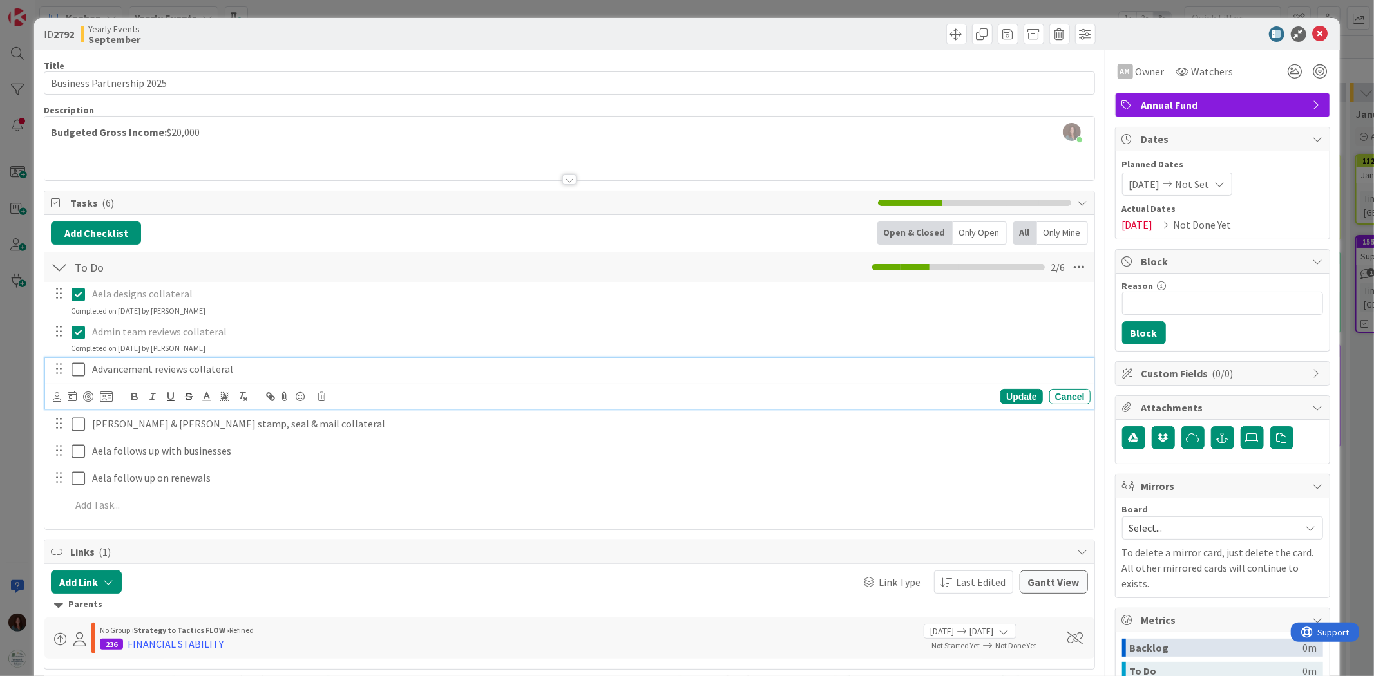
click at [153, 369] on p "Advancement reviews collateral" at bounding box center [588, 369] width 993 height 15
click at [151, 370] on p "Advancement committee reviews collateral" at bounding box center [588, 369] width 993 height 15
click at [78, 369] on icon at bounding box center [78, 369] width 14 height 15
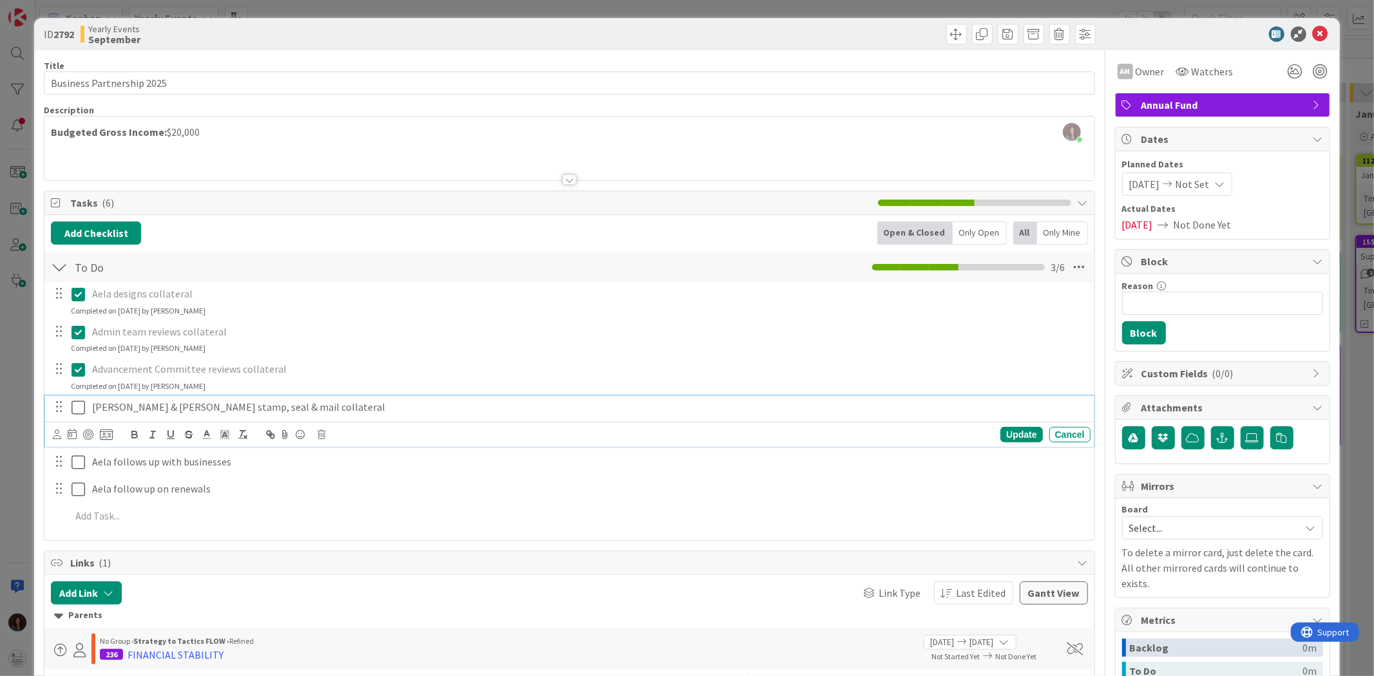
click at [335, 408] on p "[PERSON_NAME] & [PERSON_NAME] stamp, seal & mail collateral" at bounding box center [588, 407] width 993 height 15
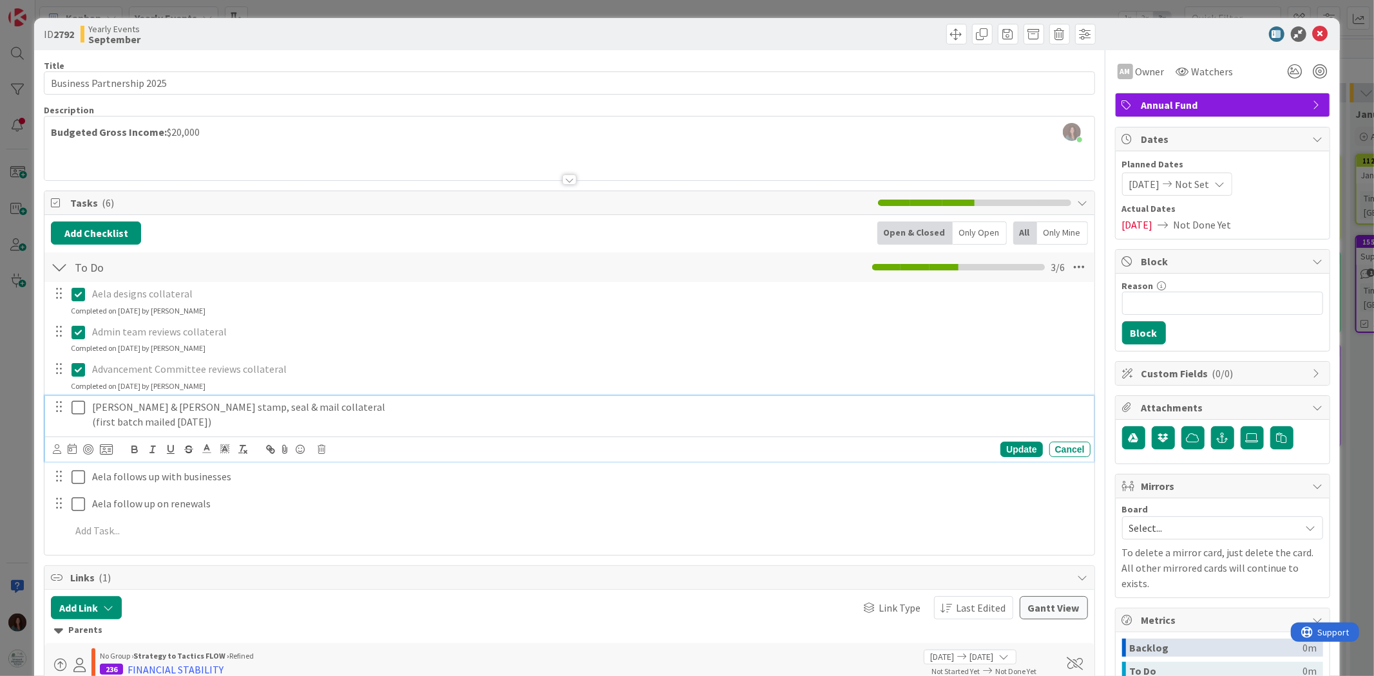
drag, startPoint x: 196, startPoint y: 424, endPoint x: 73, endPoint y: 426, distance: 123.7
click at [71, 418] on div "[PERSON_NAME] & [PERSON_NAME] stamp, seal & mail collateral (first batch mailed…" at bounding box center [570, 414] width 1040 height 37
click at [155, 418] on icon "button" at bounding box center [153, 450] width 12 height 12
click at [915, 418] on div "Update" at bounding box center [1021, 449] width 42 height 15
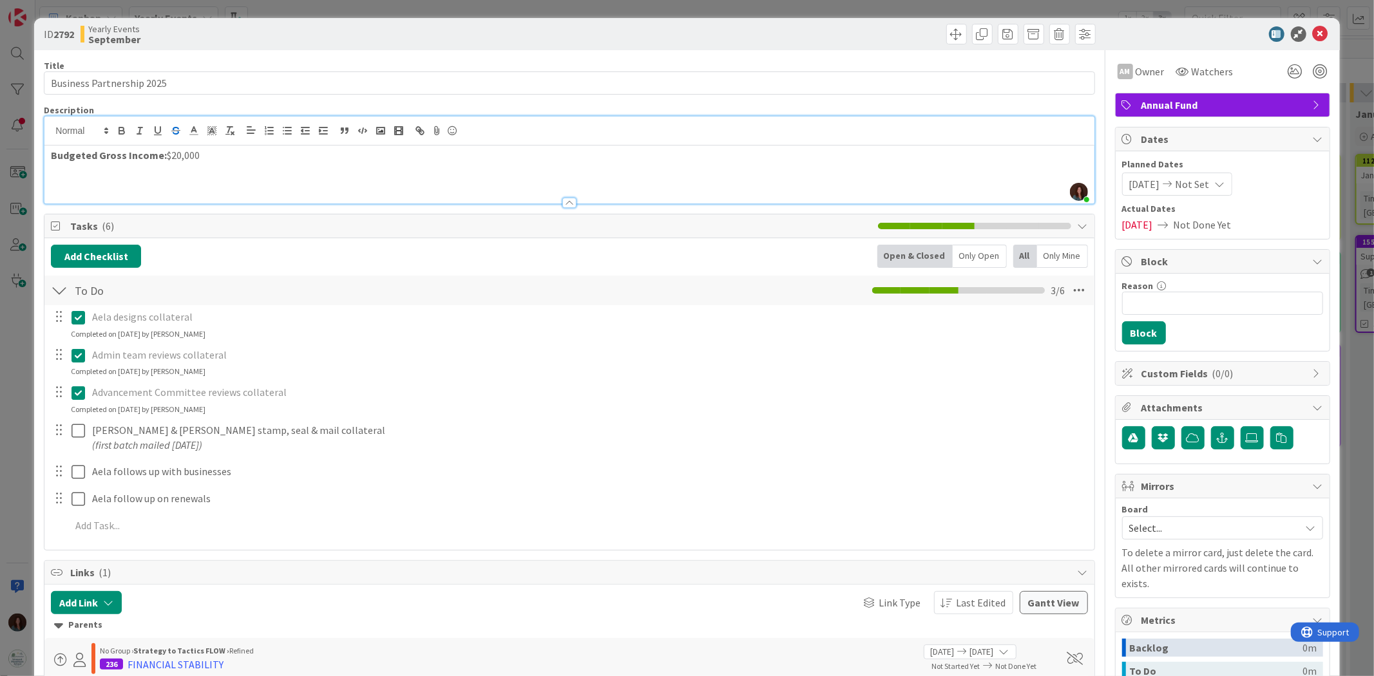
click at [175, 132] on div "[PERSON_NAME] joined 2 m ago Budgeted Gross Income: $20,000" at bounding box center [568, 160] width 1049 height 87
click at [299, 186] on div "Budgeted Gross Income: $12,000" at bounding box center [568, 175] width 1049 height 58
click at [155, 156] on strong "Budgeted Gross Income:" at bounding box center [109, 155] width 116 height 13
click at [435, 382] on div "Advancement Committee reviews collateral" at bounding box center [589, 392] width 1004 height 23
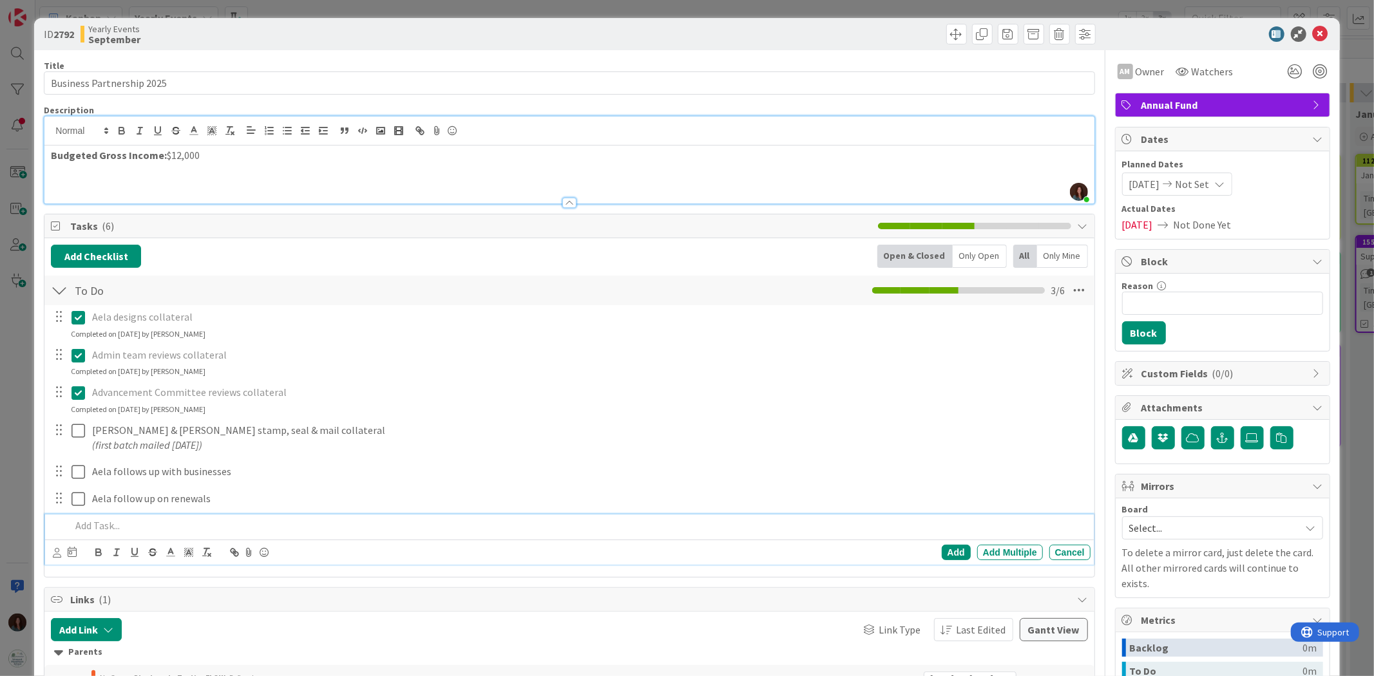
click at [251, 418] on p at bounding box center [578, 526] width 1014 height 15
click at [915, 418] on div "Add Add Multiple Cancel" at bounding box center [571, 553] width 1037 height 18
click at [915, 418] on div "Cancel" at bounding box center [1069, 552] width 41 height 15
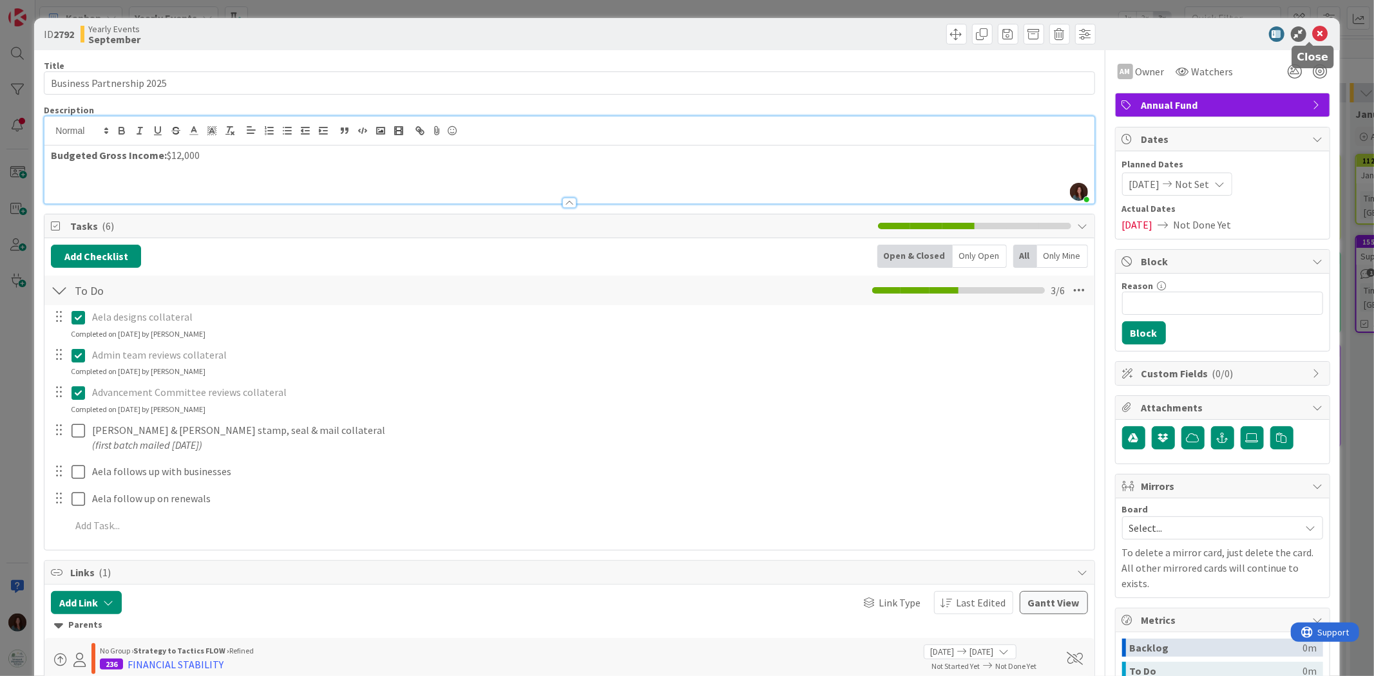
click at [915, 28] on icon at bounding box center [1320, 33] width 15 height 15
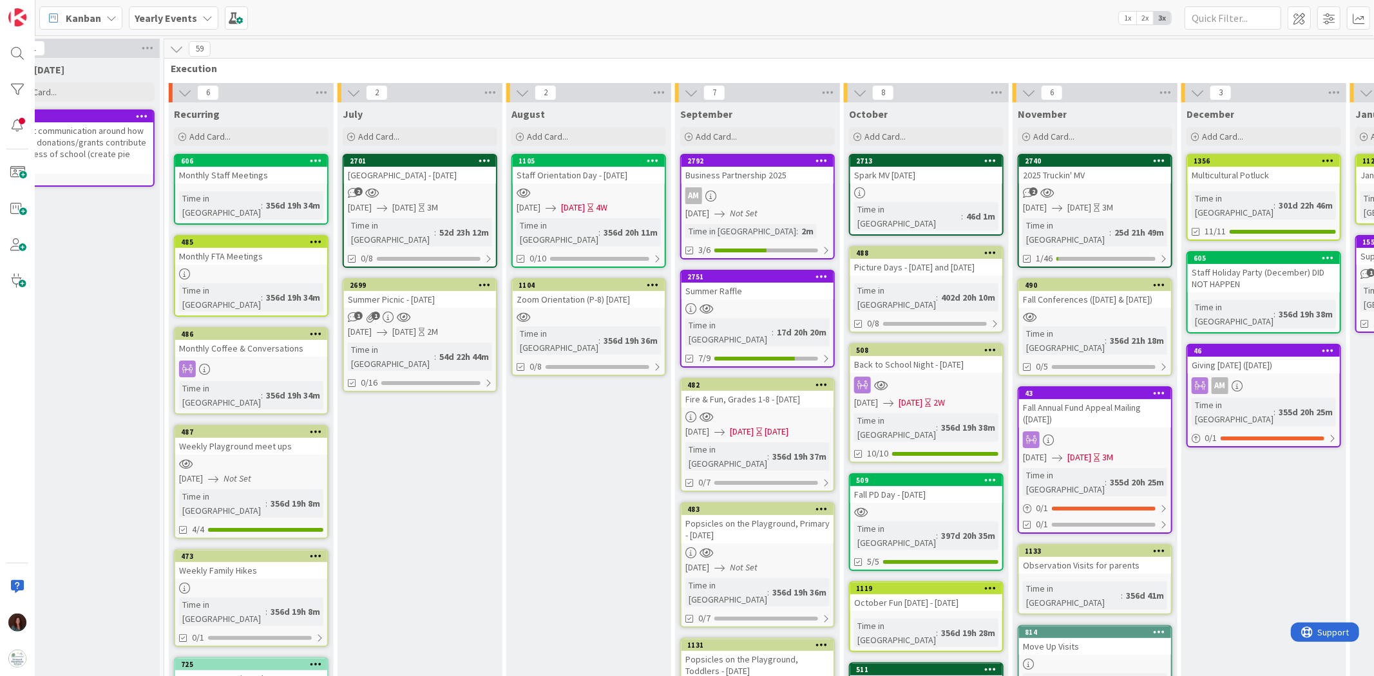
click at [732, 294] on div "Summer Raffle" at bounding box center [757, 291] width 152 height 17
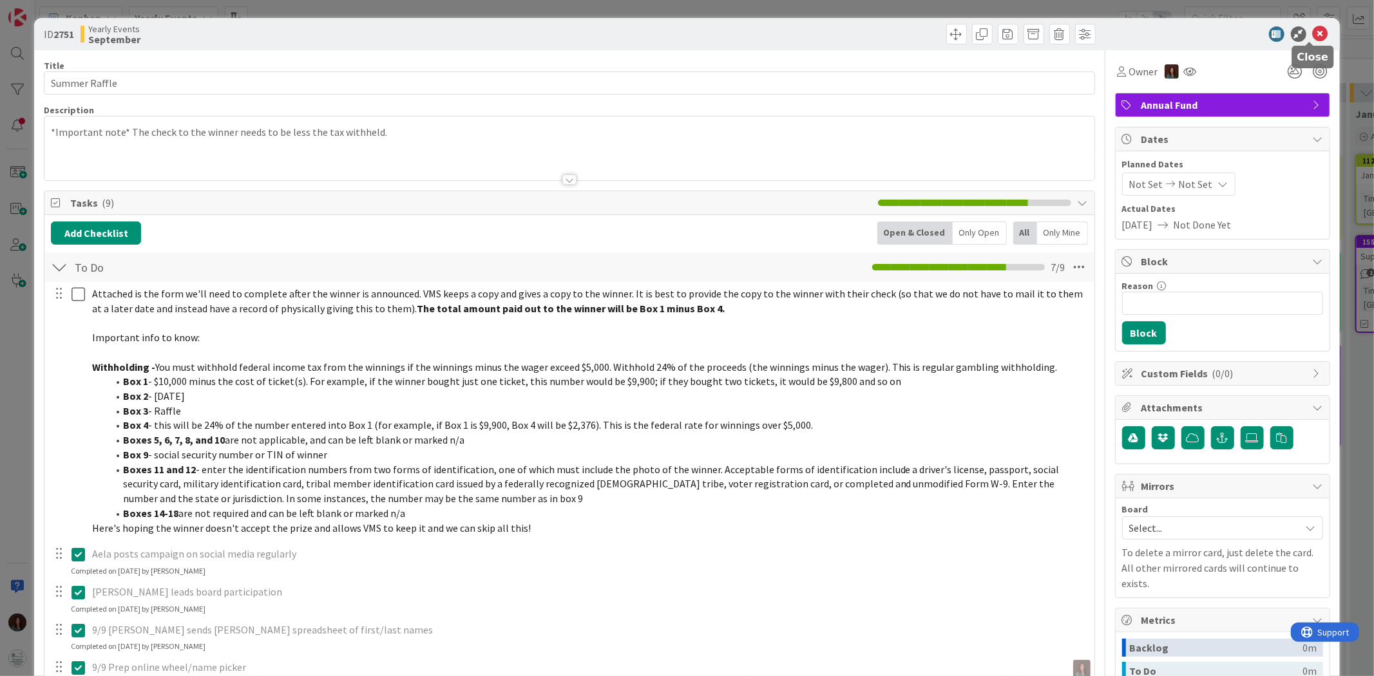
click at [915, 37] on icon at bounding box center [1320, 33] width 15 height 15
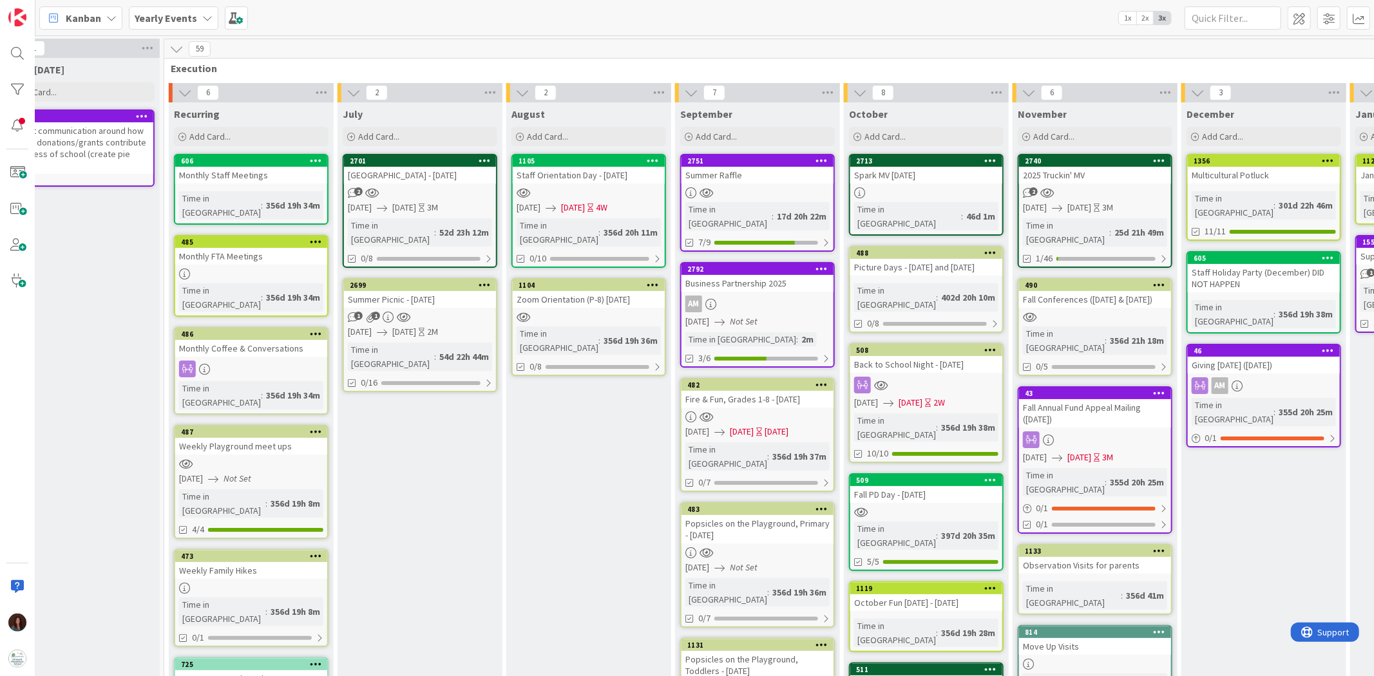
click at [741, 275] on div "Business Partnership 2025" at bounding box center [757, 283] width 152 height 17
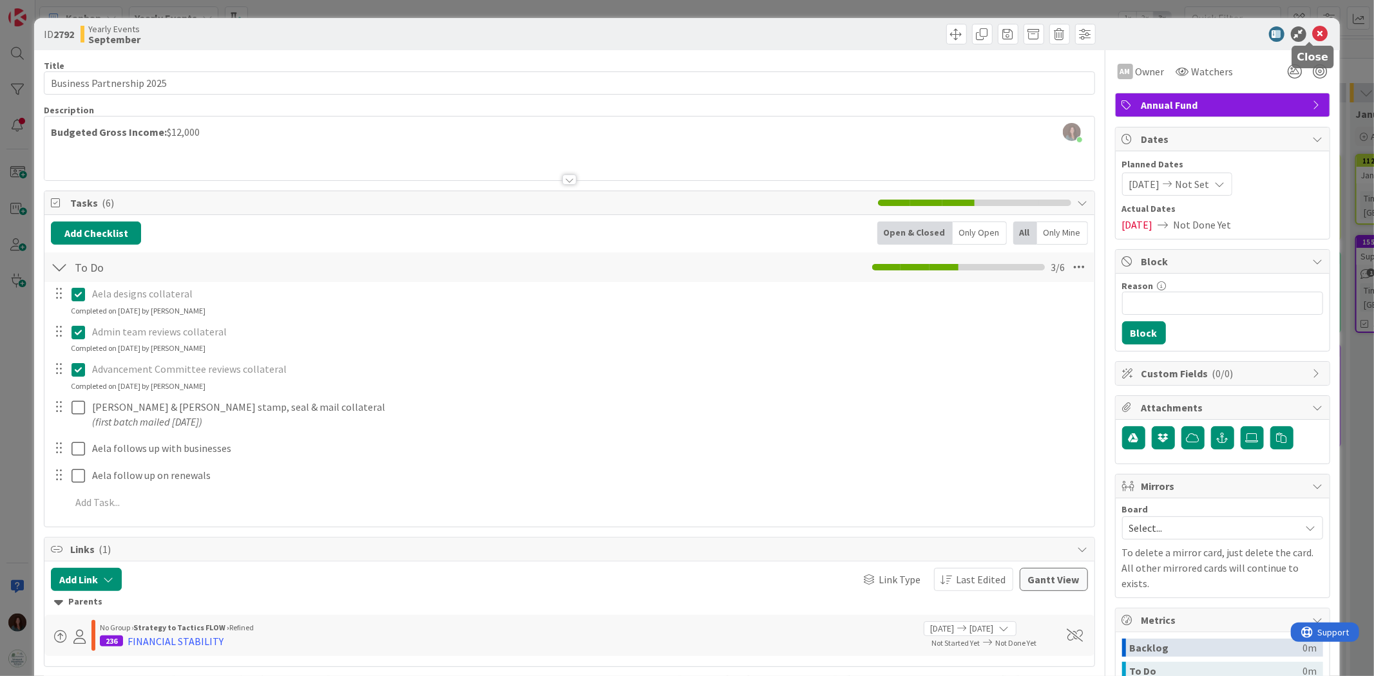
drag, startPoint x: 1308, startPoint y: 29, endPoint x: 1315, endPoint y: 30, distance: 7.2
click at [915, 29] on icon at bounding box center [1320, 33] width 15 height 15
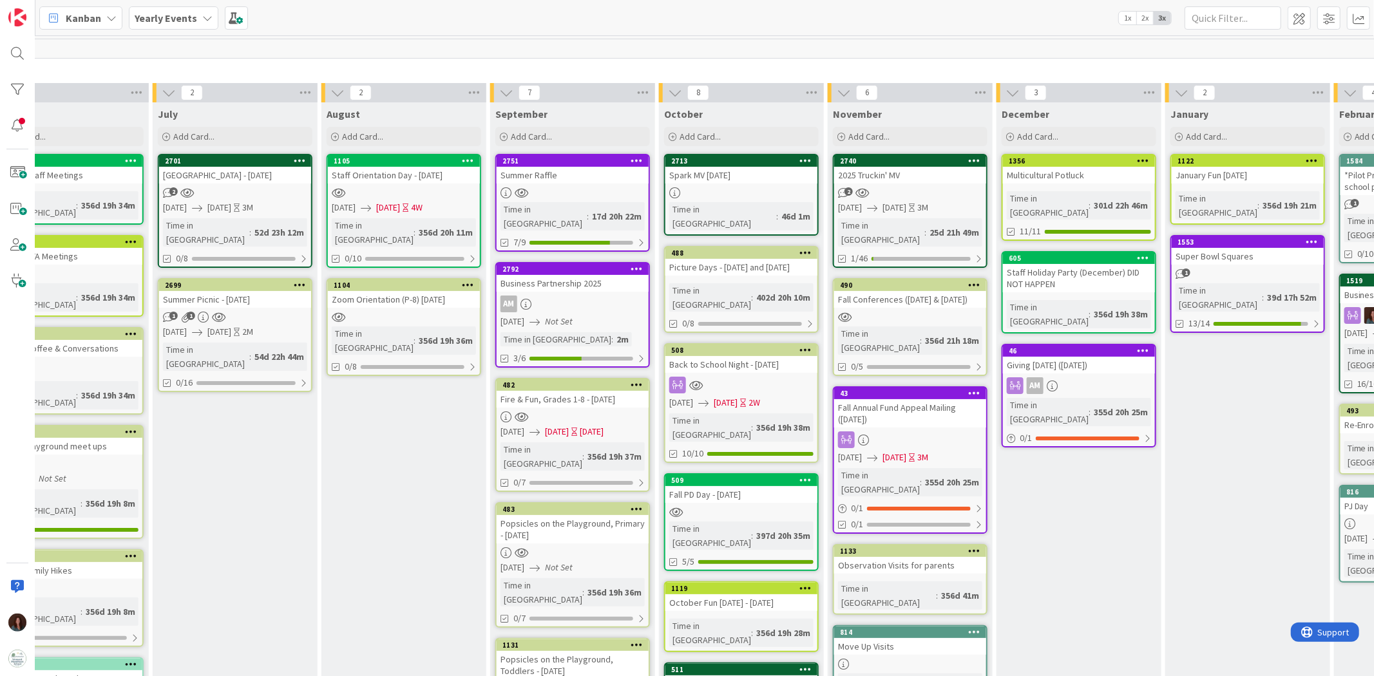
scroll to position [0, 819]
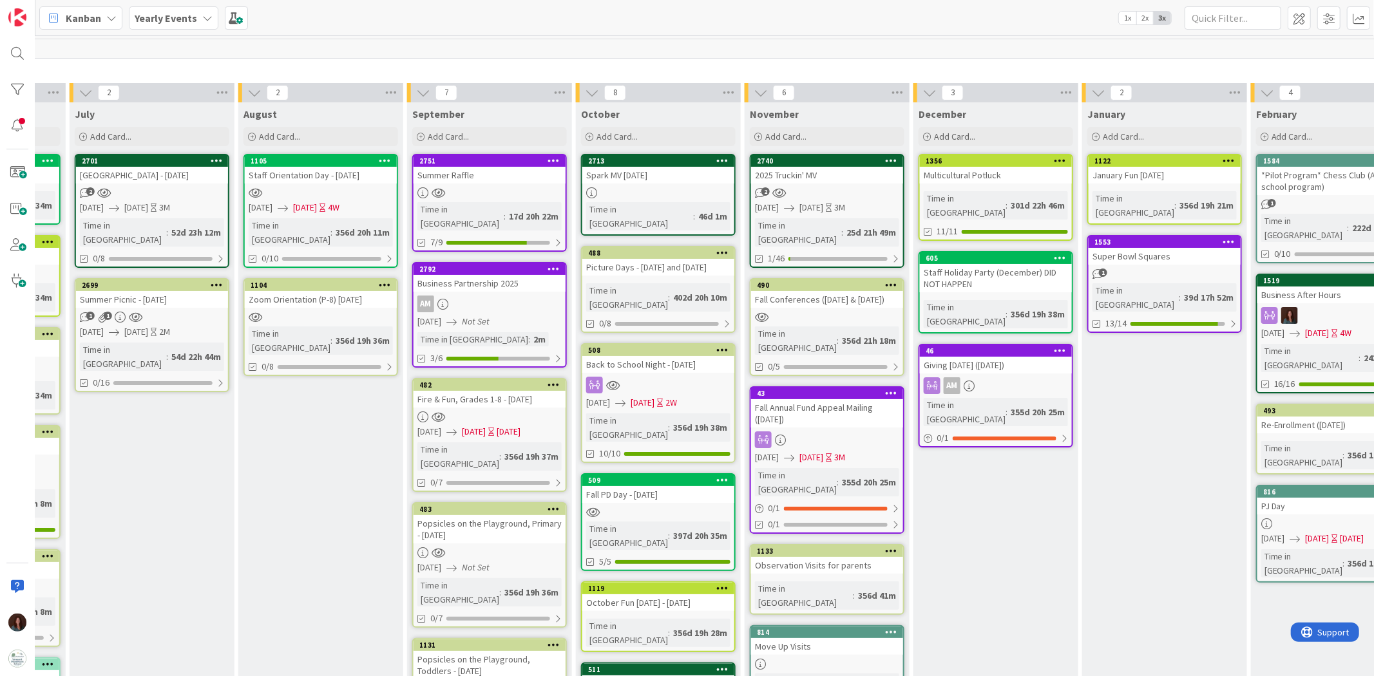
click at [551, 264] on icon at bounding box center [554, 268] width 12 height 9
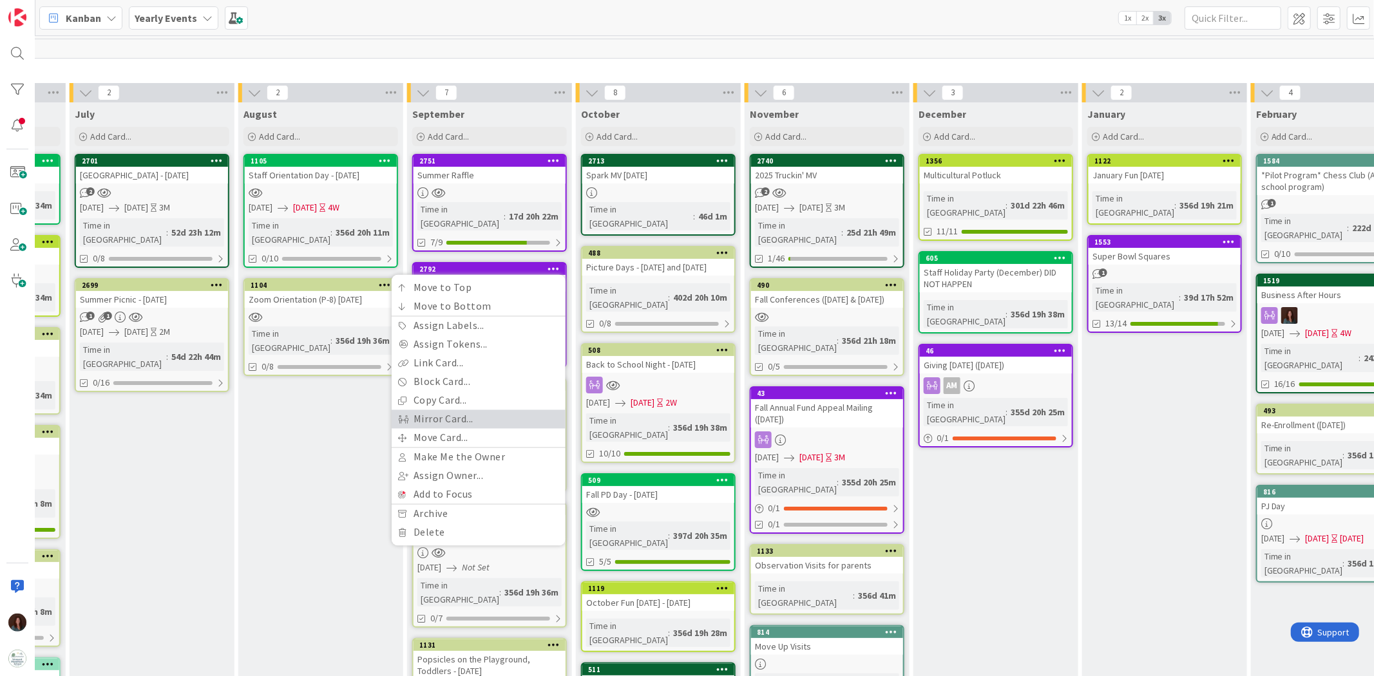
click at [493, 410] on link "Mirror Card..." at bounding box center [479, 419] width 174 height 19
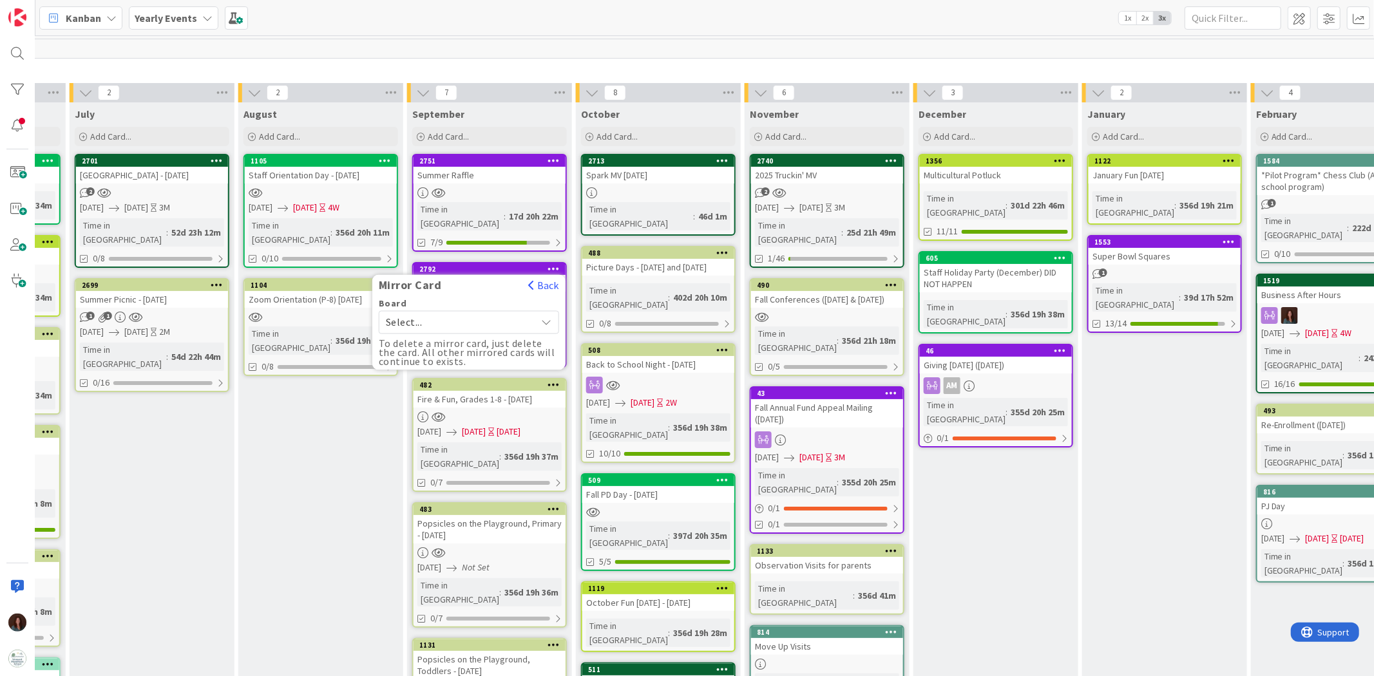
click at [538, 311] on div "Select..." at bounding box center [469, 322] width 180 height 23
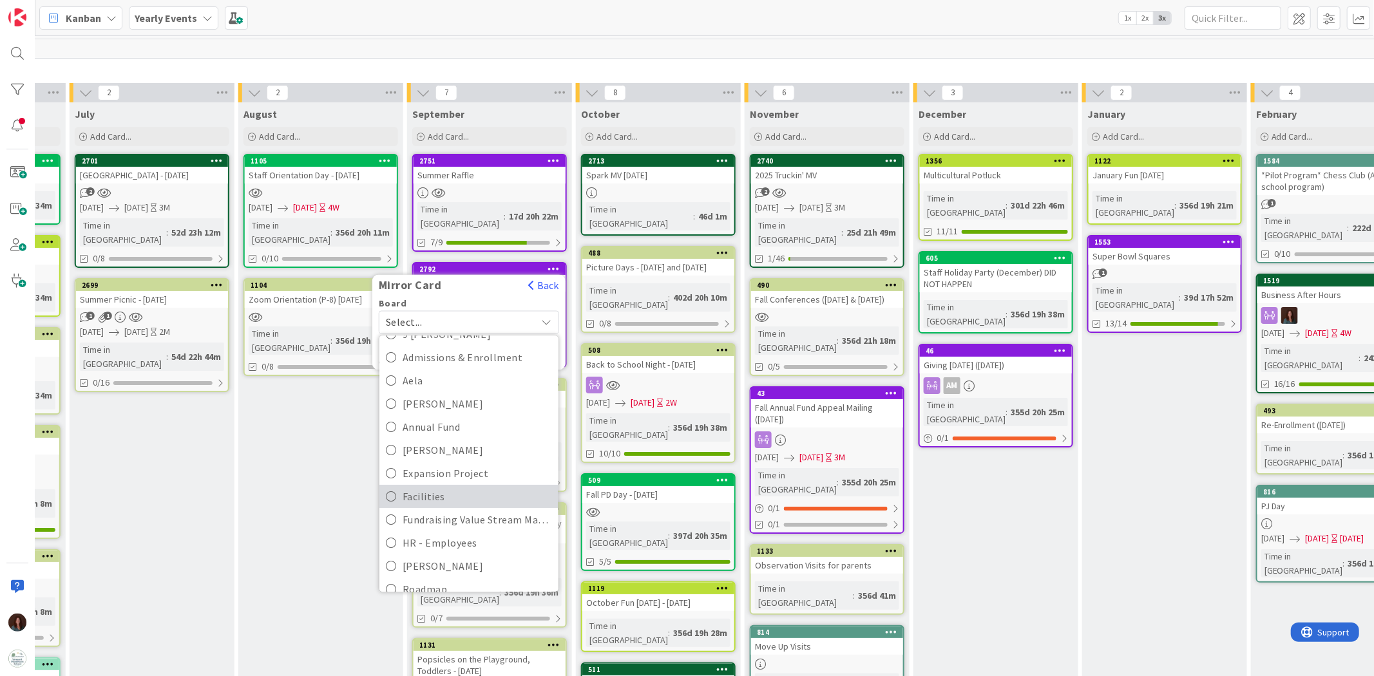
scroll to position [143, 0]
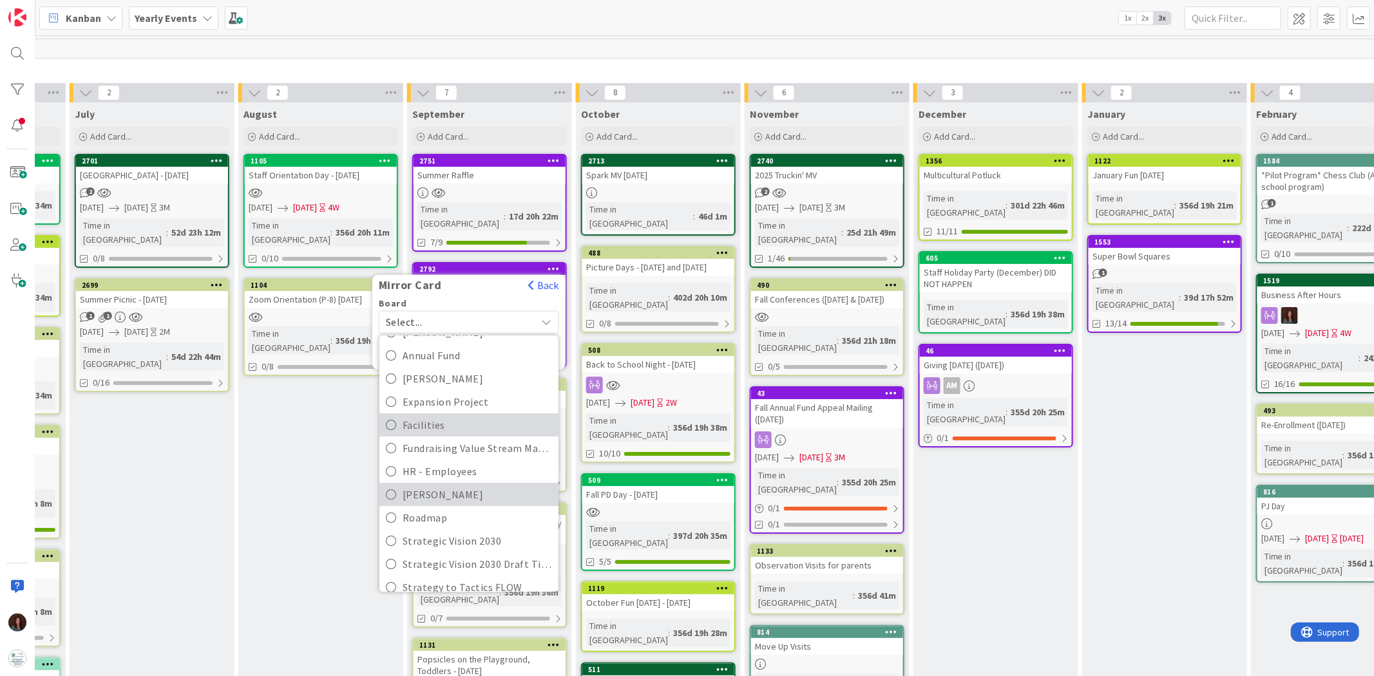
click at [477, 418] on span "[PERSON_NAME]" at bounding box center [477, 494] width 149 height 19
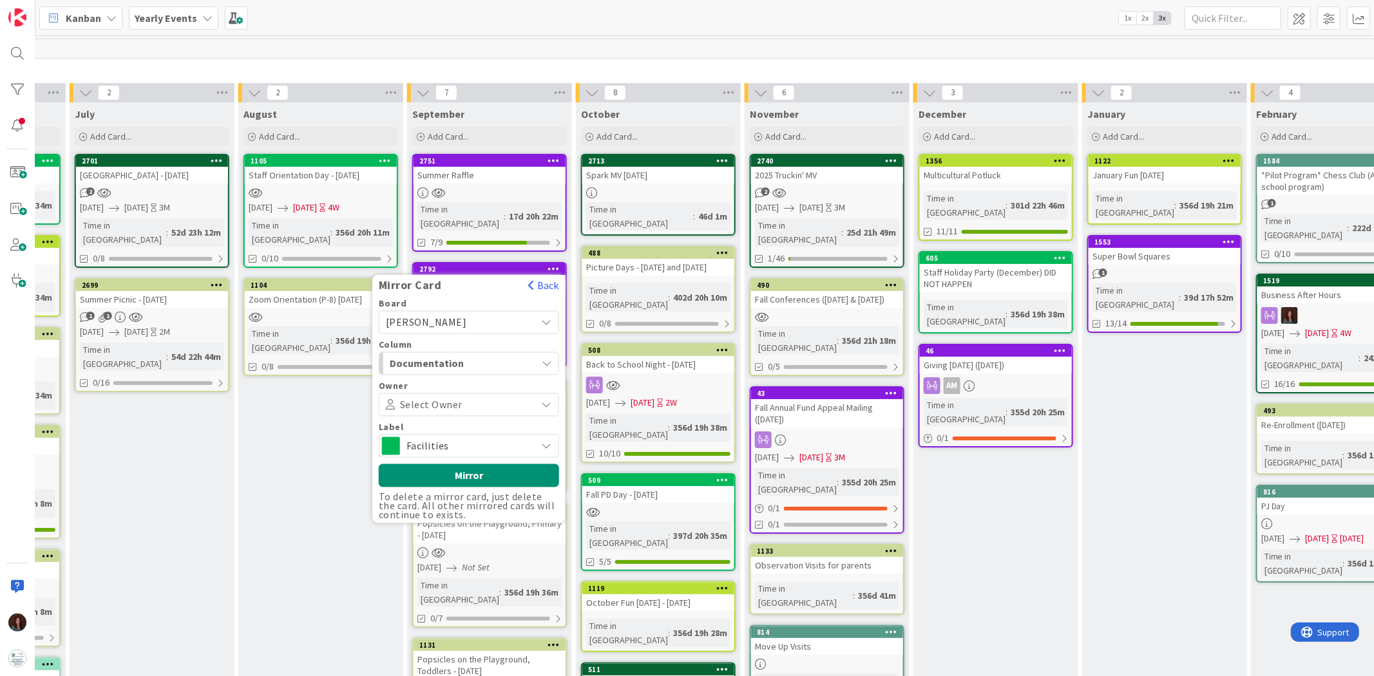
click at [484, 418] on span "Facilities" at bounding box center [468, 446] width 124 height 18
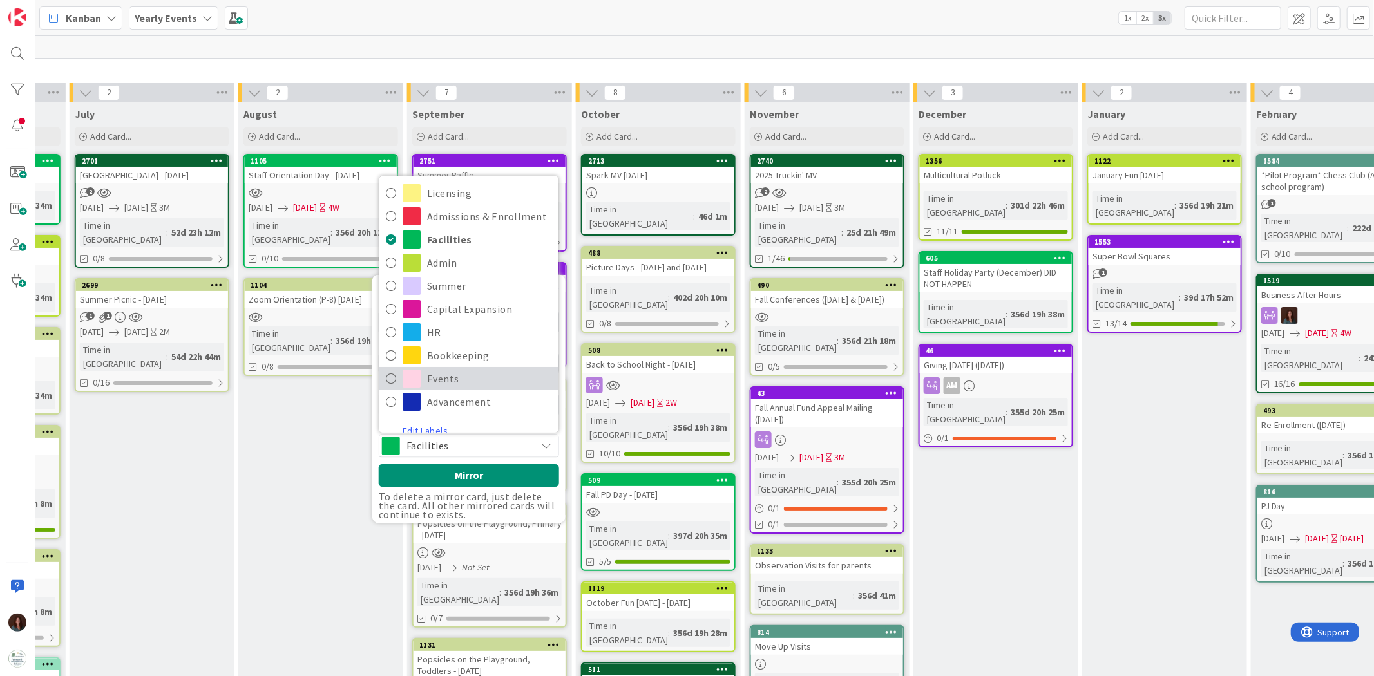
click at [498, 369] on span "Events" at bounding box center [489, 378] width 125 height 19
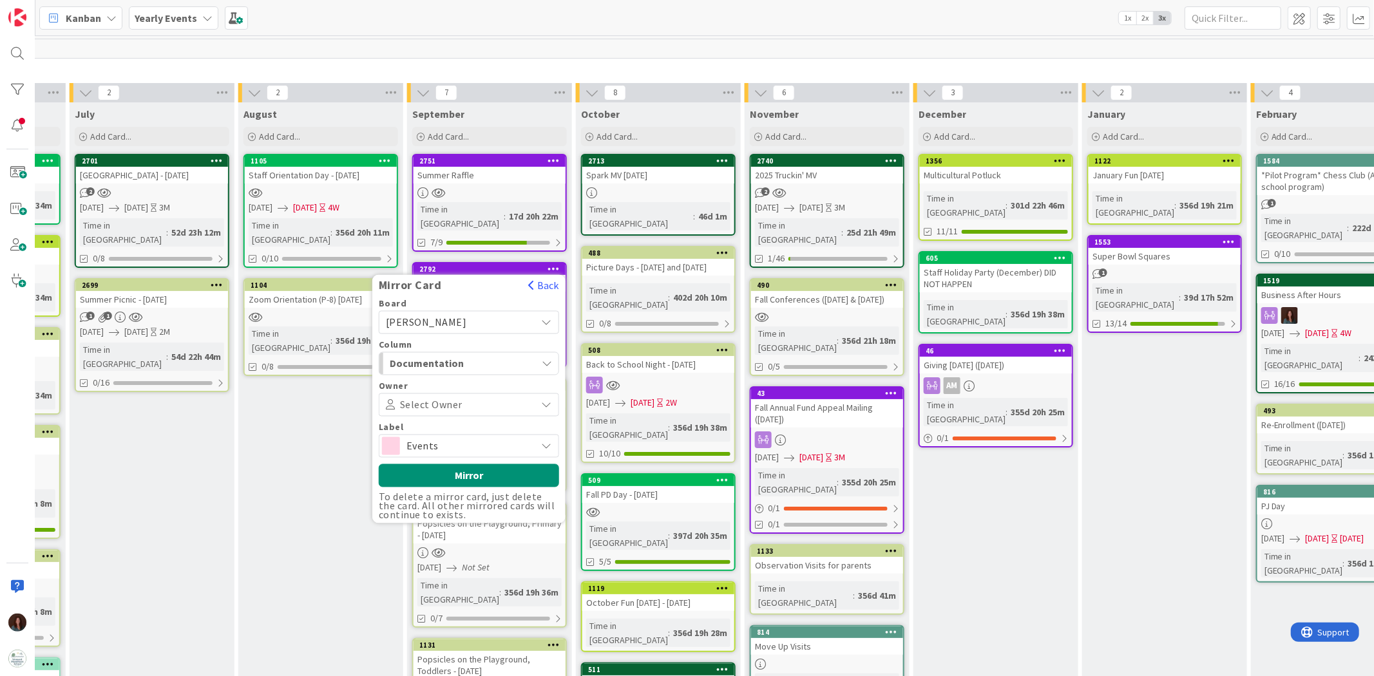
click at [474, 418] on span "Events" at bounding box center [468, 446] width 124 height 18
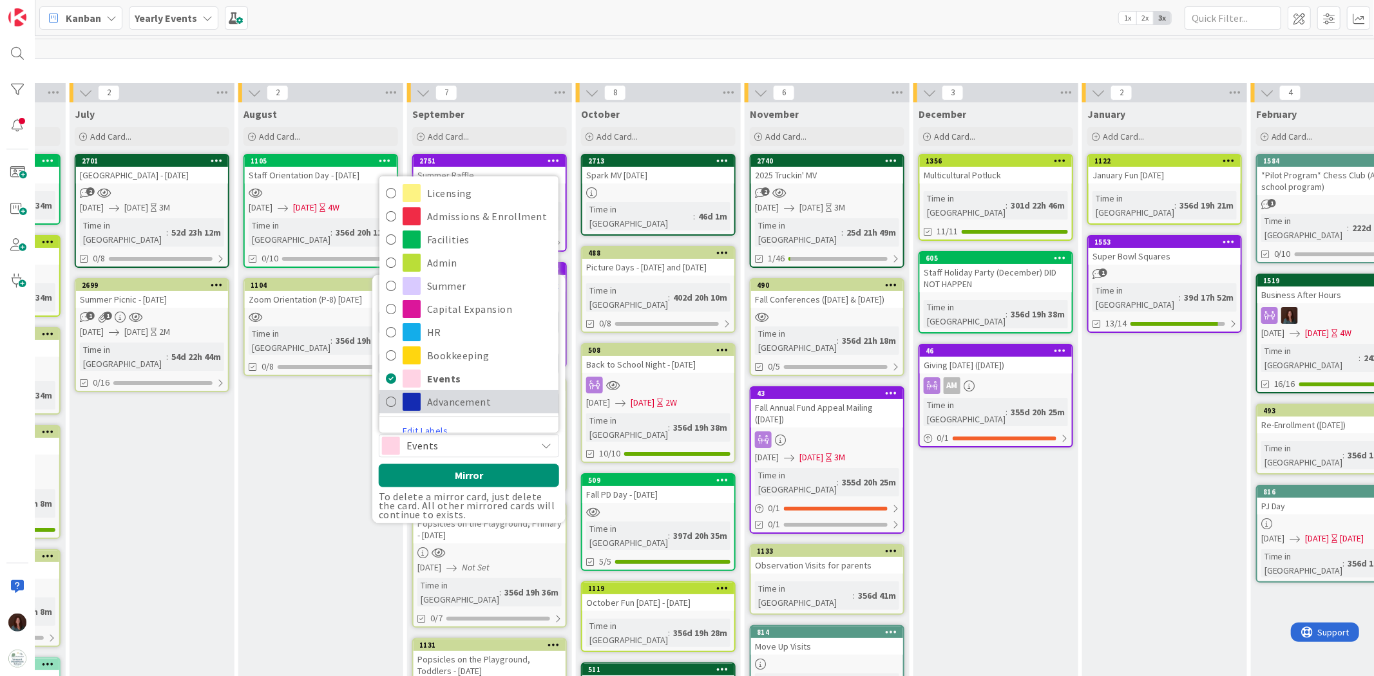
click at [481, 393] on span "Advancement" at bounding box center [489, 401] width 125 height 19
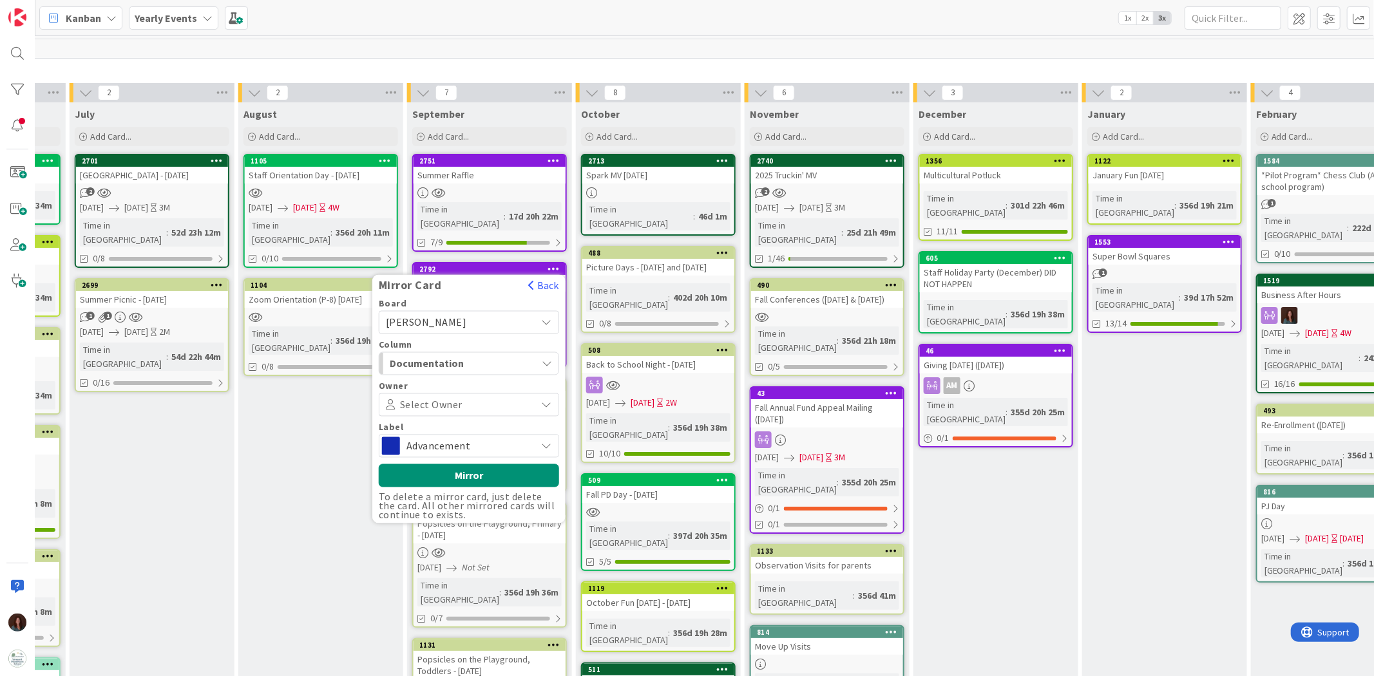
click at [497, 400] on span at bounding box center [497, 405] width 70 height 10
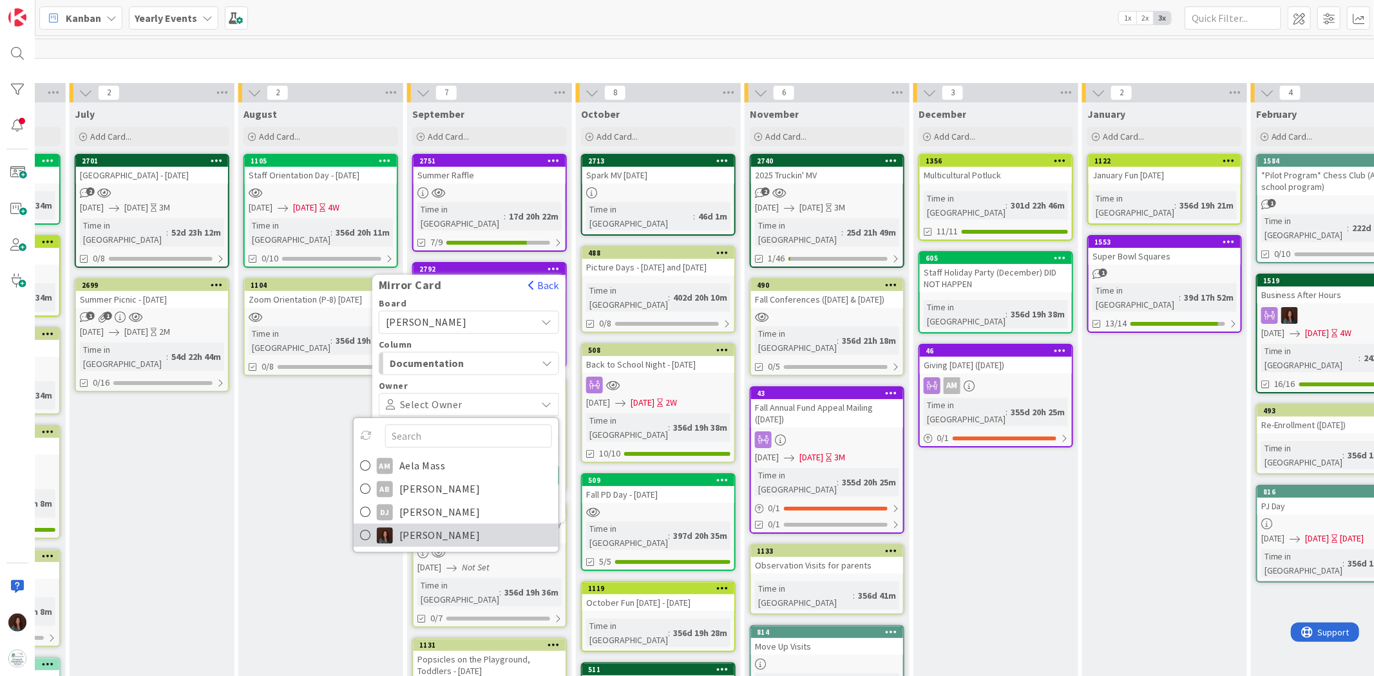
click at [423, 418] on span "[PERSON_NAME]" at bounding box center [439, 535] width 81 height 19
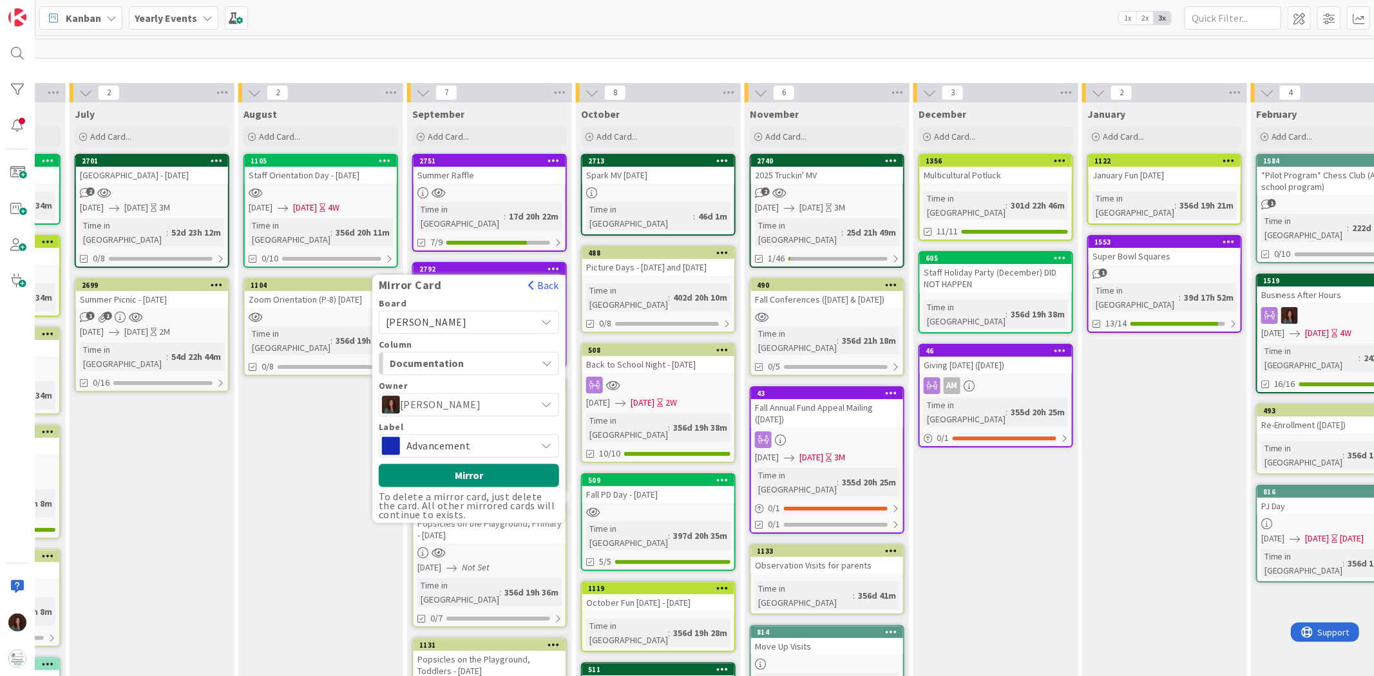
click at [501, 354] on div "Documentation" at bounding box center [461, 364] width 150 height 21
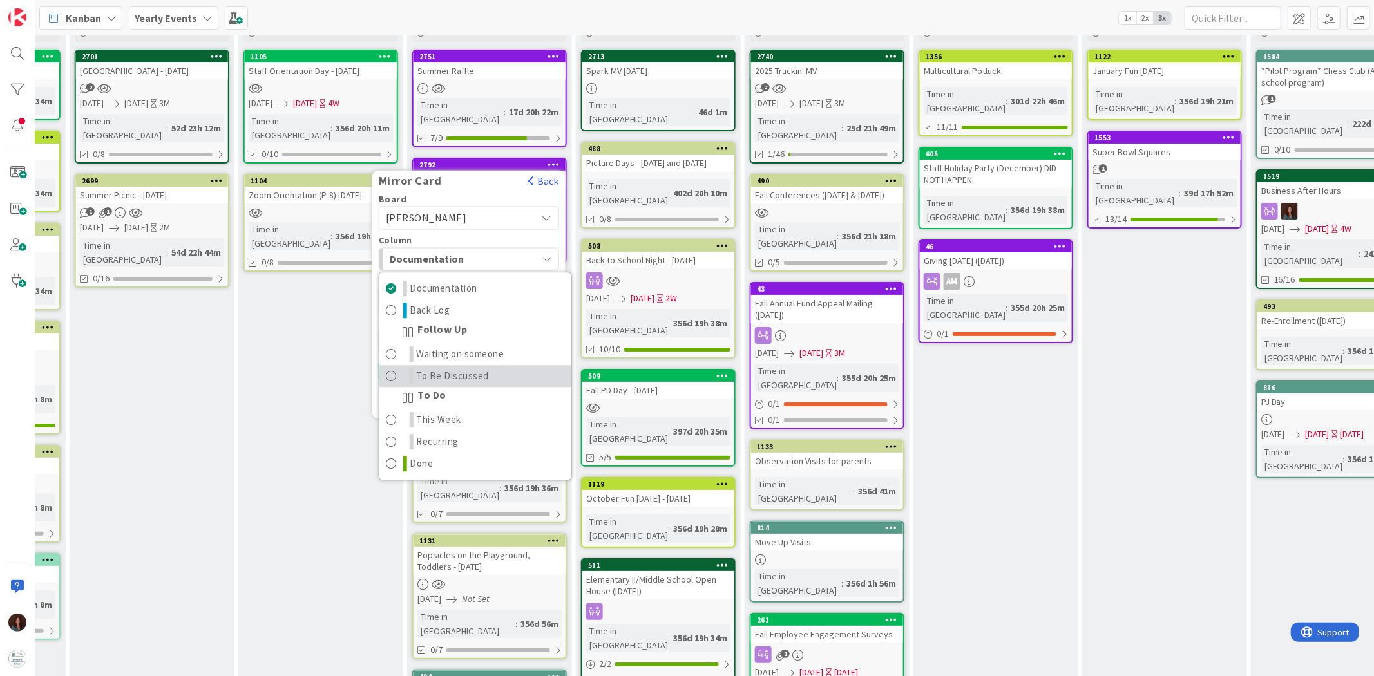
scroll to position [103, 819]
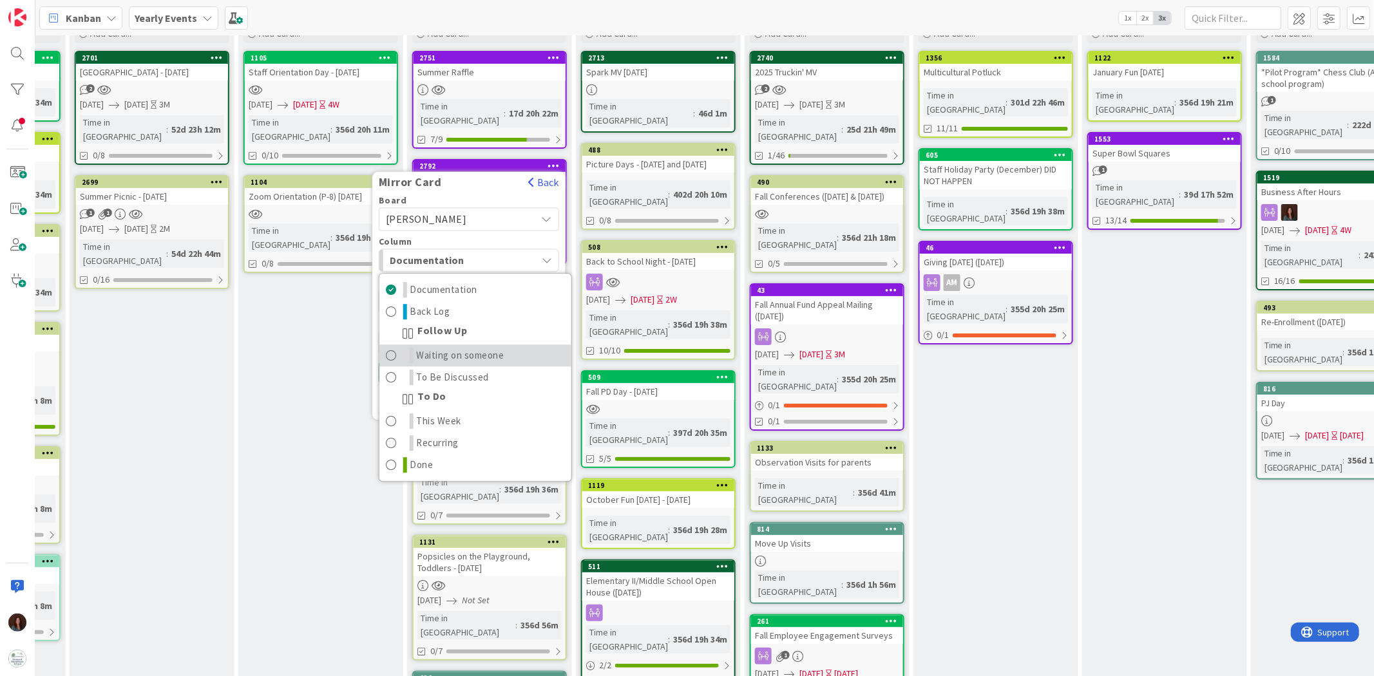
click at [498, 348] on link "Waiting on someone" at bounding box center [475, 356] width 192 height 22
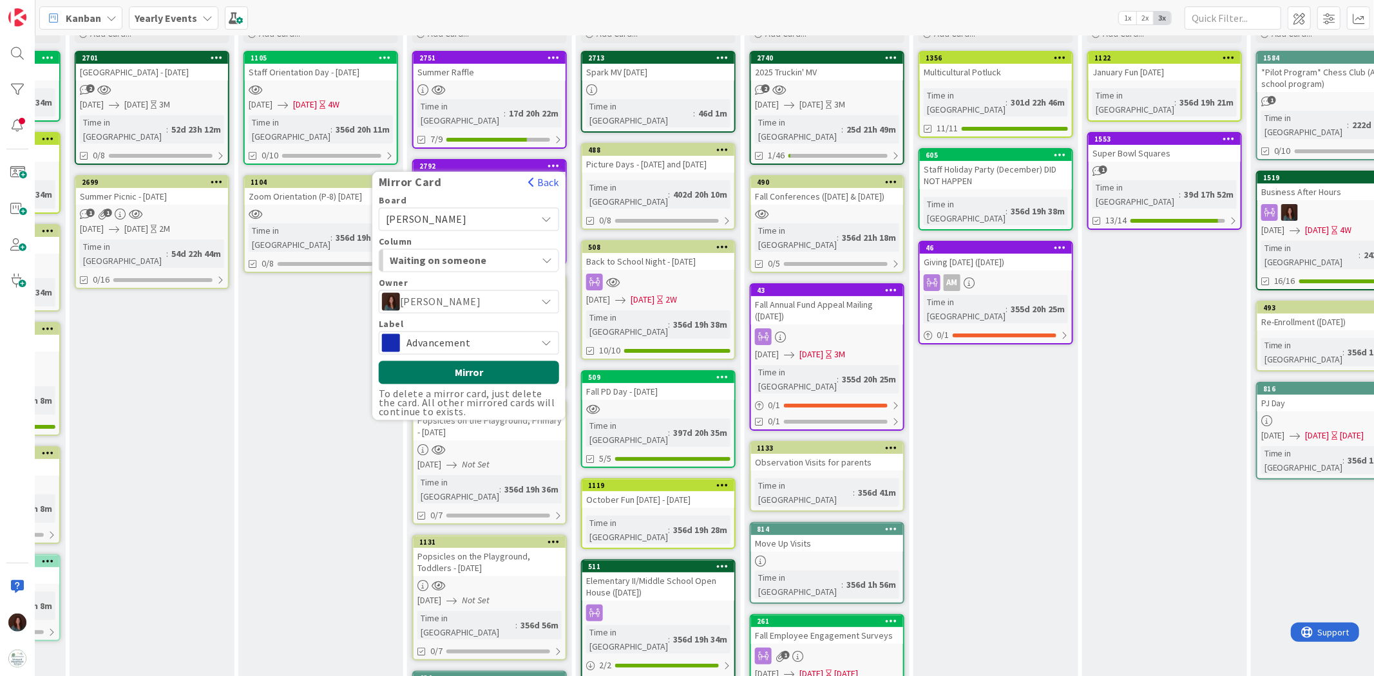
click at [474, 361] on button "Mirror" at bounding box center [469, 372] width 180 height 23
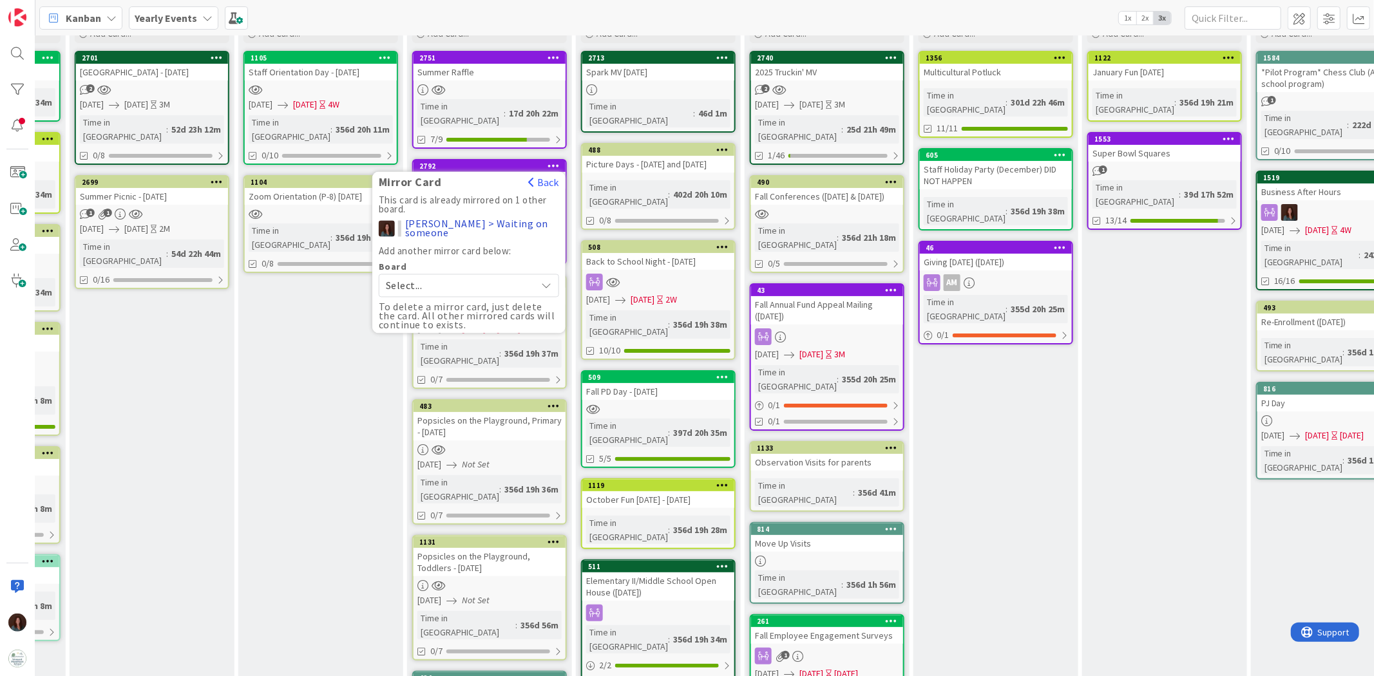
click at [283, 403] on div "August Add Card... 1105 Staff Orientation Day - [DATE] [DATE] [DATE] 4W Time in…" at bounding box center [320, 439] width 165 height 880
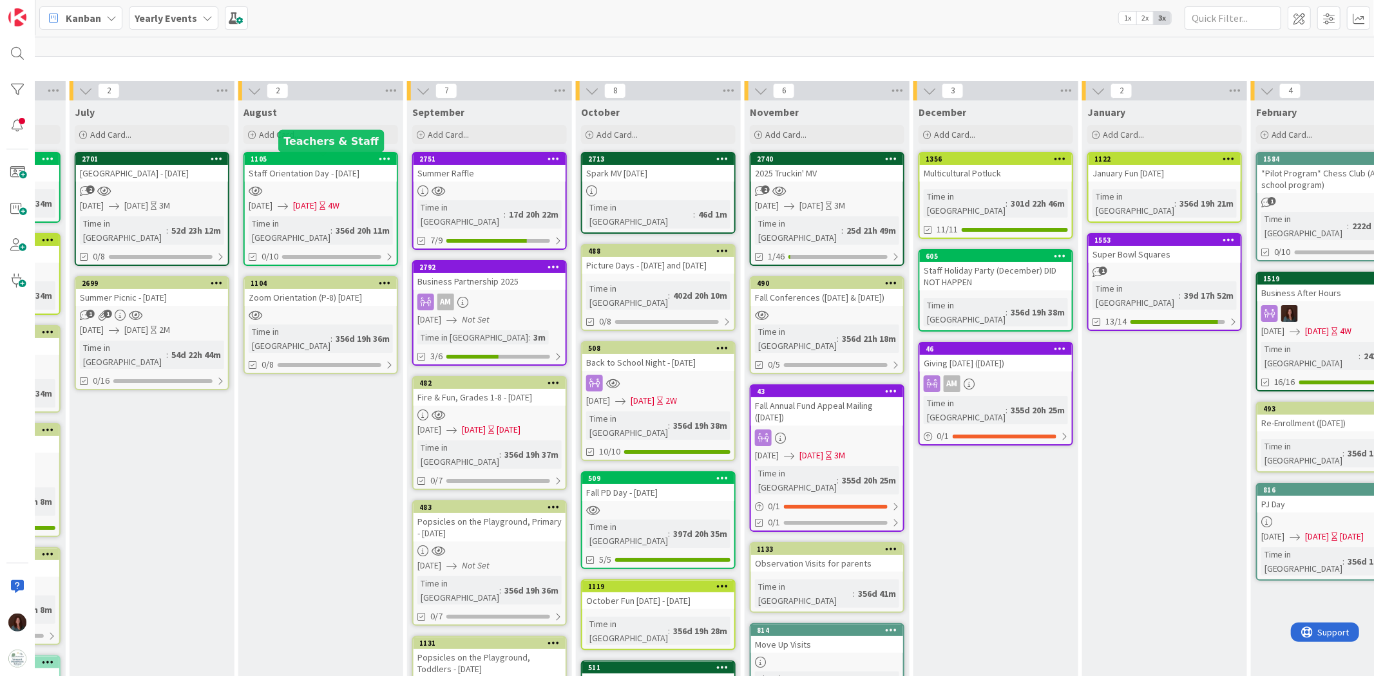
scroll to position [0, 819]
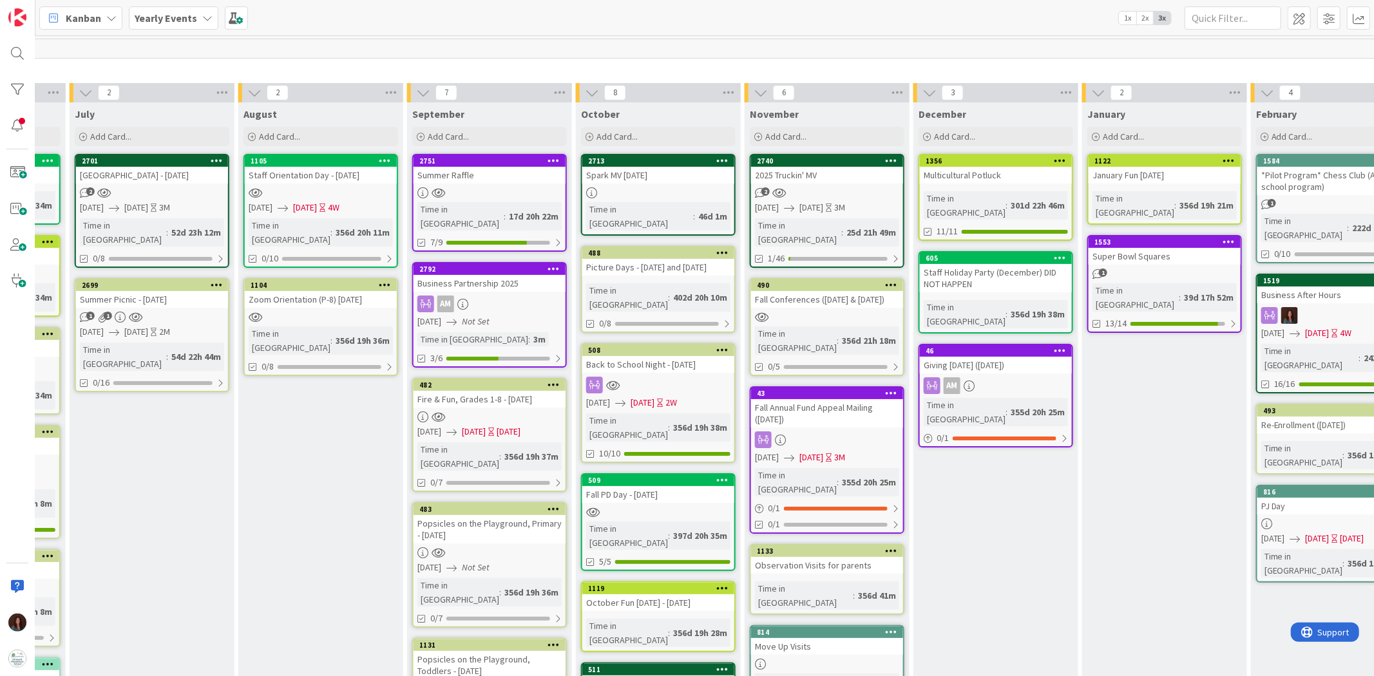
click at [179, 18] on b "Yearly Events" at bounding box center [166, 18] width 62 height 13
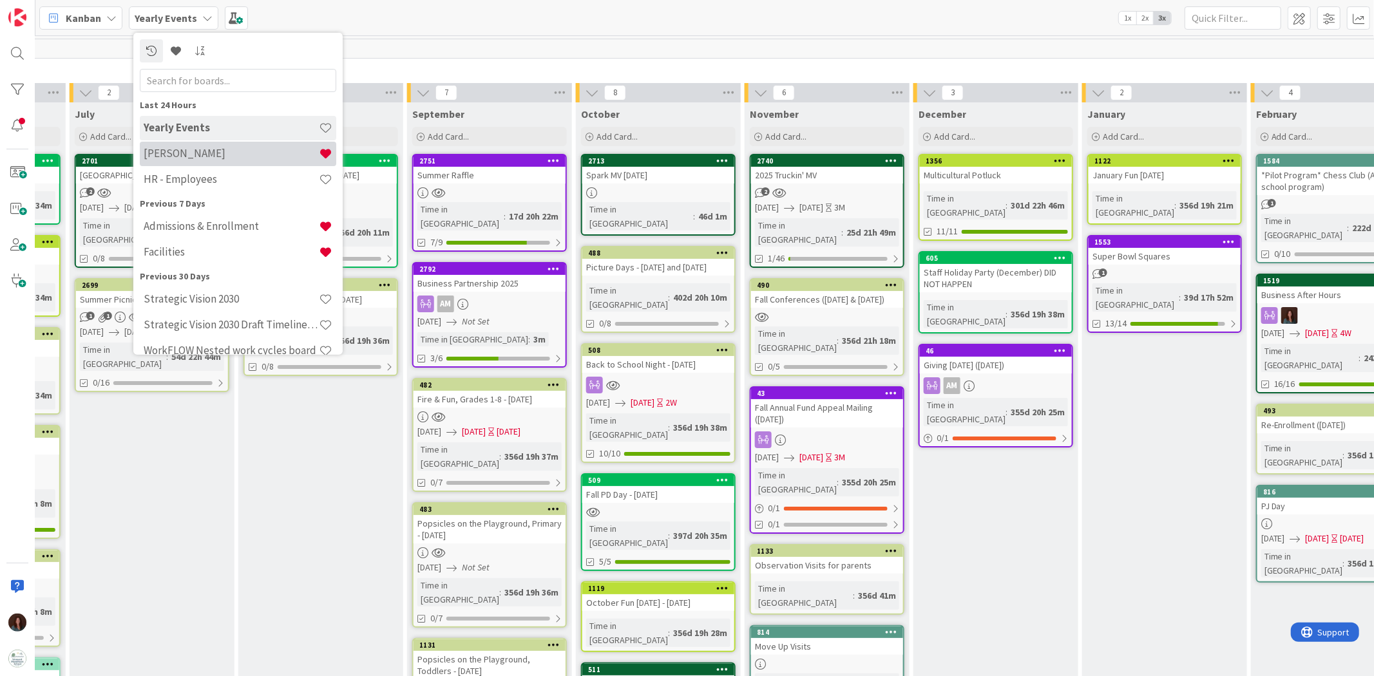
click at [209, 157] on h4 "[PERSON_NAME]" at bounding box center [231, 153] width 175 height 13
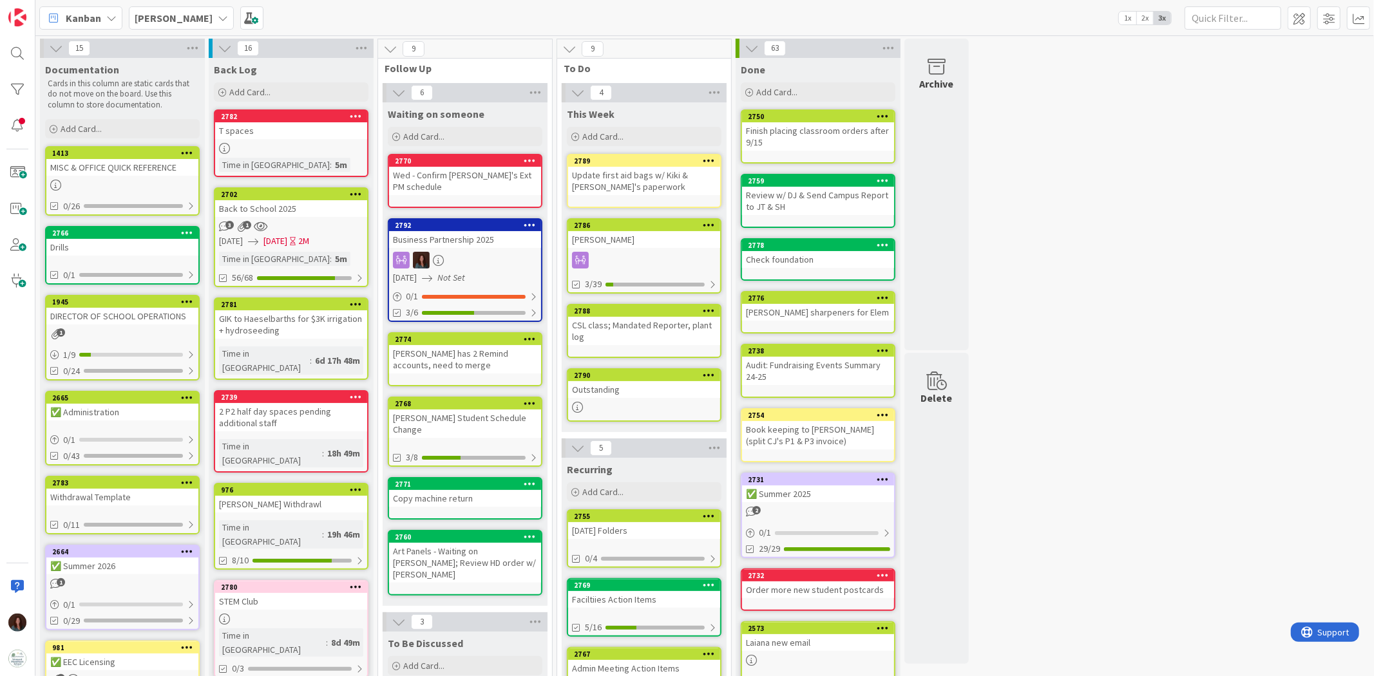
click at [171, 17] on b "[PERSON_NAME]" at bounding box center [174, 18] width 78 height 13
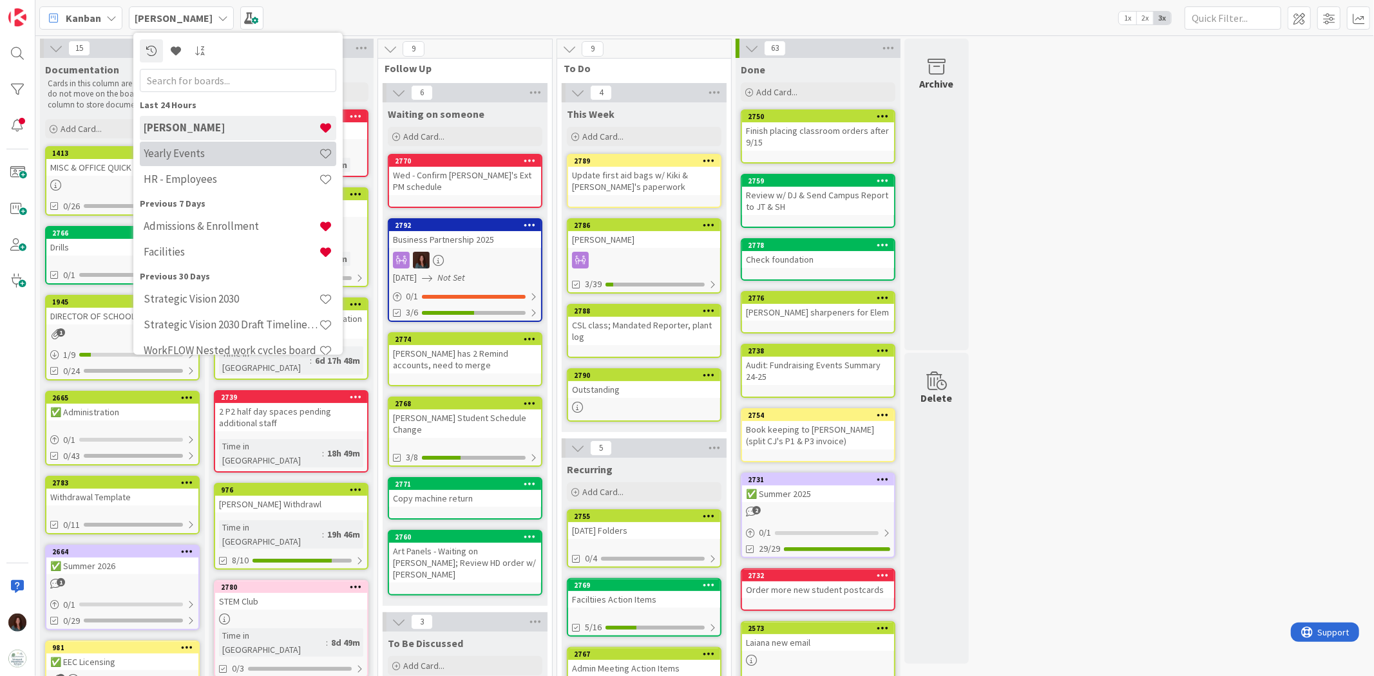
click at [204, 147] on h4 "Yearly Events" at bounding box center [231, 153] width 175 height 13
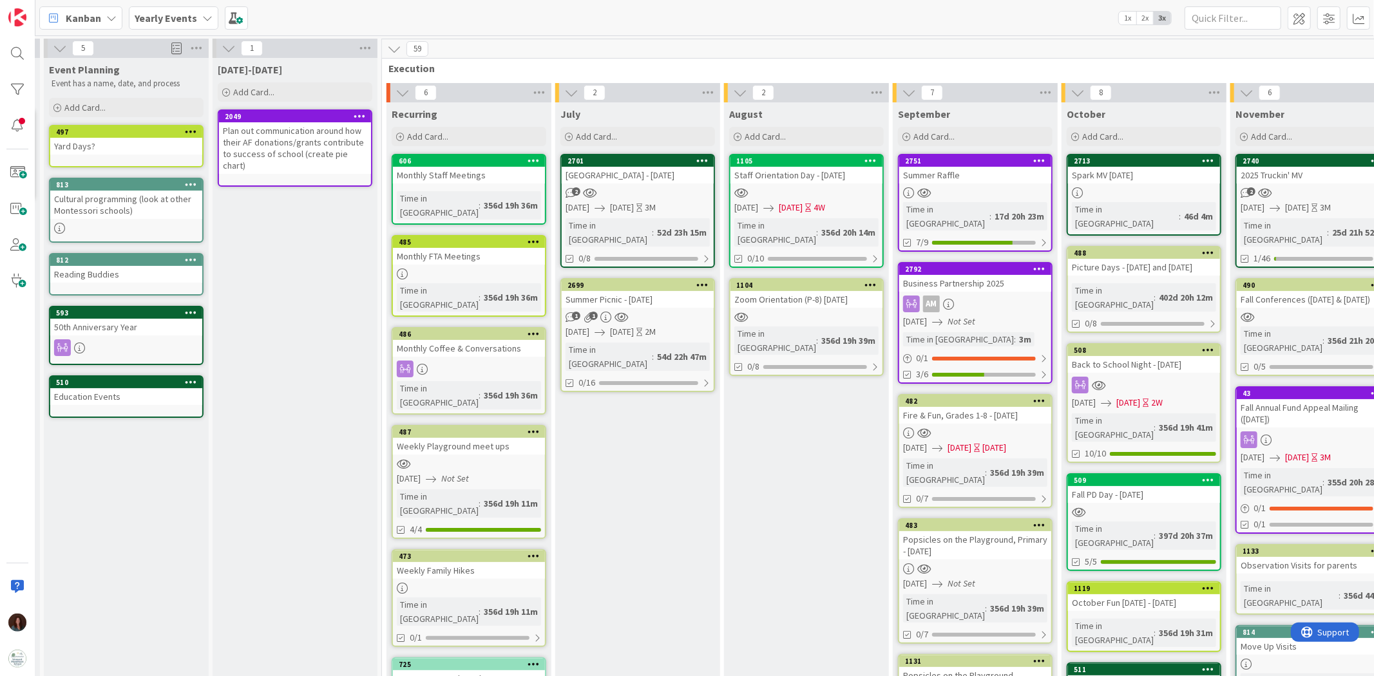
scroll to position [0, 332]
click at [366, 46] on icon at bounding box center [366, 48] width 17 height 19
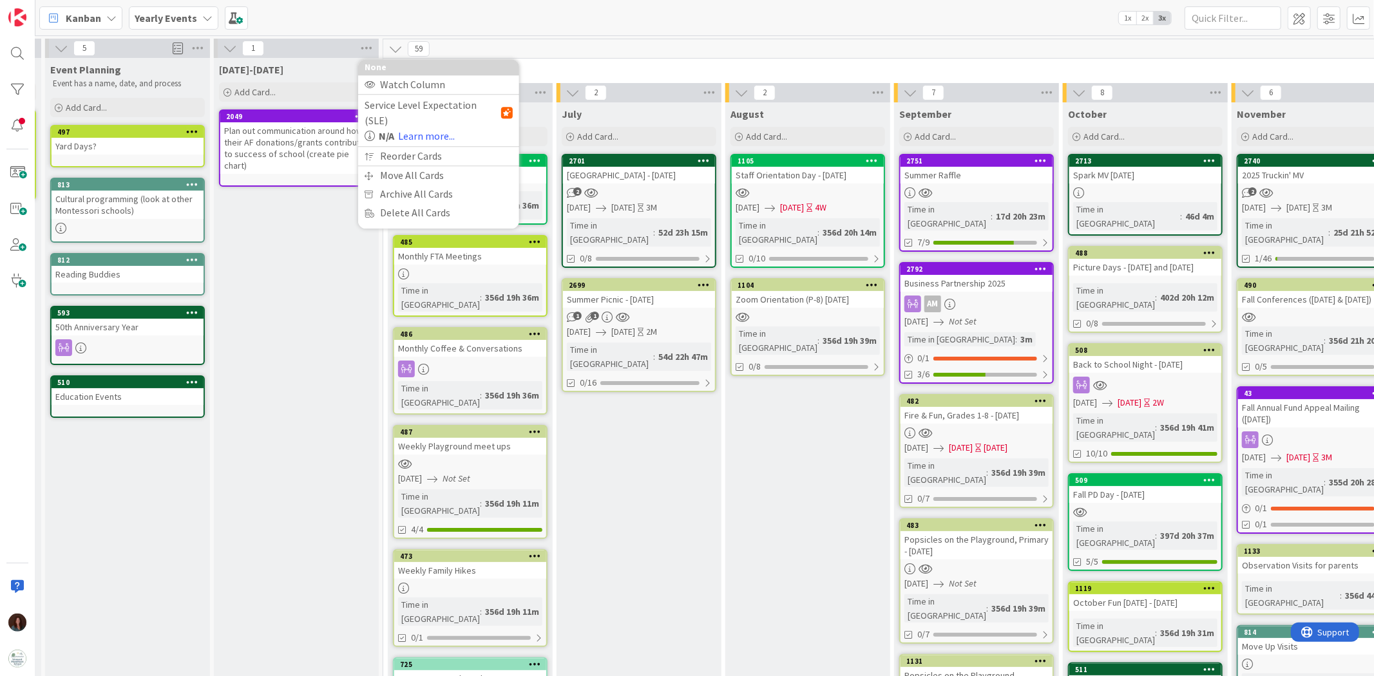
click at [317, 126] on div "Plan out communication around how their AF donations/grants contribute to succe…" at bounding box center [296, 148] width 152 height 52
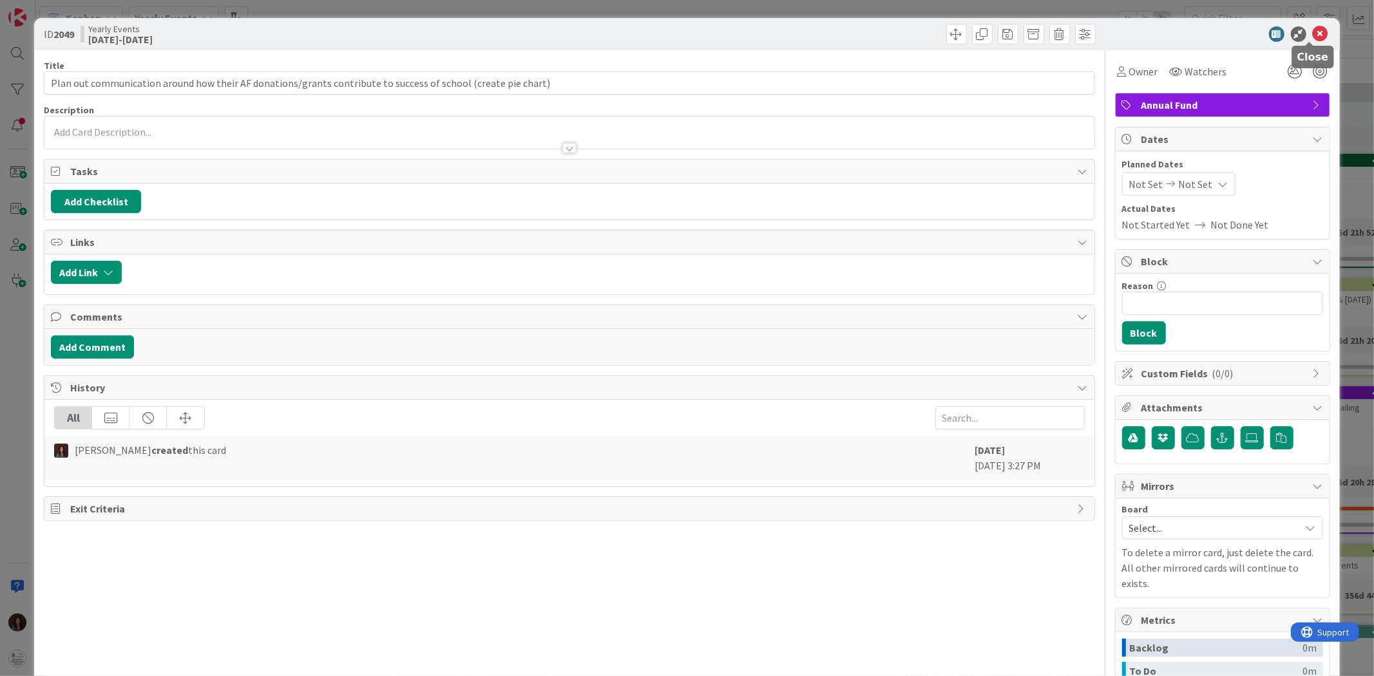
drag, startPoint x: 1305, startPoint y: 28, endPoint x: 884, endPoint y: 301, distance: 501.8
click at [915, 29] on icon at bounding box center [1320, 33] width 15 height 15
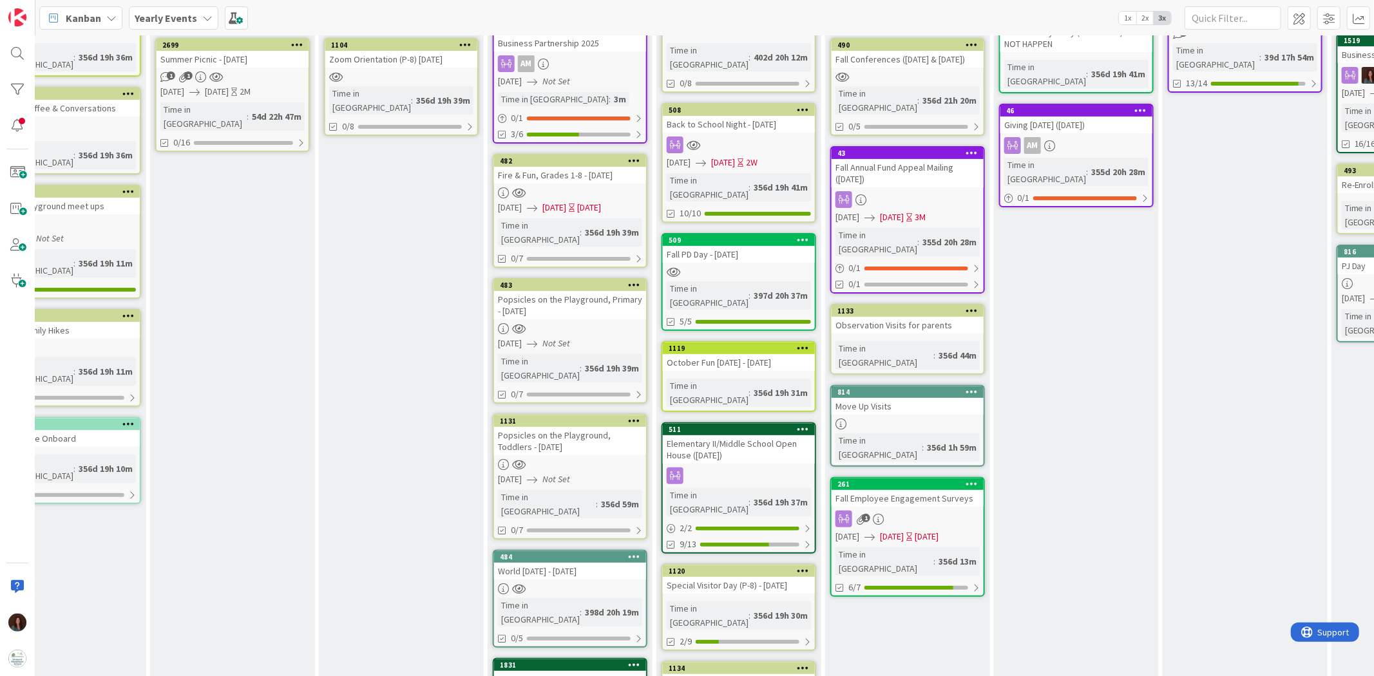
scroll to position [262, 739]
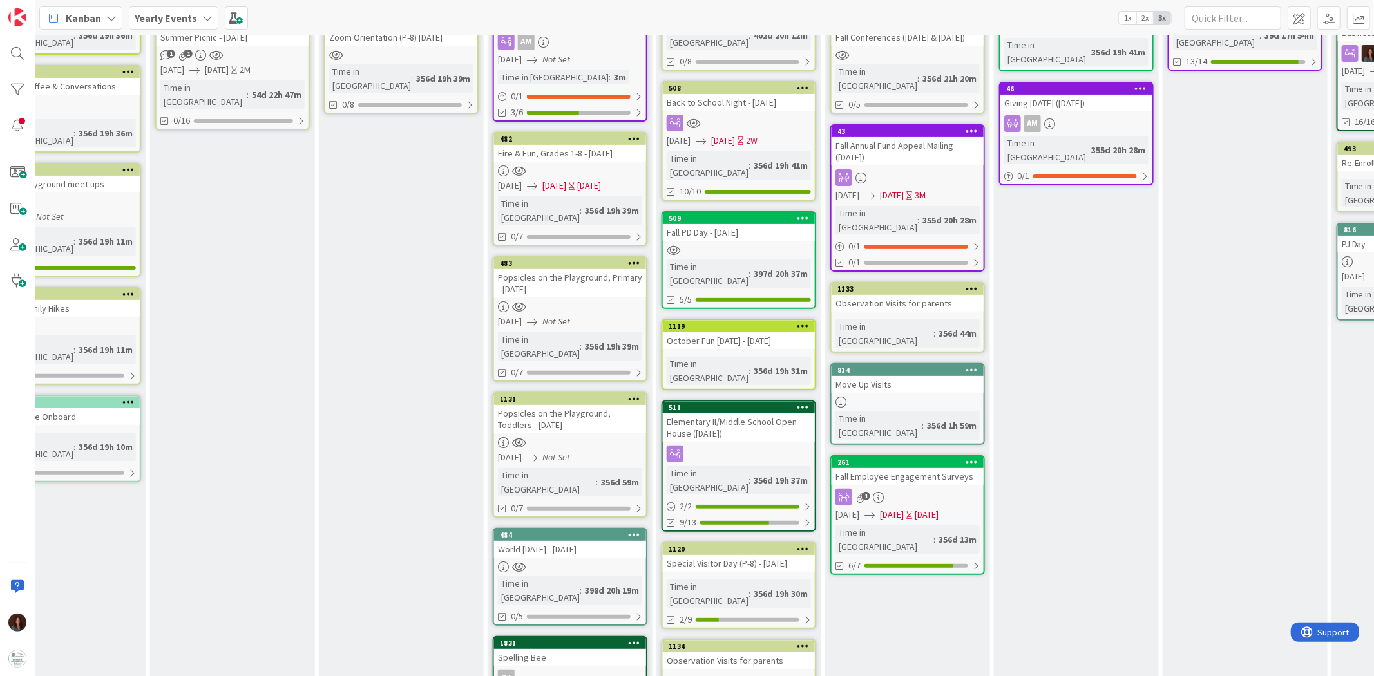
click at [560, 418] on div "World [DATE] - [DATE]" at bounding box center [570, 549] width 152 height 17
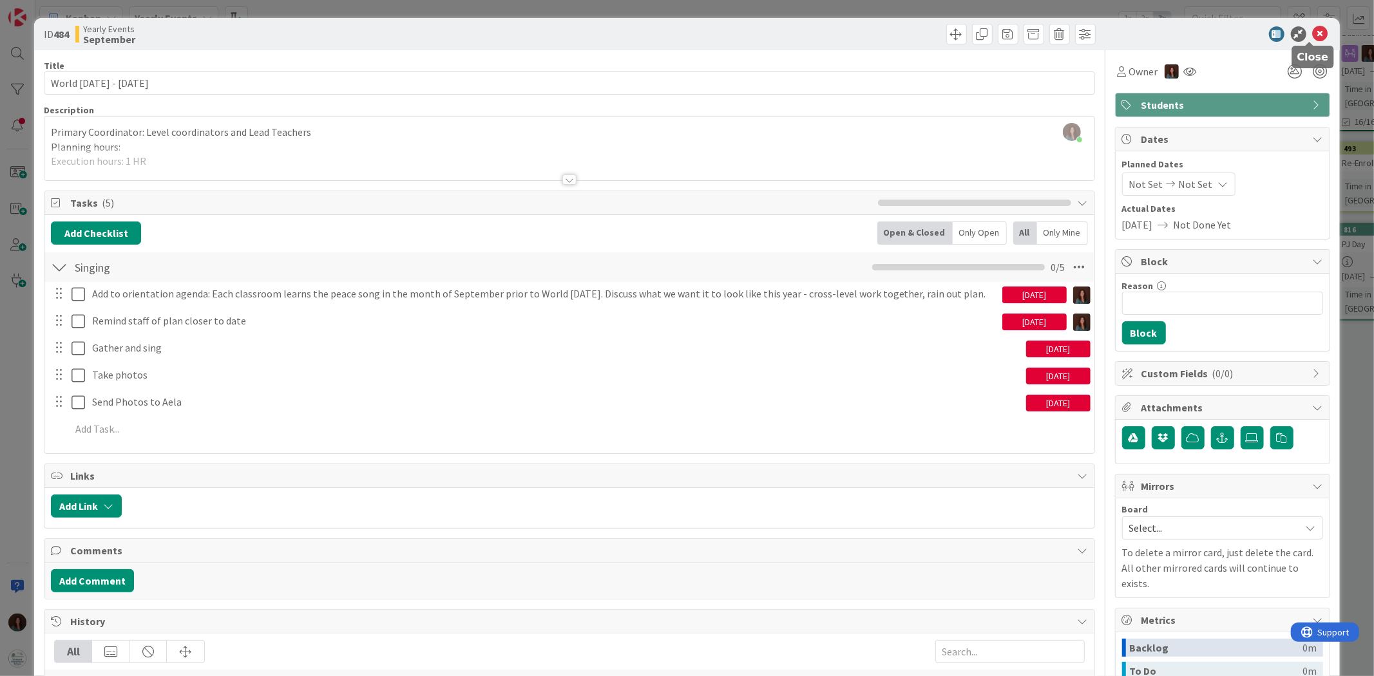
click at [915, 30] on icon at bounding box center [1320, 33] width 15 height 15
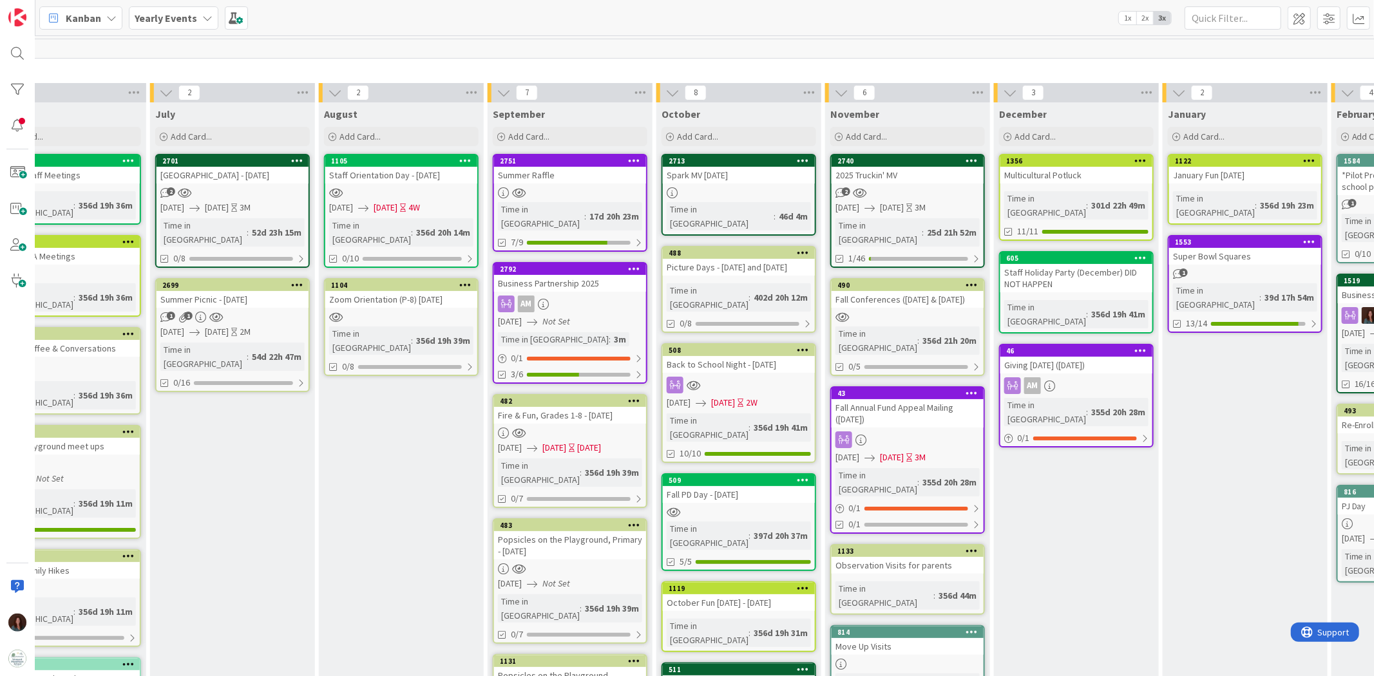
click at [191, 15] on b "Yearly Events" at bounding box center [166, 18] width 62 height 13
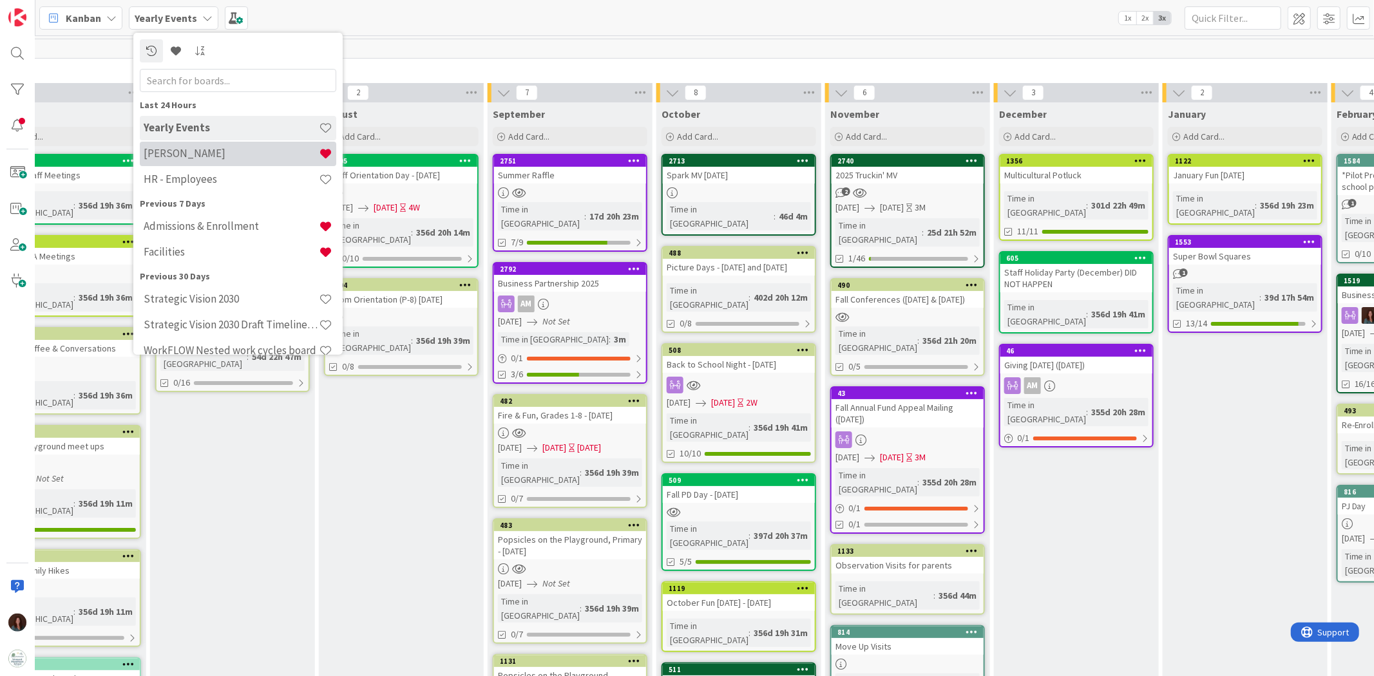
click at [195, 157] on h4 "[PERSON_NAME]" at bounding box center [231, 153] width 175 height 13
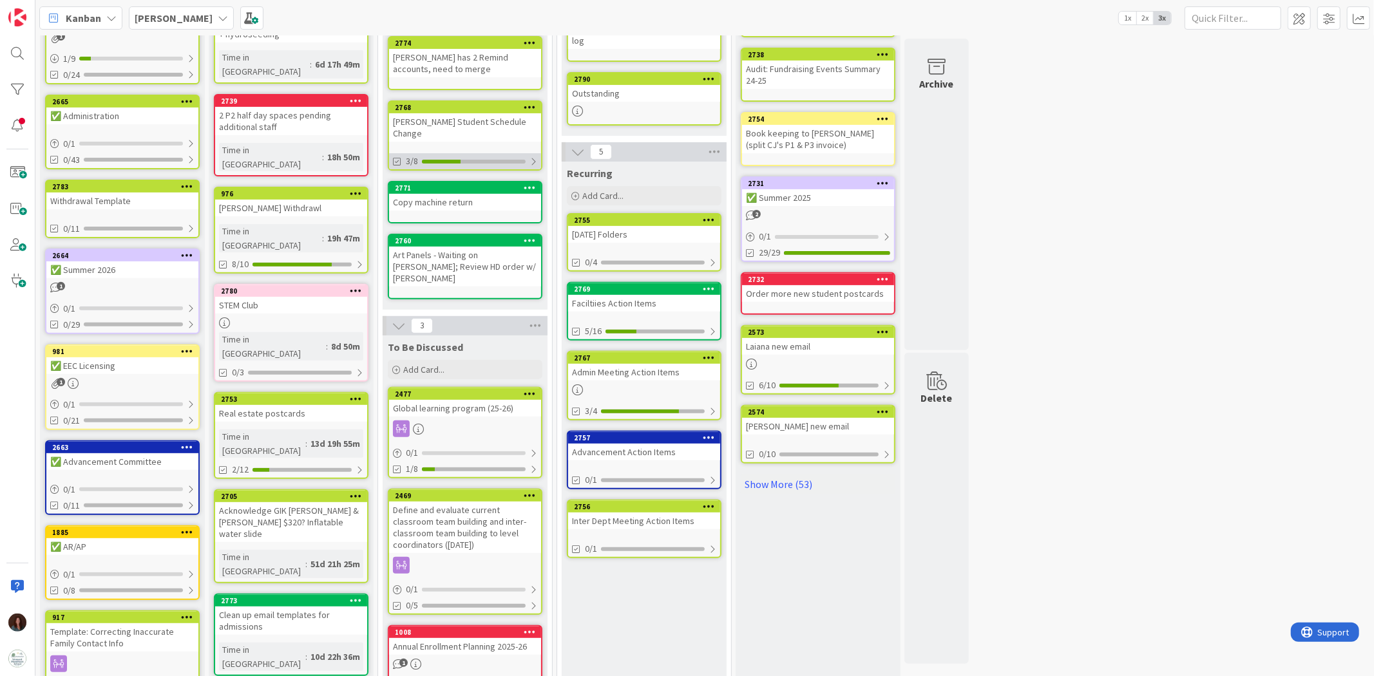
scroll to position [352, 0]
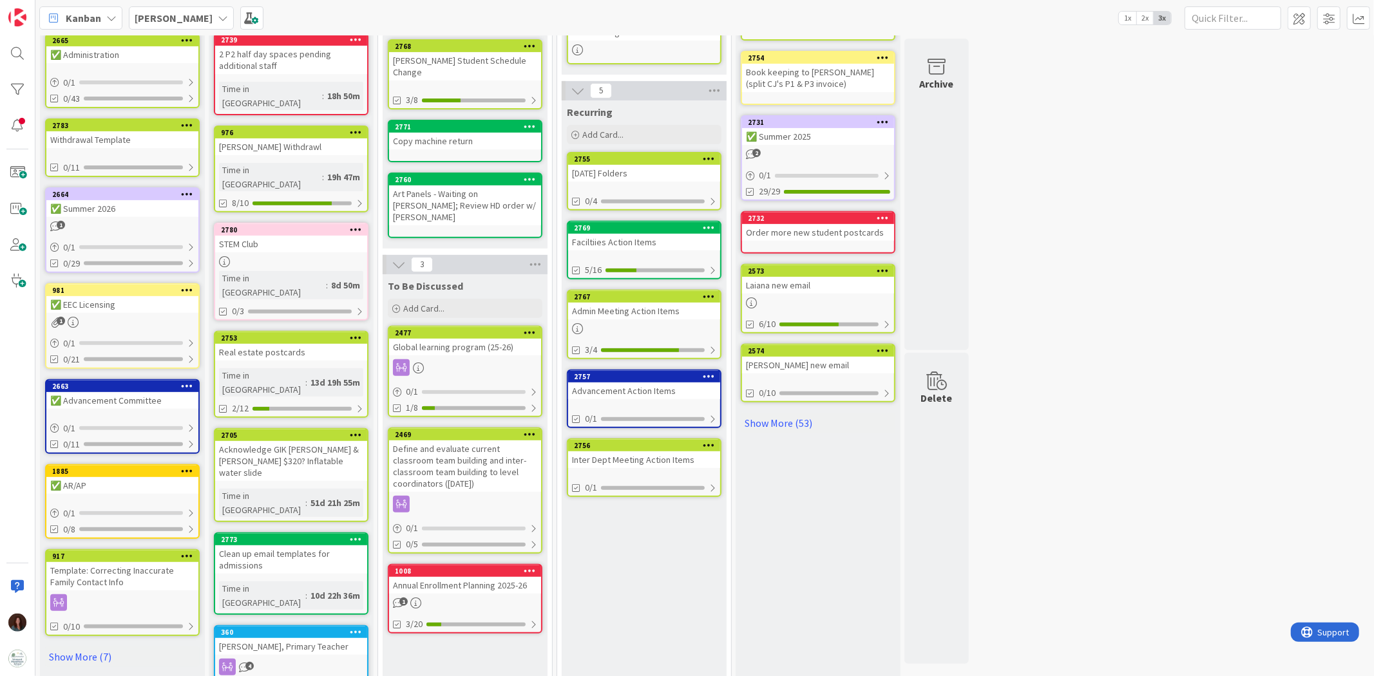
scroll to position [634, 0]
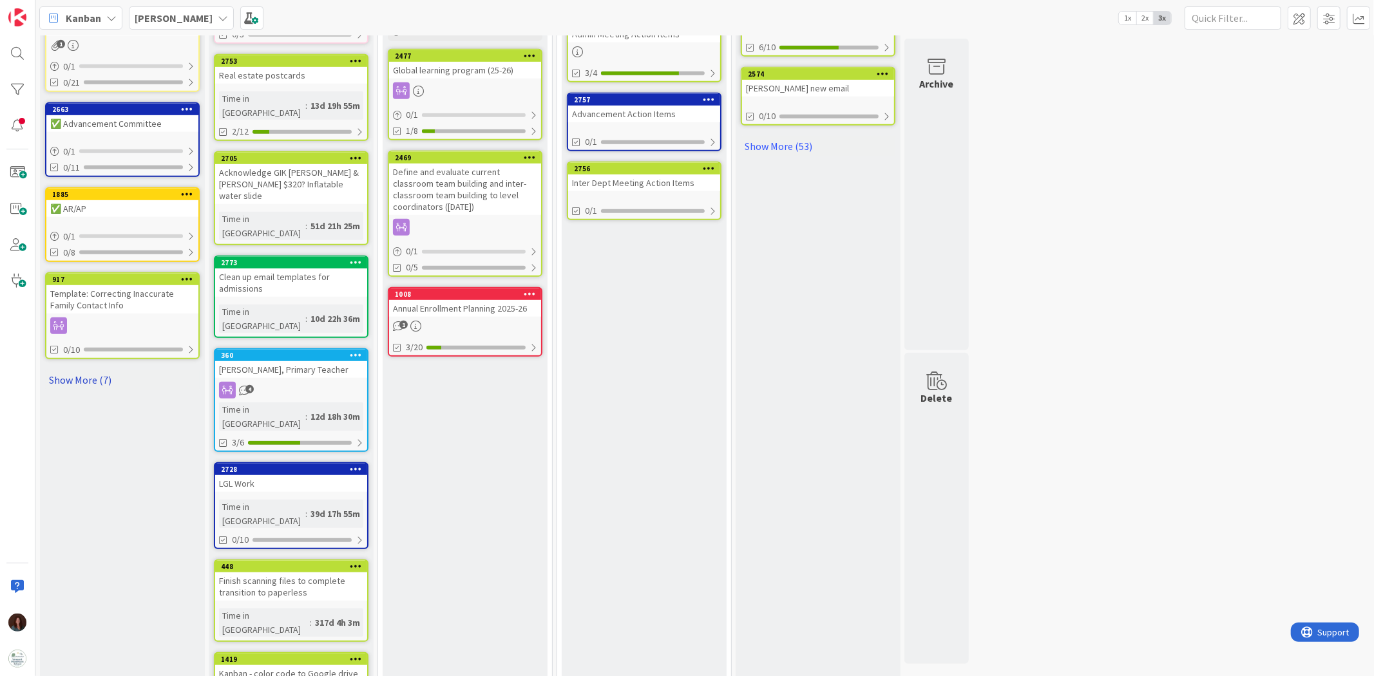
click at [91, 370] on link "Show More (7)" at bounding box center [122, 380] width 155 height 21
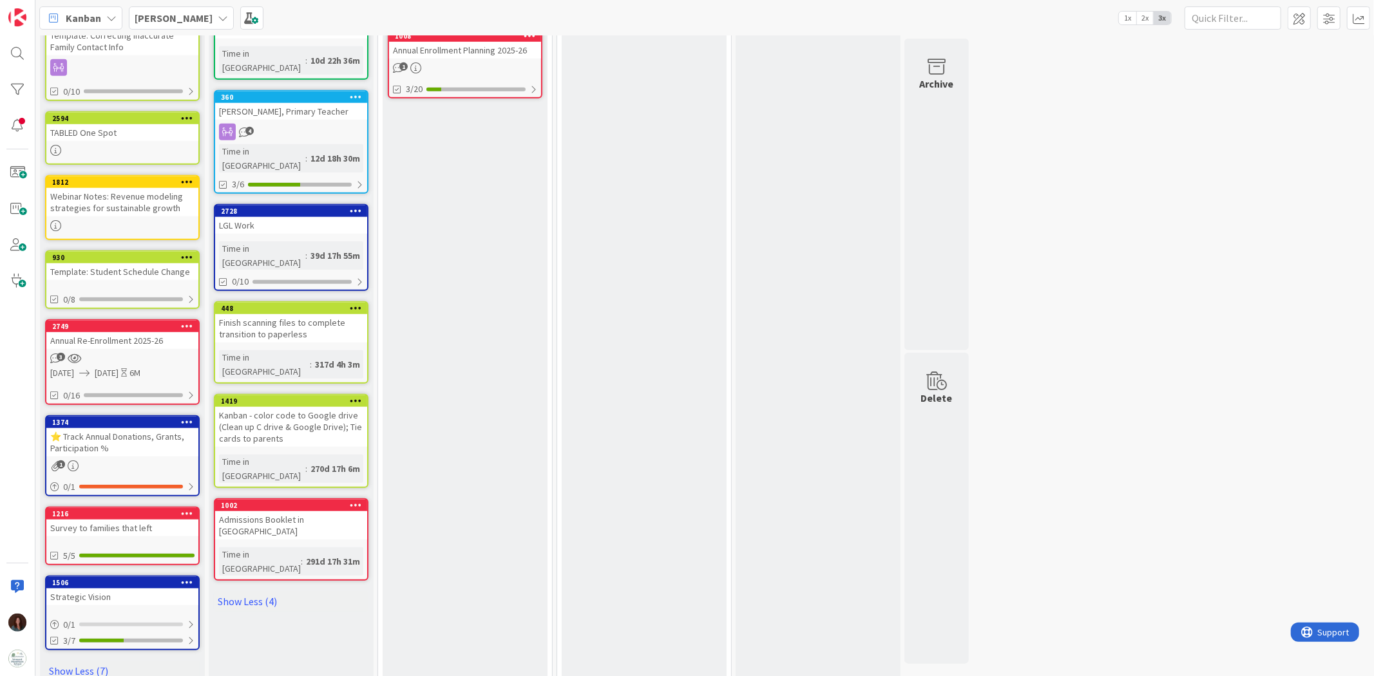
scroll to position [893, 0]
click at [162, 418] on link "1216 Survey to families that left 5/5" at bounding box center [122, 535] width 155 height 59
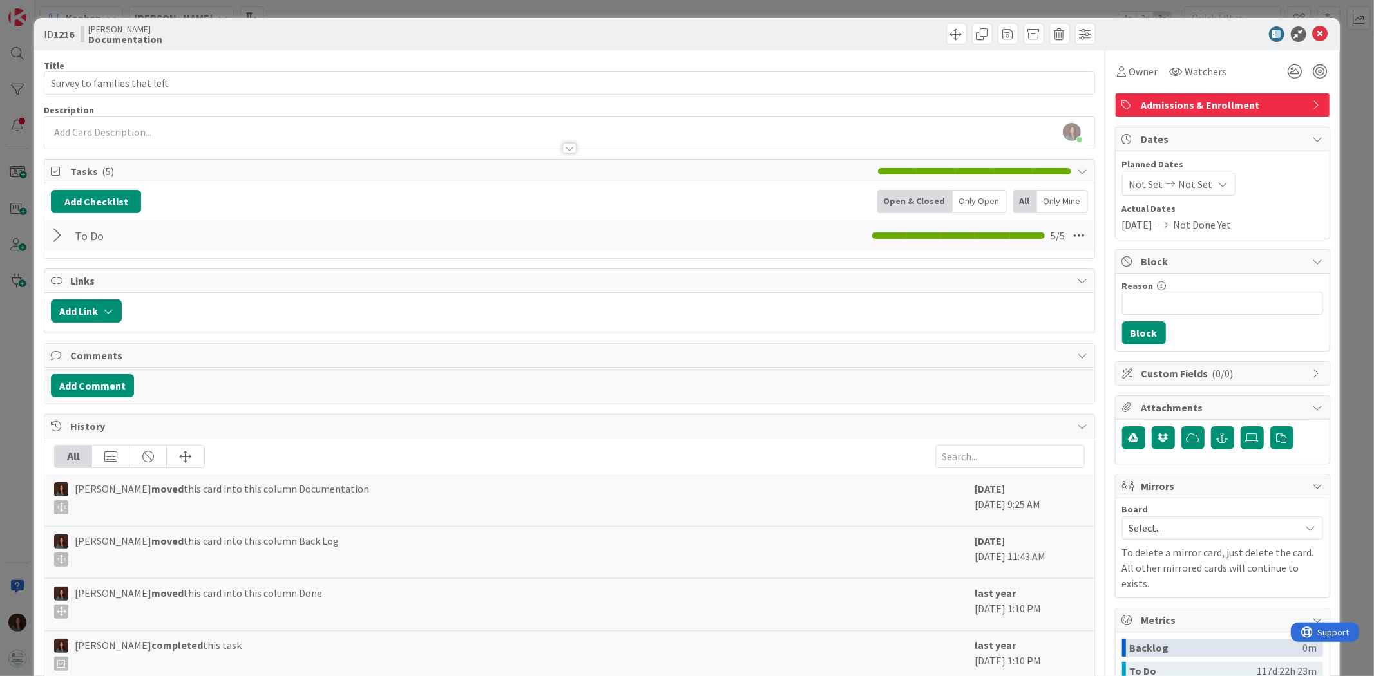
click at [57, 232] on div at bounding box center [59, 235] width 17 height 23
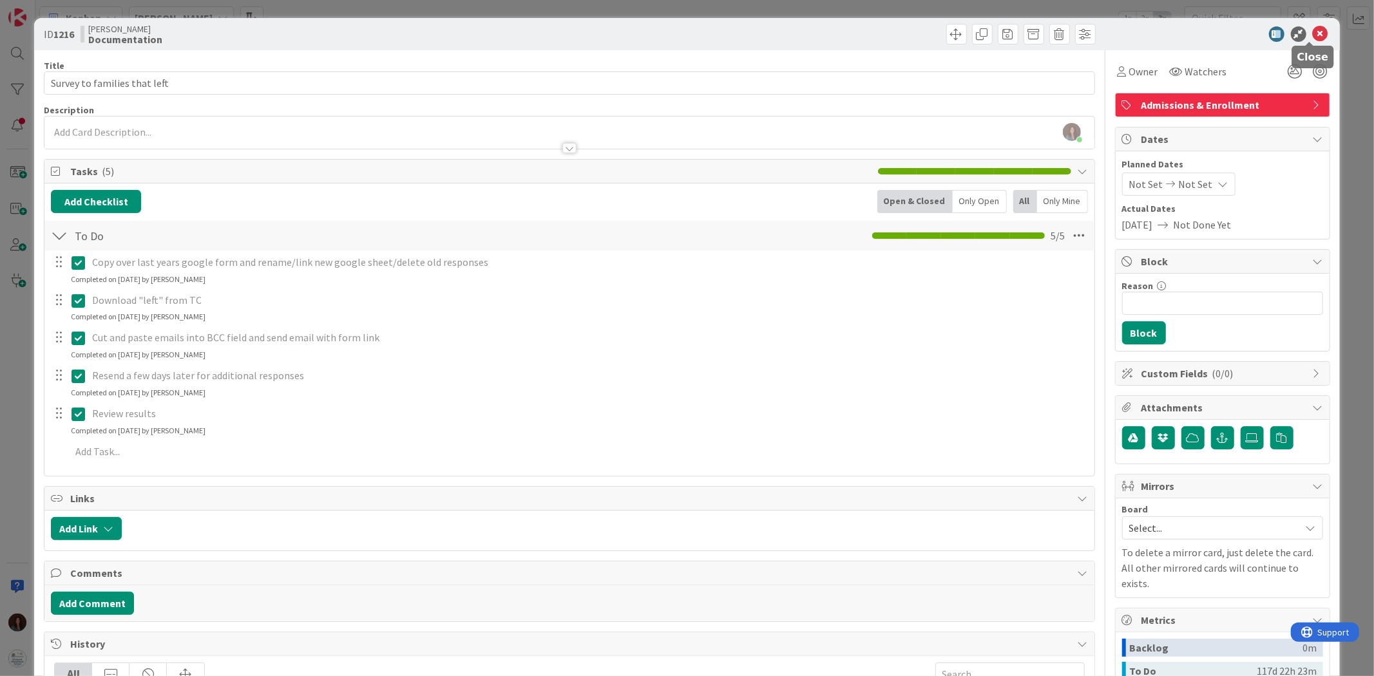
drag, startPoint x: 1309, startPoint y: 31, endPoint x: 1163, endPoint y: 189, distance: 215.6
click at [915, 31] on icon at bounding box center [1320, 33] width 15 height 15
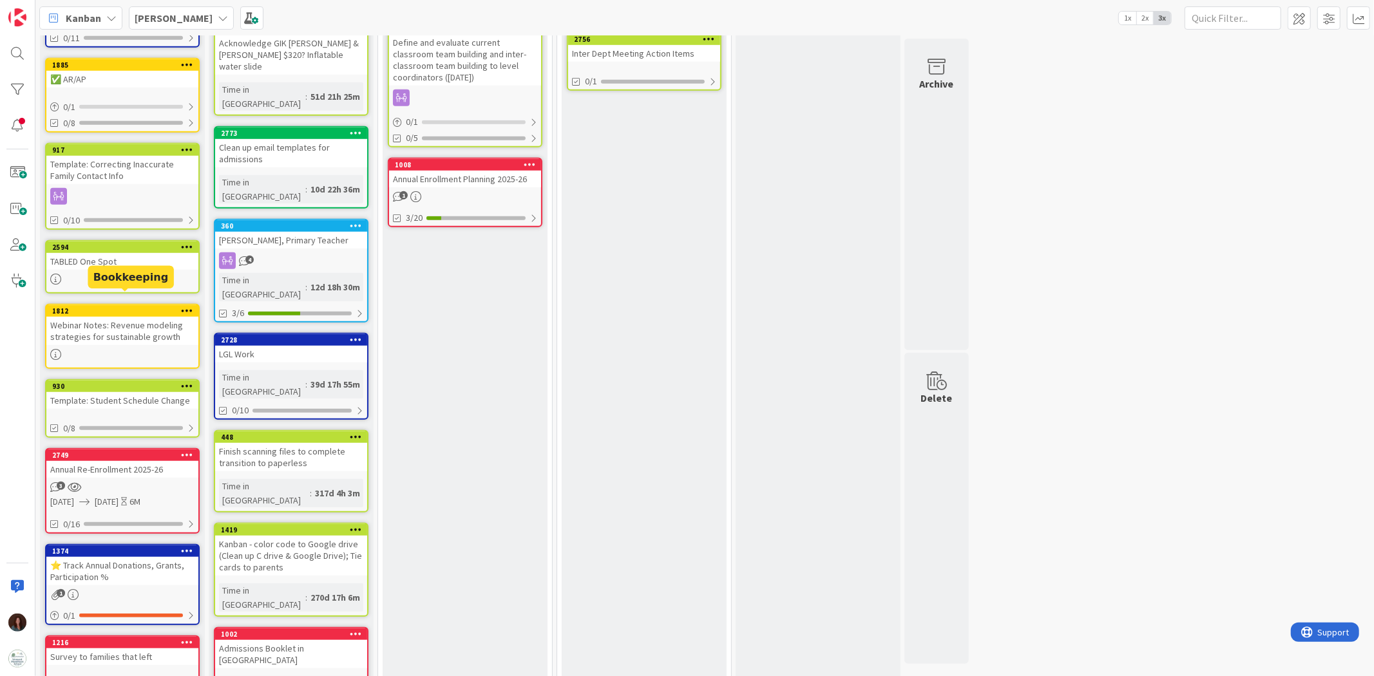
scroll to position [893, 0]
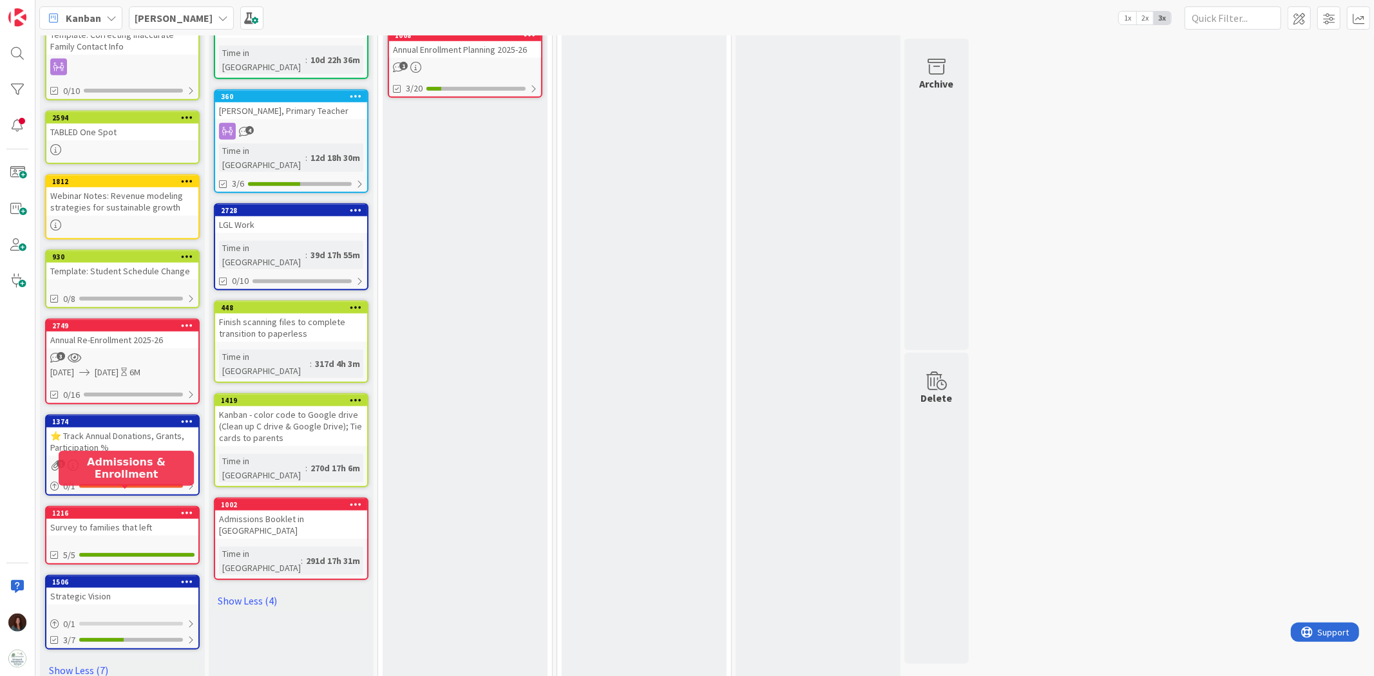
click at [160, 418] on div "1216" at bounding box center [125, 513] width 146 height 9
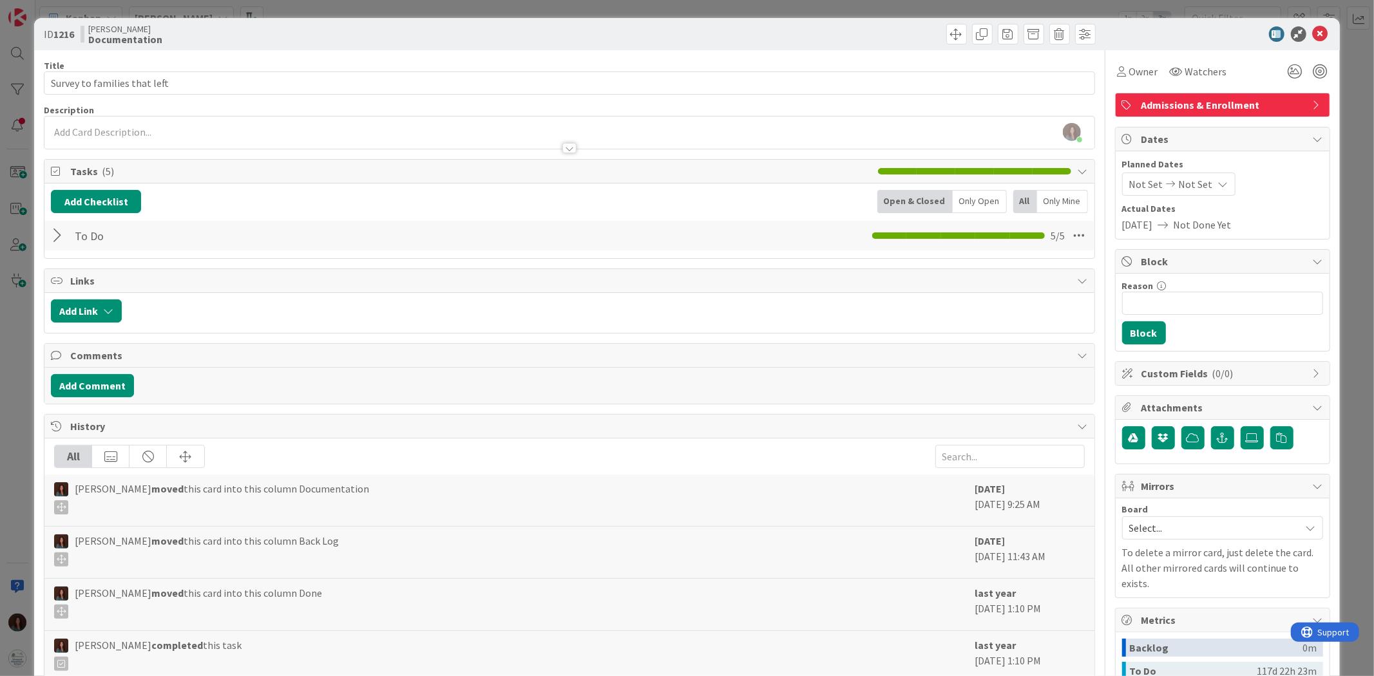
click at [58, 234] on div at bounding box center [59, 235] width 17 height 23
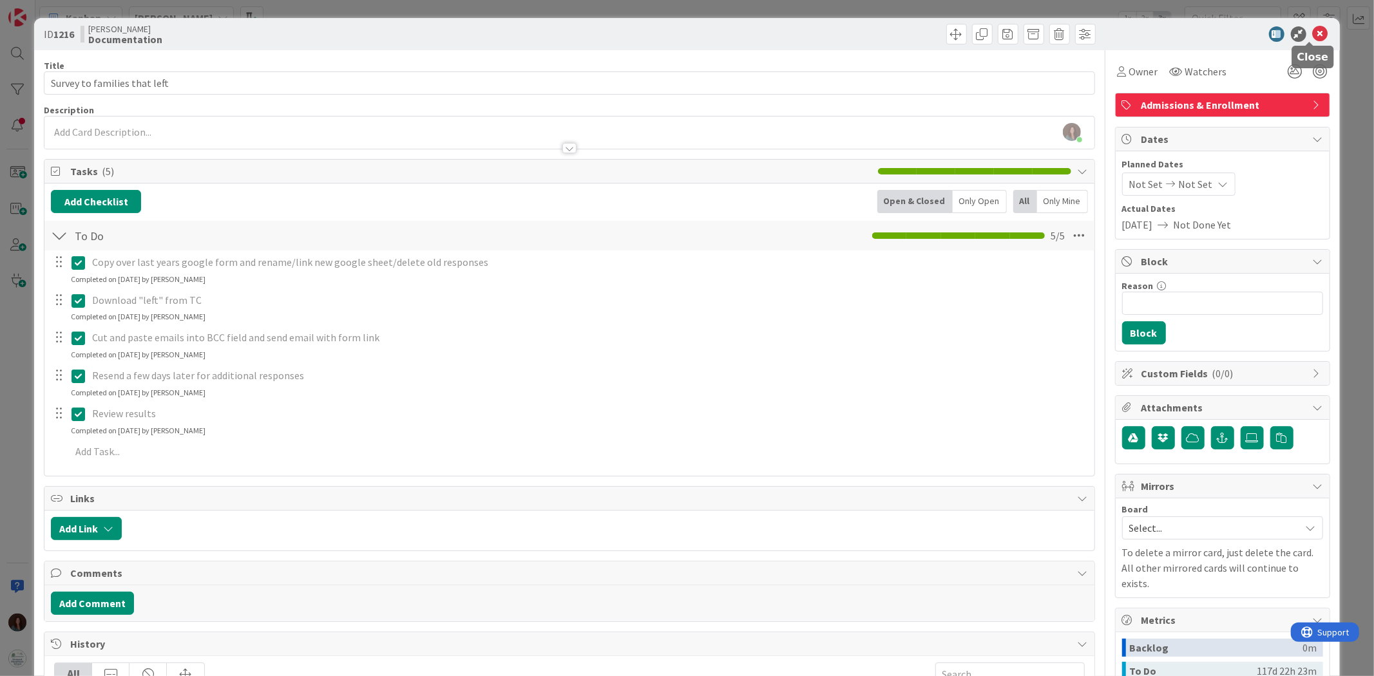
click at [915, 29] on icon at bounding box center [1320, 33] width 15 height 15
